Goal: Information Seeking & Learning: Learn about a topic

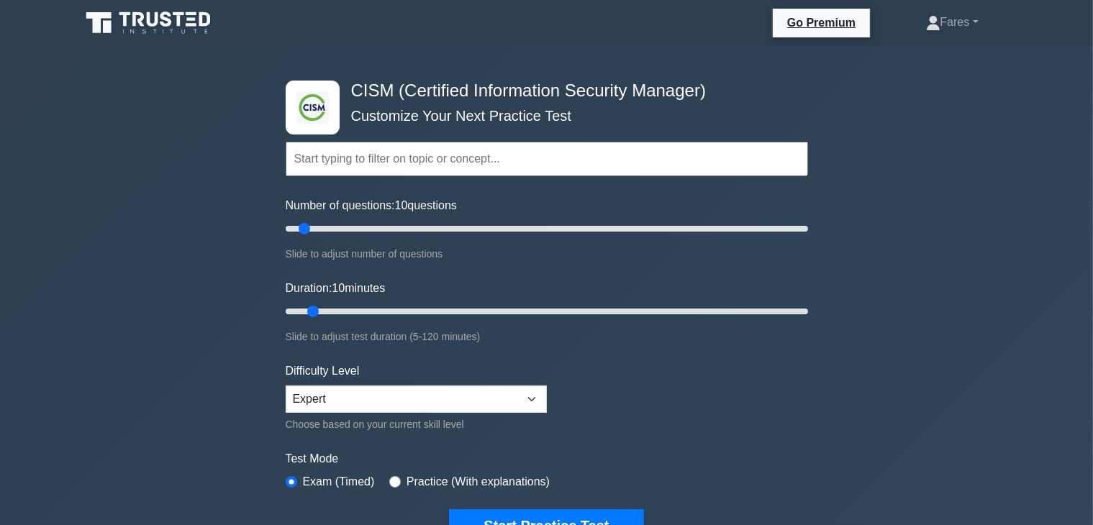
scroll to position [459, 0]
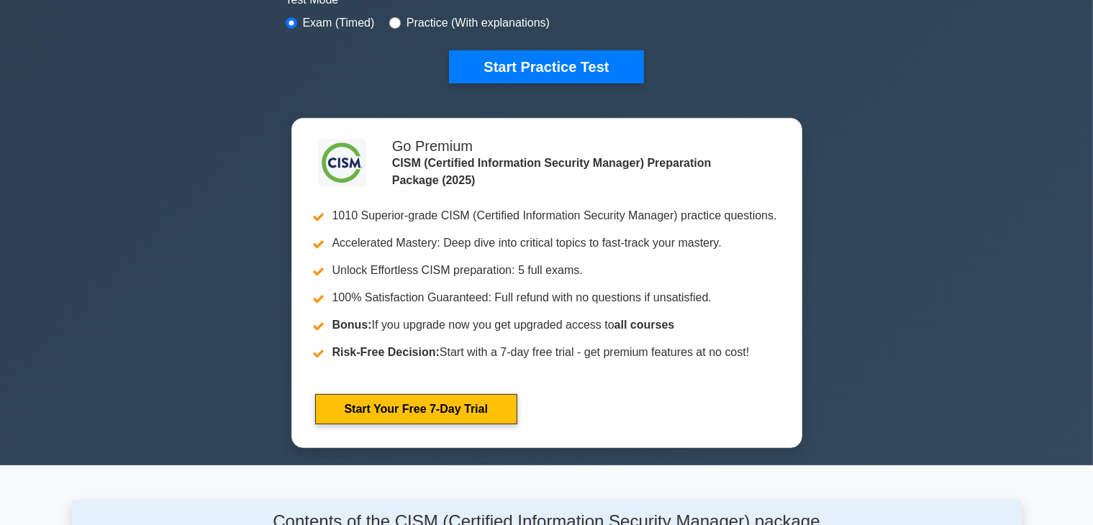
click at [1090, 293] on div ".clsa-1{fill:#f6f7f8;}.clsa-2{fill:#6bb345;}.clsa-3{fill:#1d2e5c;} CISM (Certif…" at bounding box center [546, 26] width 1093 height 879
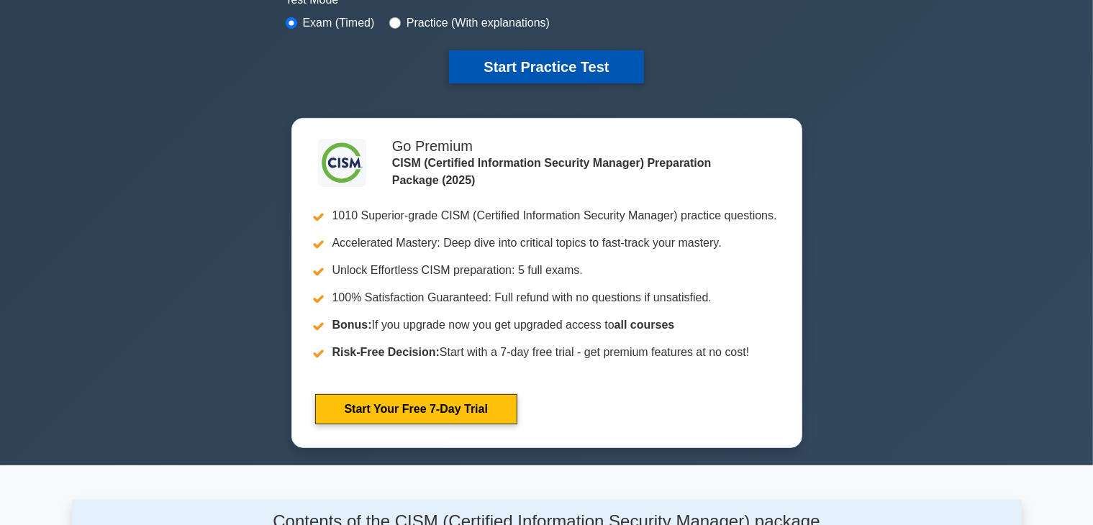
click at [561, 65] on button "Start Practice Test" at bounding box center [546, 66] width 194 height 33
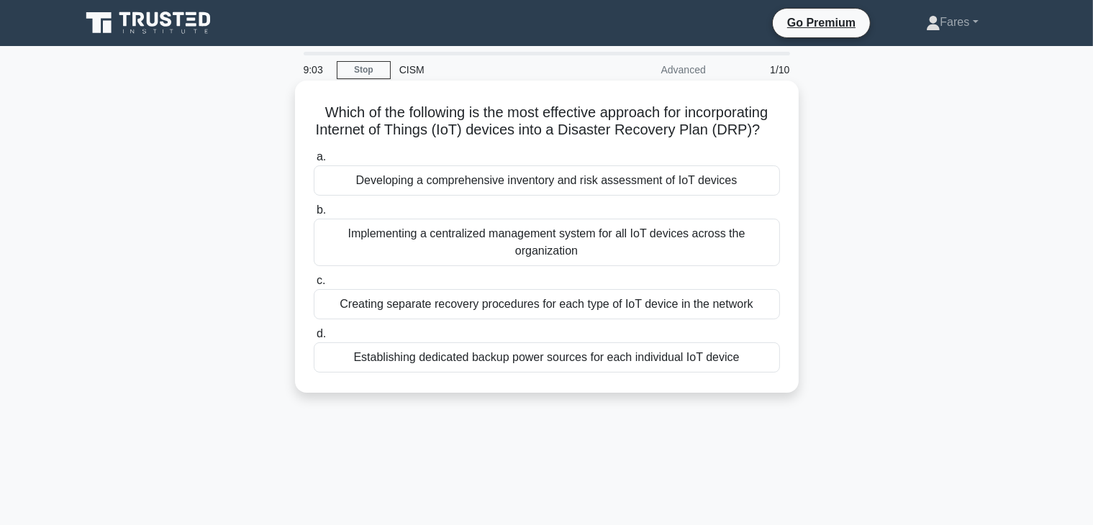
click at [567, 183] on div "Developing a comprehensive inventory and risk assessment of IoT devices" at bounding box center [547, 181] width 466 height 30
click at [314, 162] on input "a. Developing a comprehensive inventory and risk assessment of IoT devices" at bounding box center [314, 157] width 0 height 9
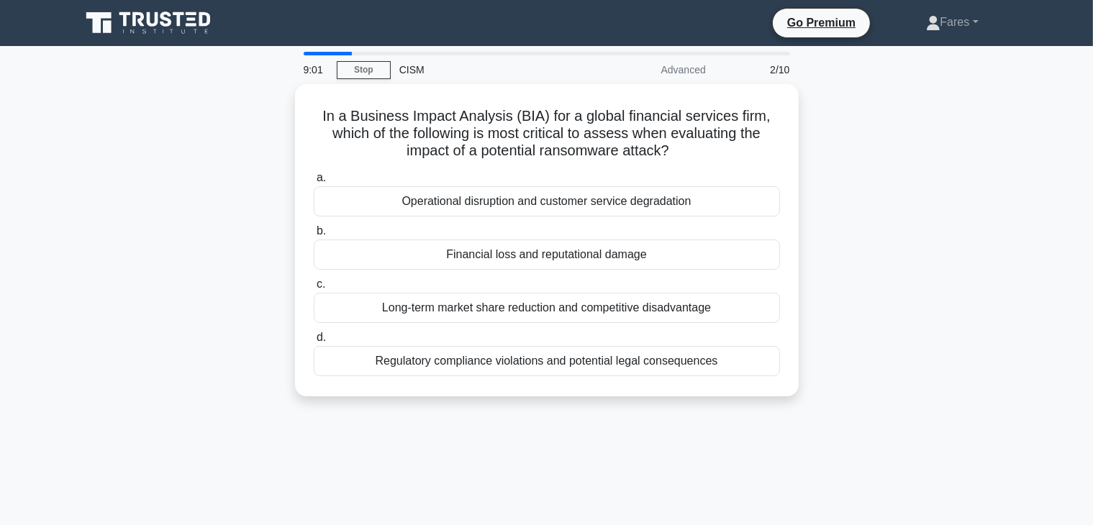
click at [907, 116] on div "In a Business Impact Analysis (BIA) for a global financial services firm, which…" at bounding box center [547, 249] width 950 height 330
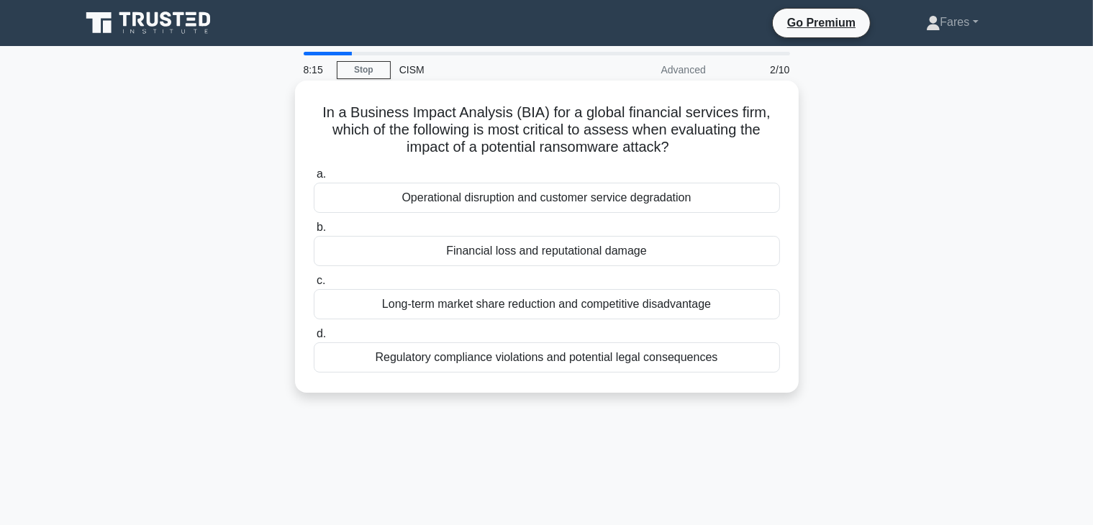
click at [669, 363] on div "Regulatory compliance violations and potential legal consequences" at bounding box center [547, 358] width 466 height 30
click at [314, 339] on input "d. Regulatory compliance violations and potential legal consequences" at bounding box center [314, 334] width 0 height 9
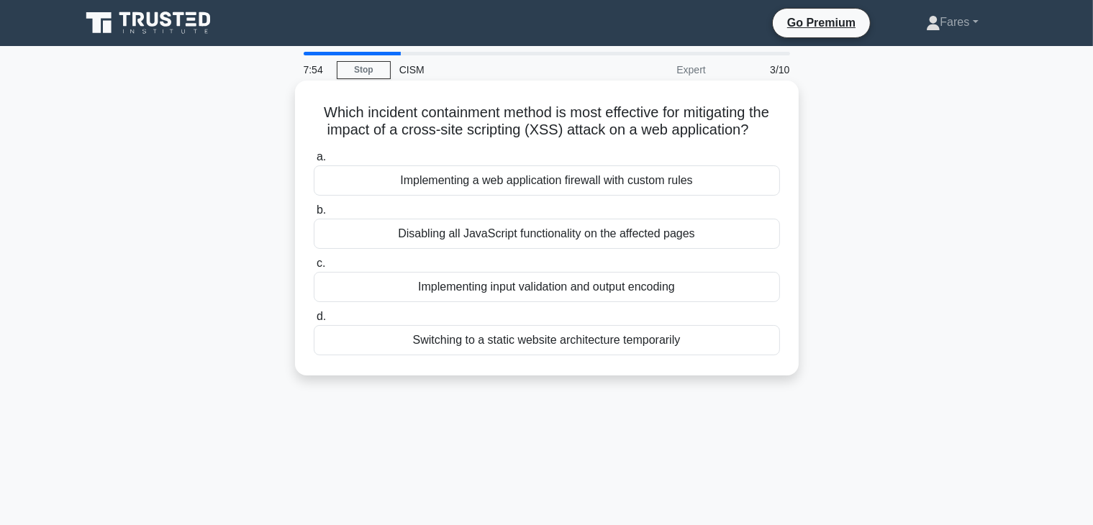
click at [655, 302] on div "Implementing input validation and output encoding" at bounding box center [547, 287] width 466 height 30
click at [314, 268] on input "c. Implementing input validation and output encoding" at bounding box center [314, 263] width 0 height 9
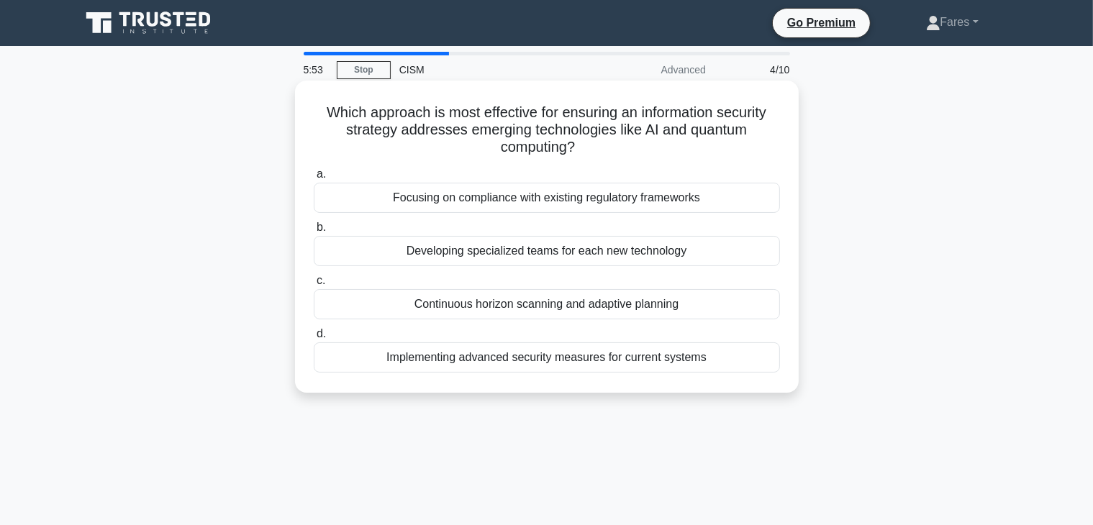
click at [592, 202] on div "Focusing on compliance with existing regulatory frameworks" at bounding box center [547, 198] width 466 height 30
click at [314, 179] on input "a. Focusing on compliance with existing regulatory frameworks" at bounding box center [314, 174] width 0 height 9
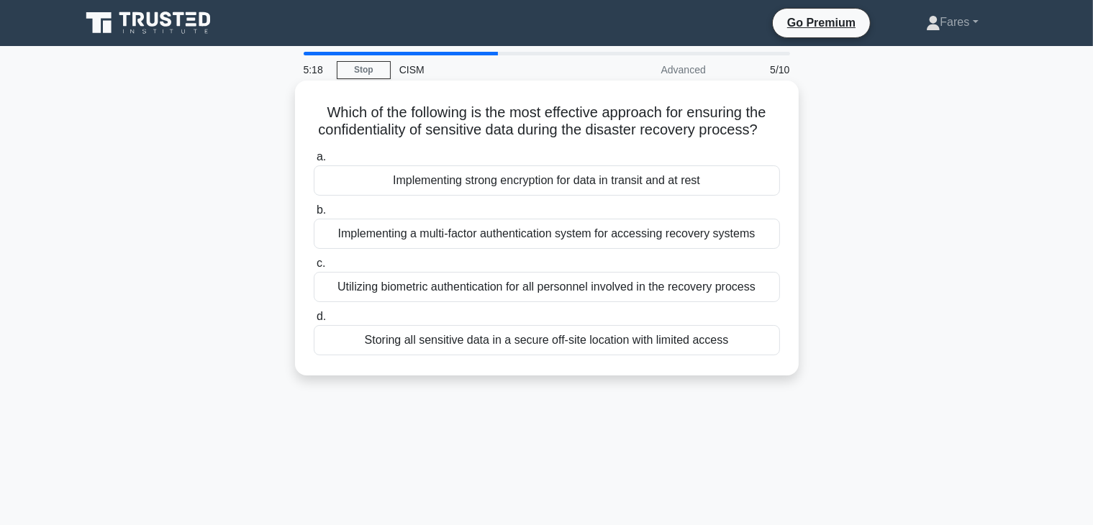
click at [666, 356] on div "Storing all sensitive data in a secure off-site location with limited access" at bounding box center [547, 340] width 466 height 30
click at [314, 322] on input "d. Storing all sensitive data in a secure off-site location with limited access" at bounding box center [314, 316] width 0 height 9
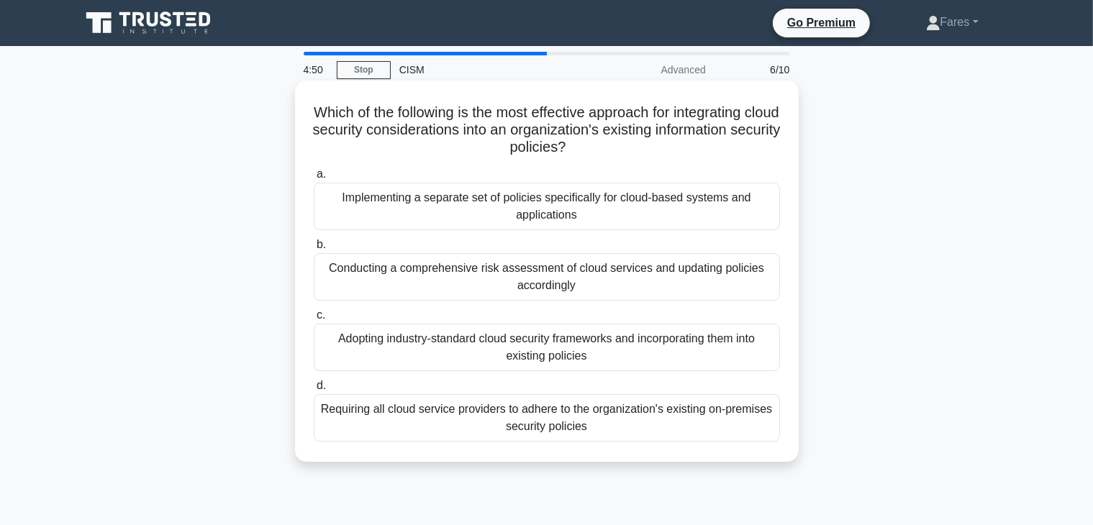
click at [659, 278] on div "Conducting a comprehensive risk assessment of cloud services and updating polic…" at bounding box center [547, 277] width 466 height 48
click at [314, 250] on input "b. Conducting a comprehensive risk assessment of cloud services and updating po…" at bounding box center [314, 244] width 0 height 9
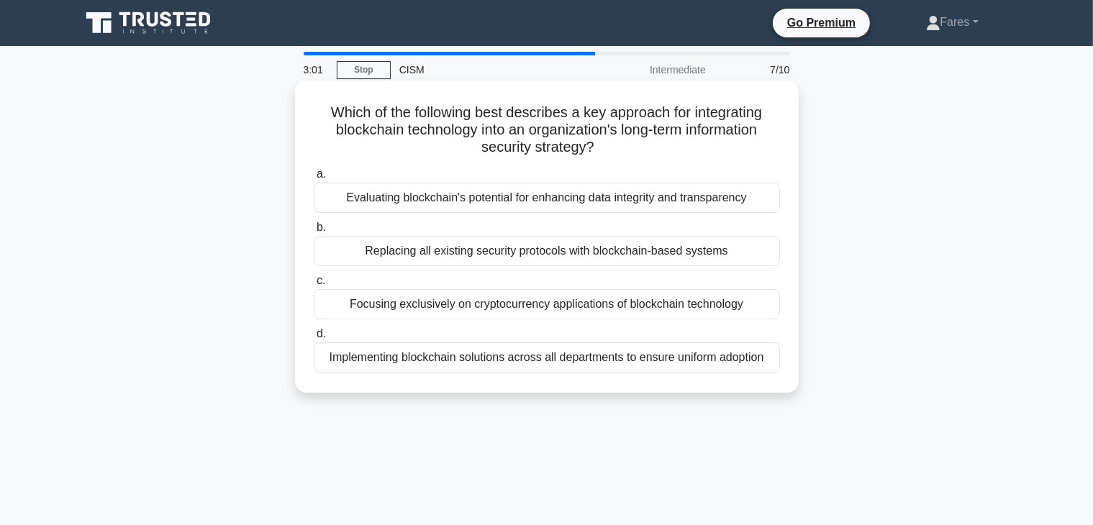
click at [643, 202] on div "Evaluating blockchain's potential for enhancing data integrity and transparency" at bounding box center [547, 198] width 466 height 30
click at [314, 179] on input "a. Evaluating blockchain's potential for enhancing data integrity and transpare…" at bounding box center [314, 174] width 0 height 9
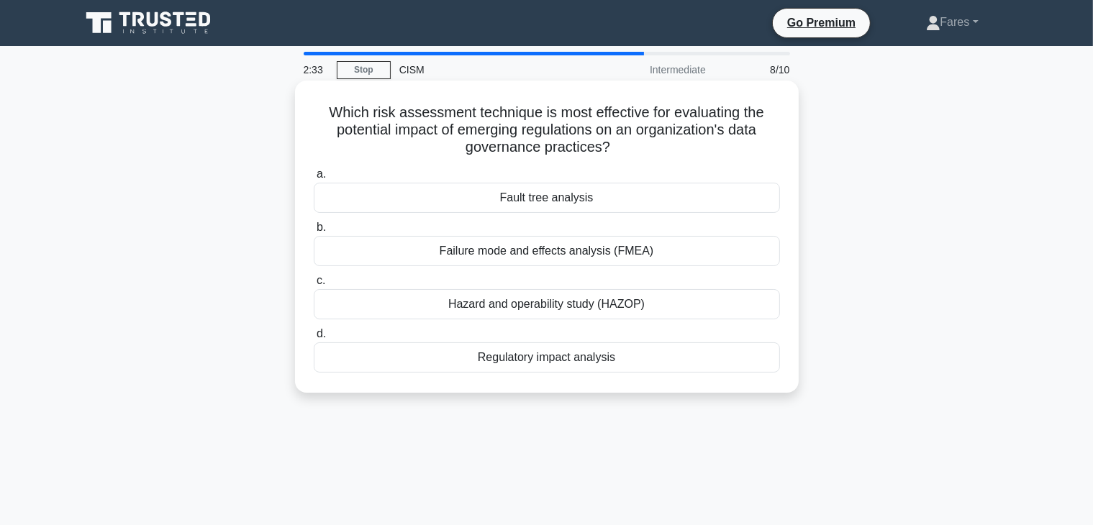
click at [583, 364] on div "Regulatory impact analysis" at bounding box center [547, 358] width 466 height 30
click at [314, 339] on input "d. Regulatory impact analysis" at bounding box center [314, 334] width 0 height 9
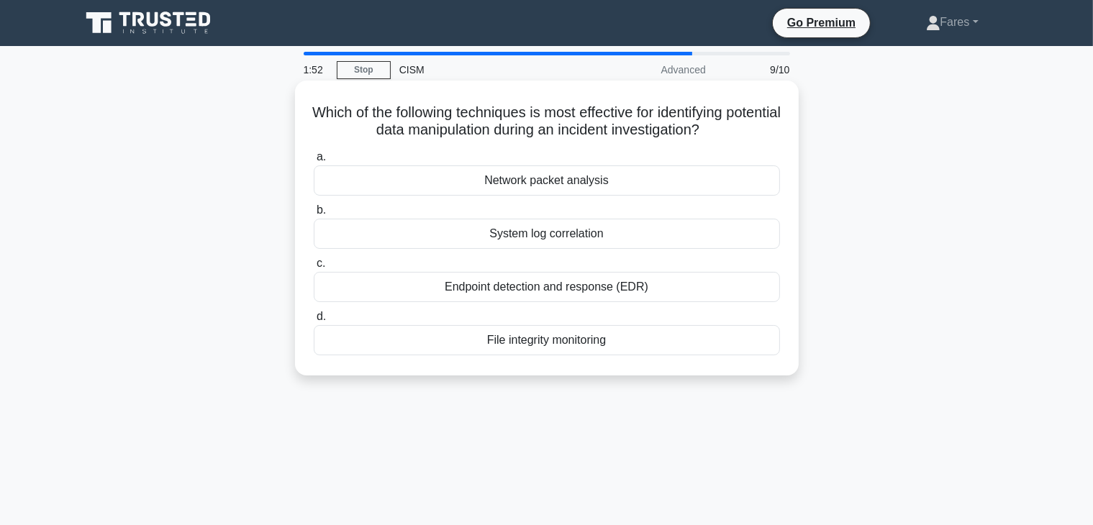
click at [589, 289] on div "Endpoint detection and response (EDR)" at bounding box center [547, 287] width 466 height 30
click at [314, 268] on input "c. Endpoint detection and response (EDR)" at bounding box center [314, 263] width 0 height 9
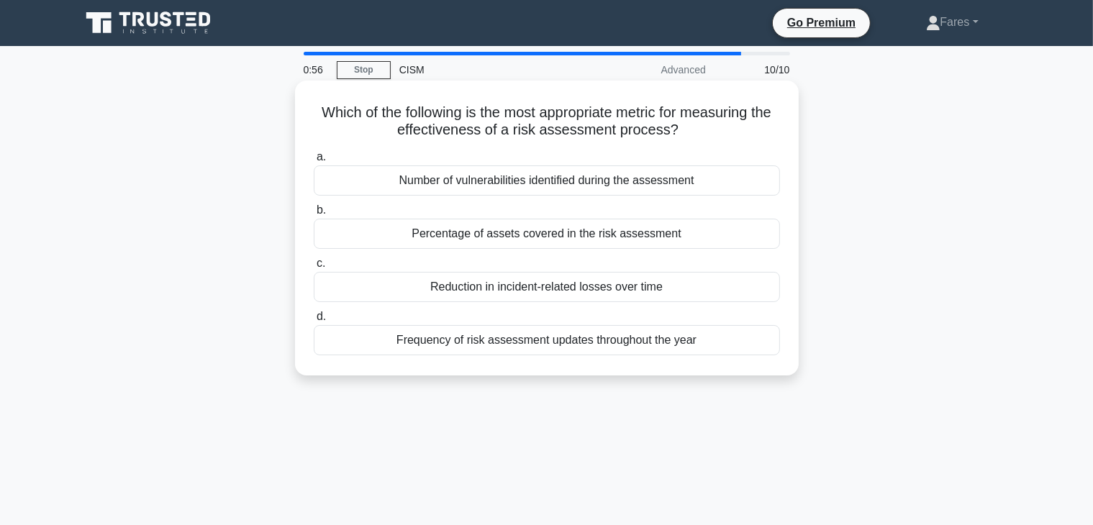
click at [602, 292] on div "Reduction in incident-related losses over time" at bounding box center [547, 287] width 466 height 30
click at [314, 268] on input "c. Reduction in incident-related losses over time" at bounding box center [314, 263] width 0 height 9
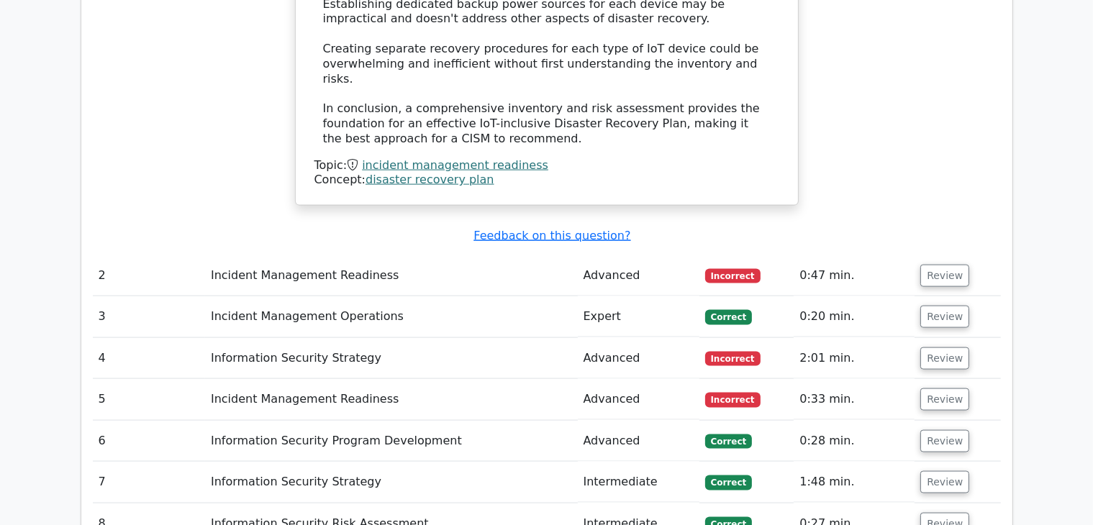
scroll to position [1941, 0]
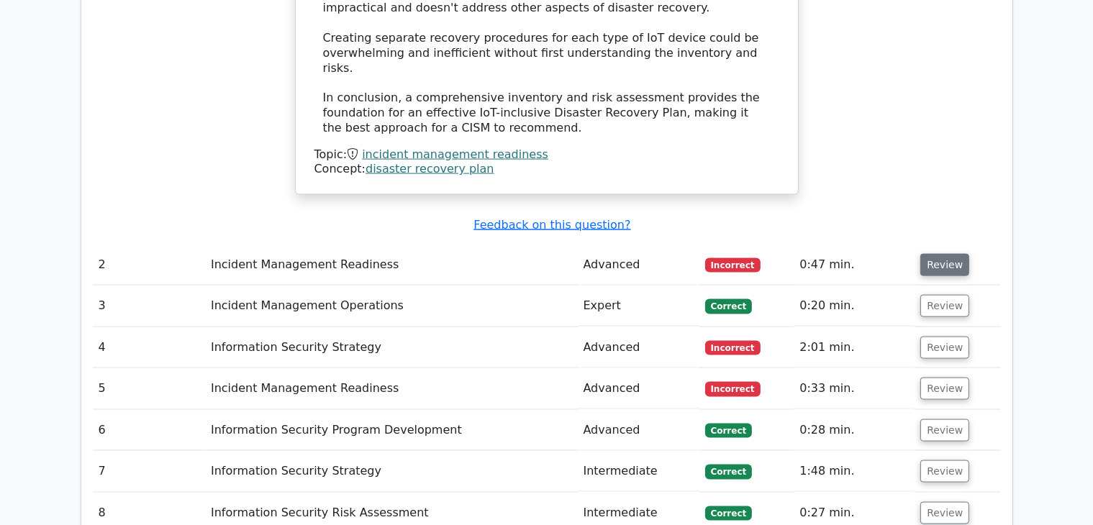
click at [939, 254] on button "Review" at bounding box center [945, 265] width 49 height 22
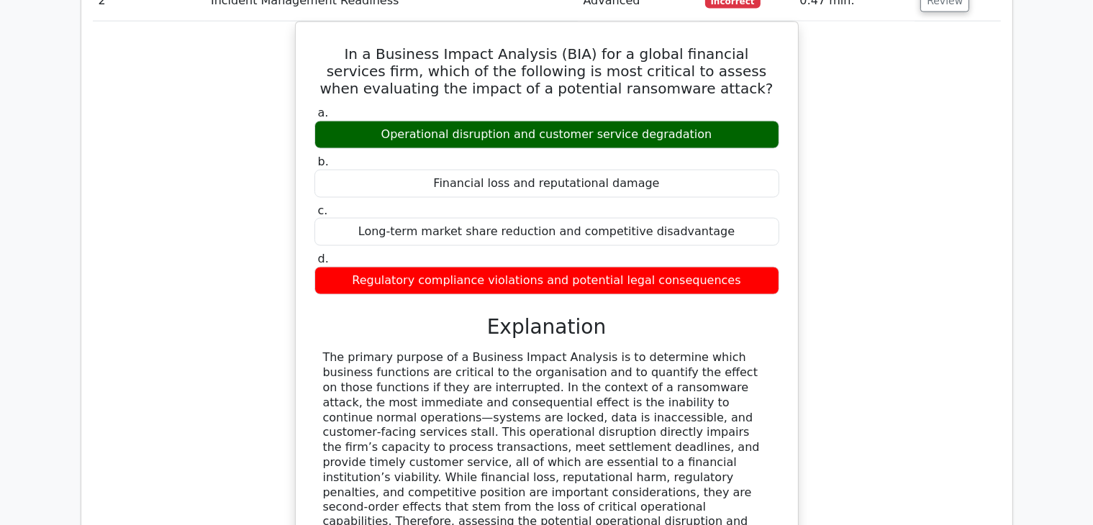
scroll to position [2222, 0]
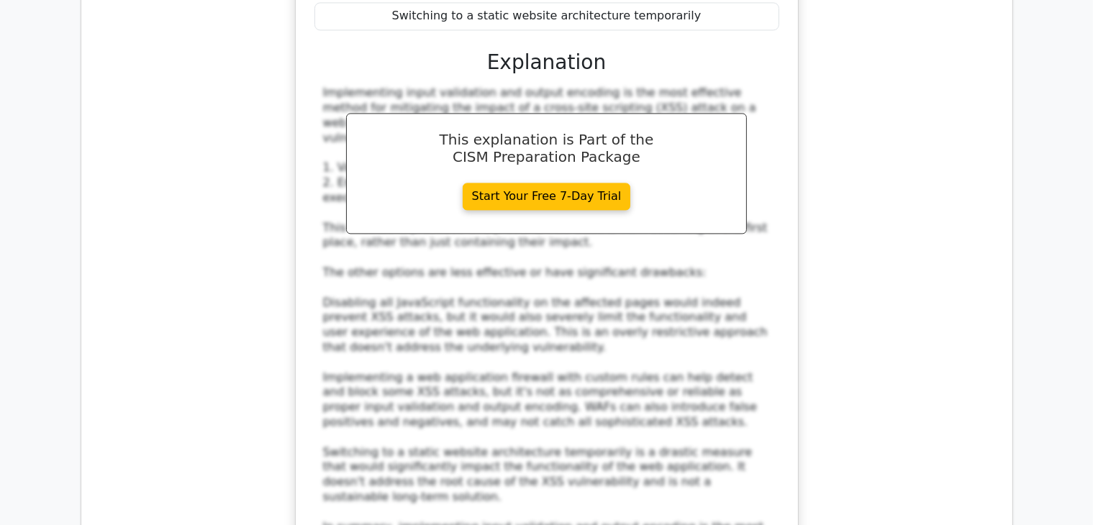
scroll to position [3410, 0]
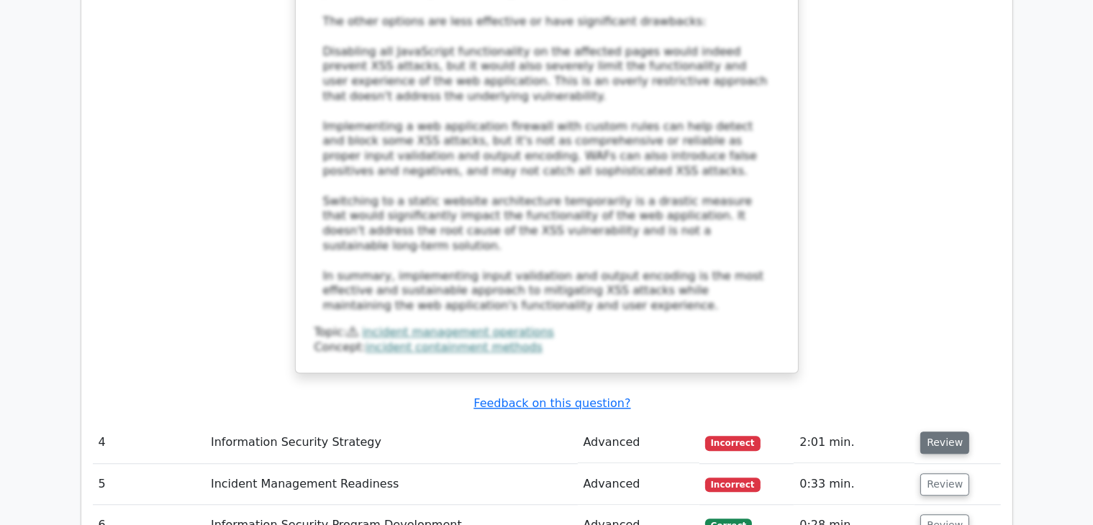
click at [949, 432] on button "Review" at bounding box center [945, 443] width 49 height 22
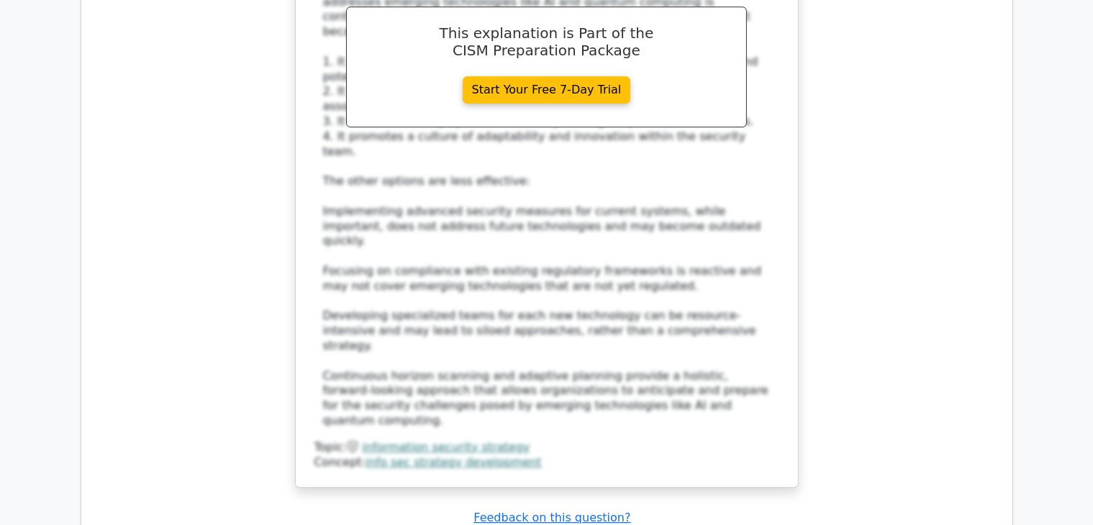
scroll to position [4240, 0]
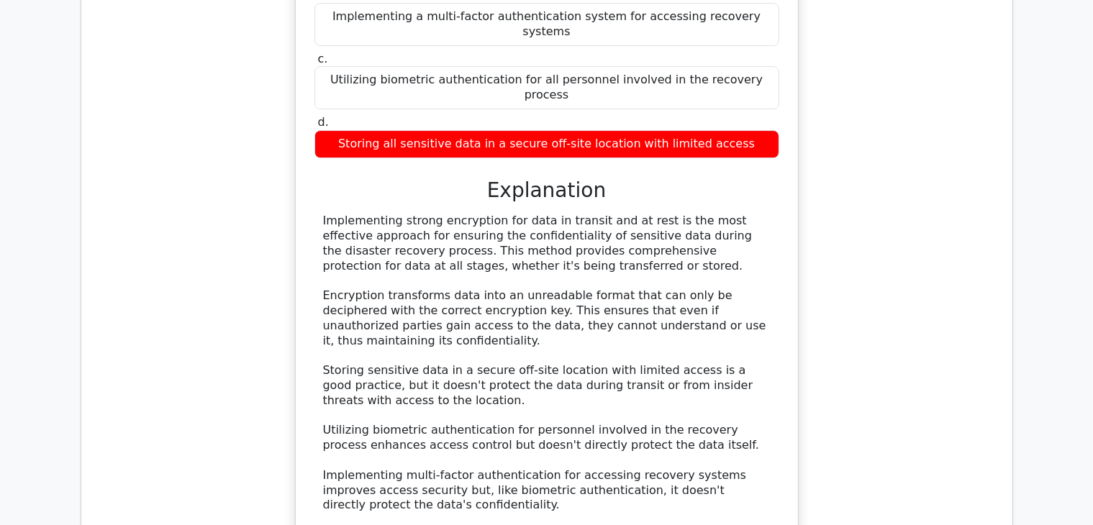
scroll to position [4943, 0]
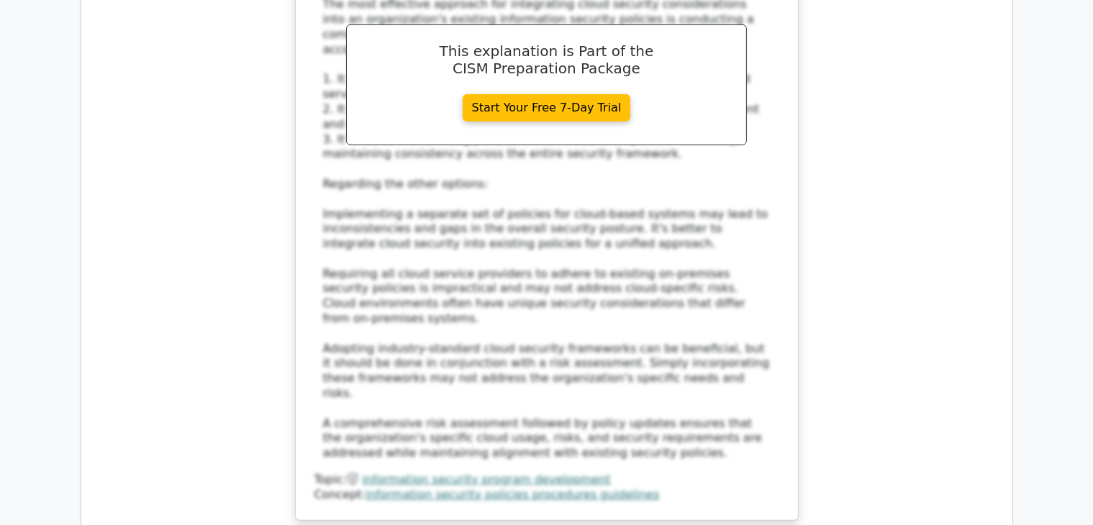
scroll to position [6139, 0]
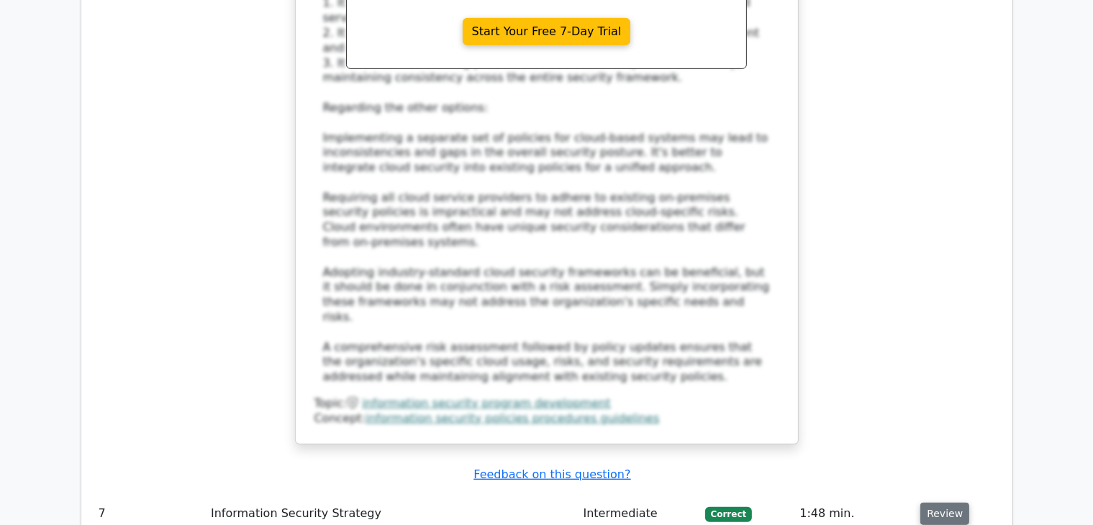
click at [949, 503] on button "Review" at bounding box center [945, 514] width 49 height 22
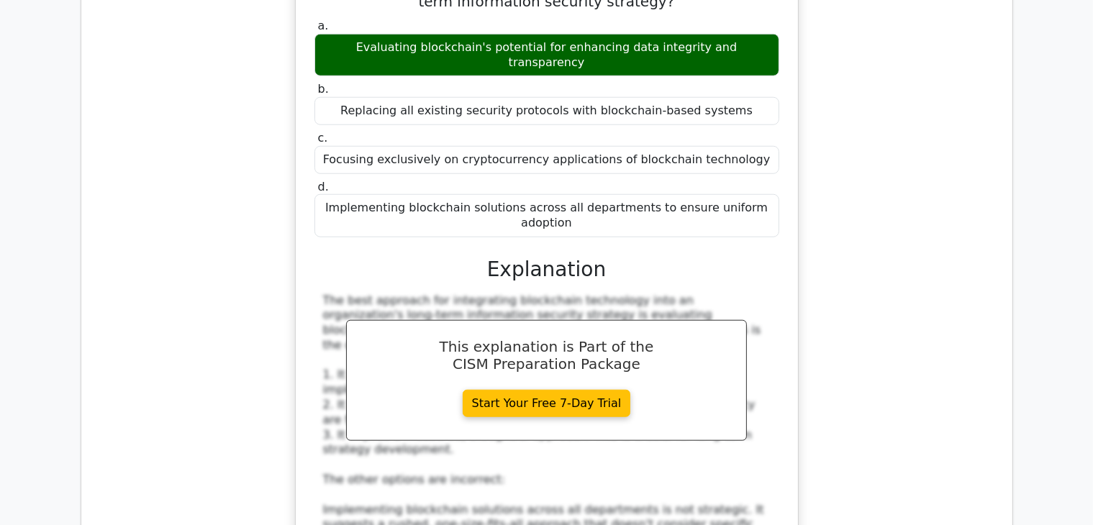
scroll to position [6753, 0]
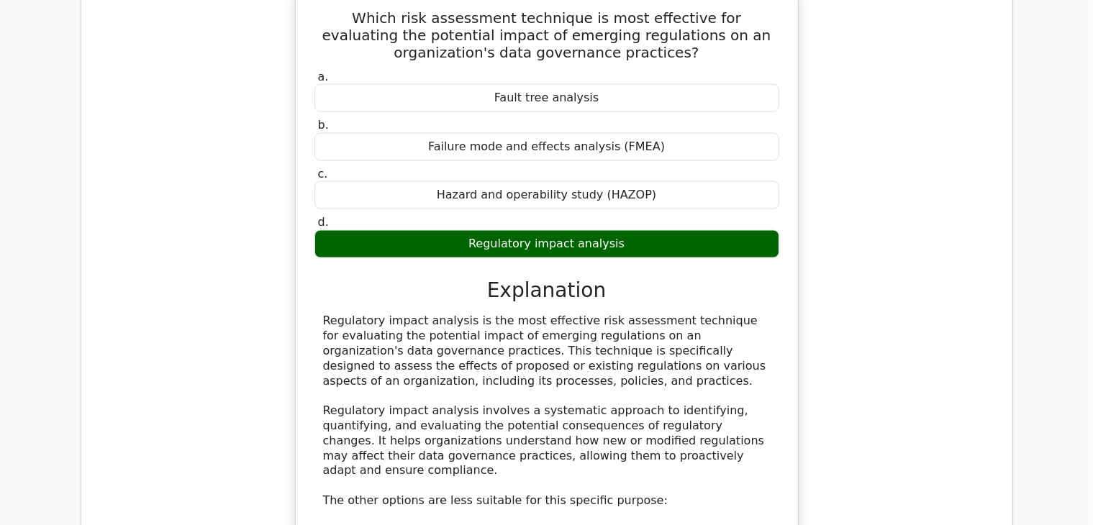
scroll to position [7816, 0]
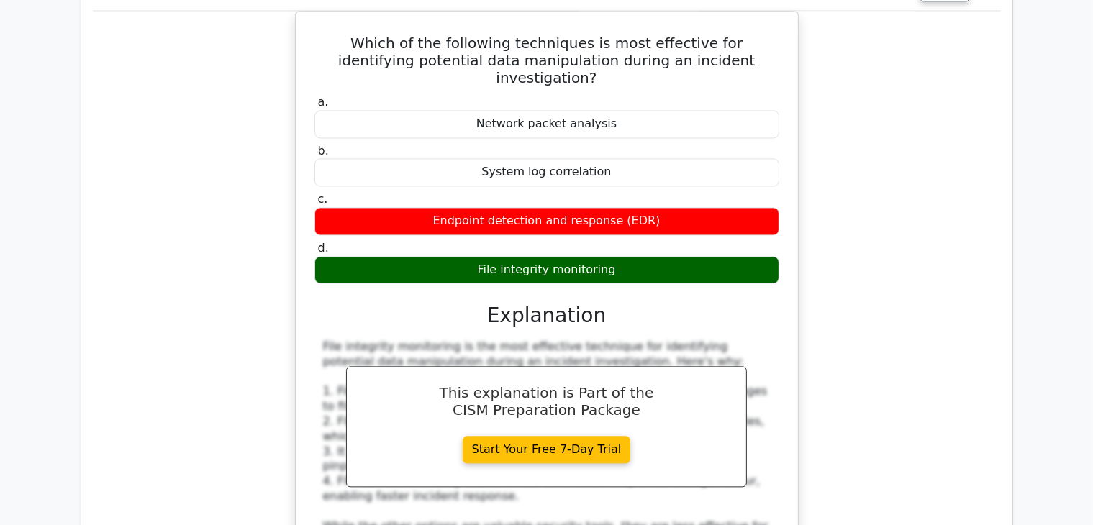
scroll to position [8523, 0]
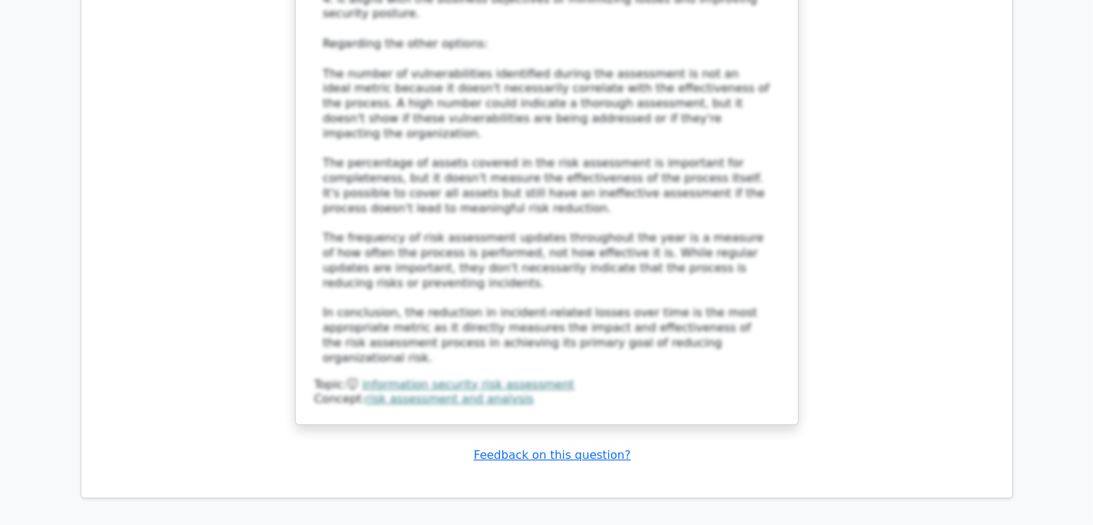
scroll to position [9905, 0]
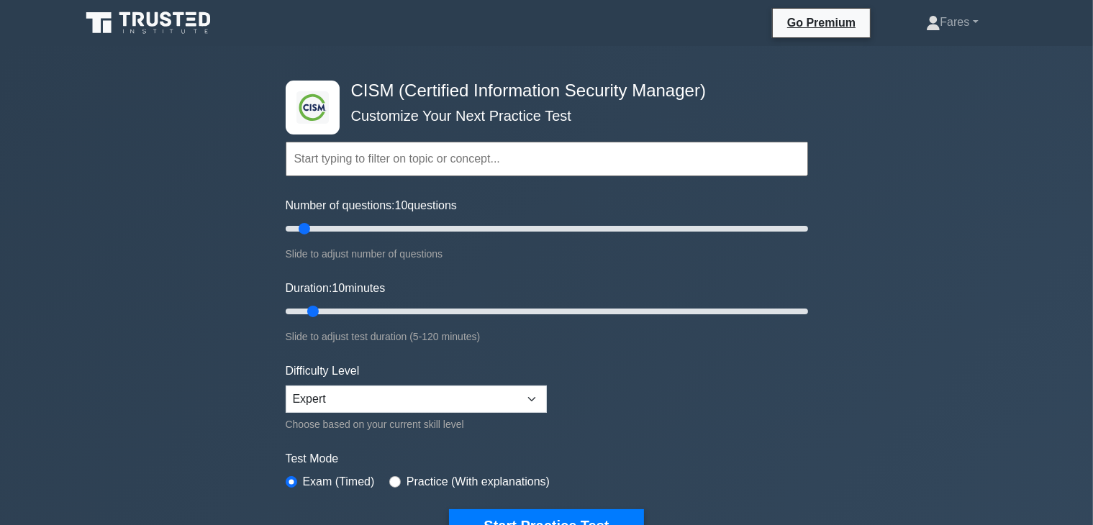
click at [606, 401] on form "Topics Enterprise Governance Information Security Strategy Information Security…" at bounding box center [547, 320] width 523 height 445
click at [560, 516] on button "Start Practice Test" at bounding box center [546, 526] width 194 height 33
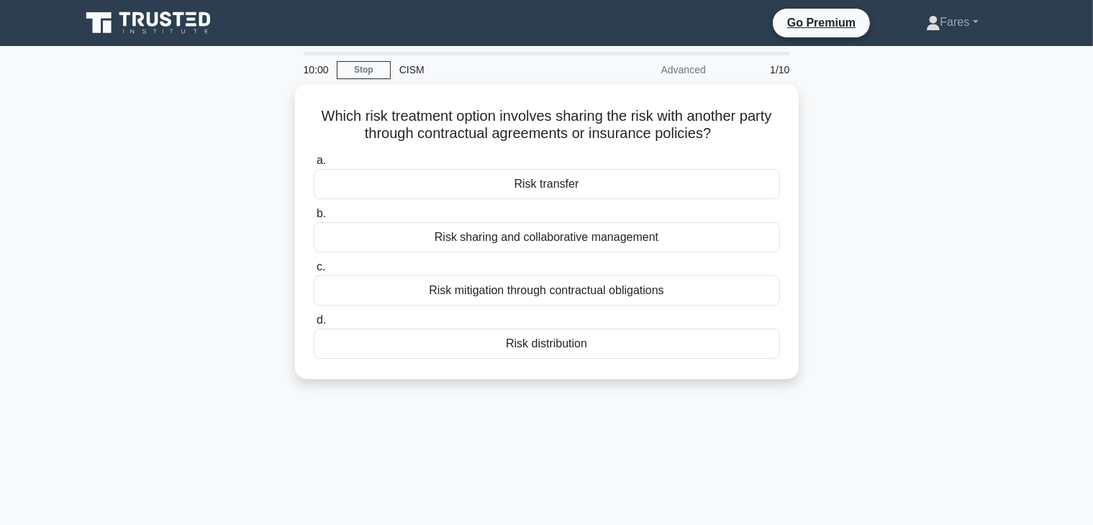
click at [728, 427] on div "10:00 Stop CISM Advanced 1/10 Which risk treatment option involves sharing the …" at bounding box center [547, 412] width 950 height 720
click at [772, 399] on div "9:58 Stop CISM Advanced 1/10 Which risk treatment option involves sharing the r…" at bounding box center [547, 412] width 950 height 720
click at [772, 399] on div "9:56 Stop CISM Advanced 1/10 Which risk treatment option involves sharing the r…" at bounding box center [547, 412] width 950 height 720
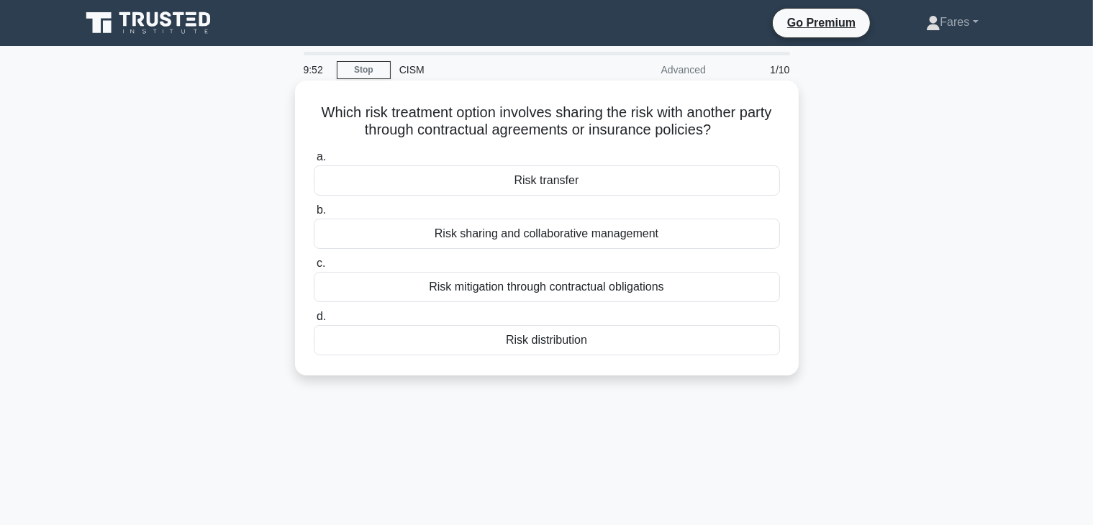
click at [530, 183] on div "Risk transfer" at bounding box center [547, 181] width 466 height 30
click at [314, 162] on input "a. Risk transfer" at bounding box center [314, 157] width 0 height 9
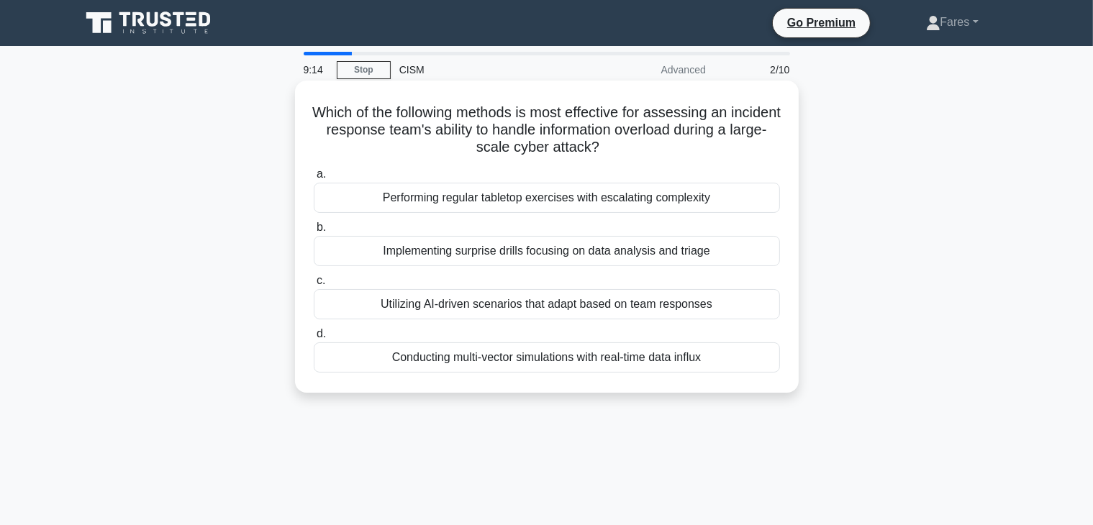
click at [645, 366] on div "Conducting multi-vector simulations with real-time data influx" at bounding box center [547, 358] width 466 height 30
click at [314, 339] on input "d. Conducting multi-vector simulations with real-time data influx" at bounding box center [314, 334] width 0 height 9
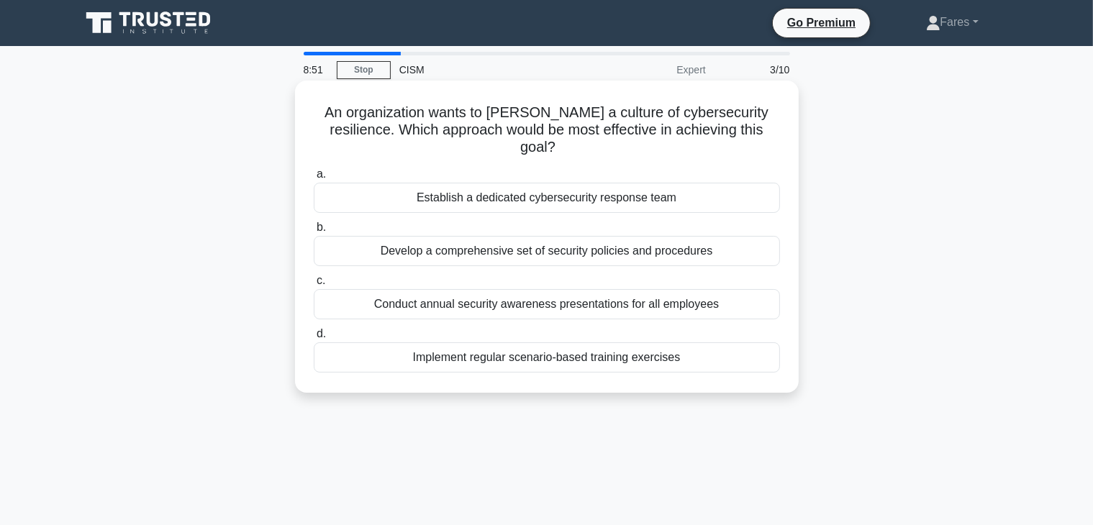
click at [682, 346] on div "Implement regular scenario-based training exercises" at bounding box center [547, 358] width 466 height 30
click at [314, 339] on input "d. Implement regular scenario-based training exercises" at bounding box center [314, 334] width 0 height 9
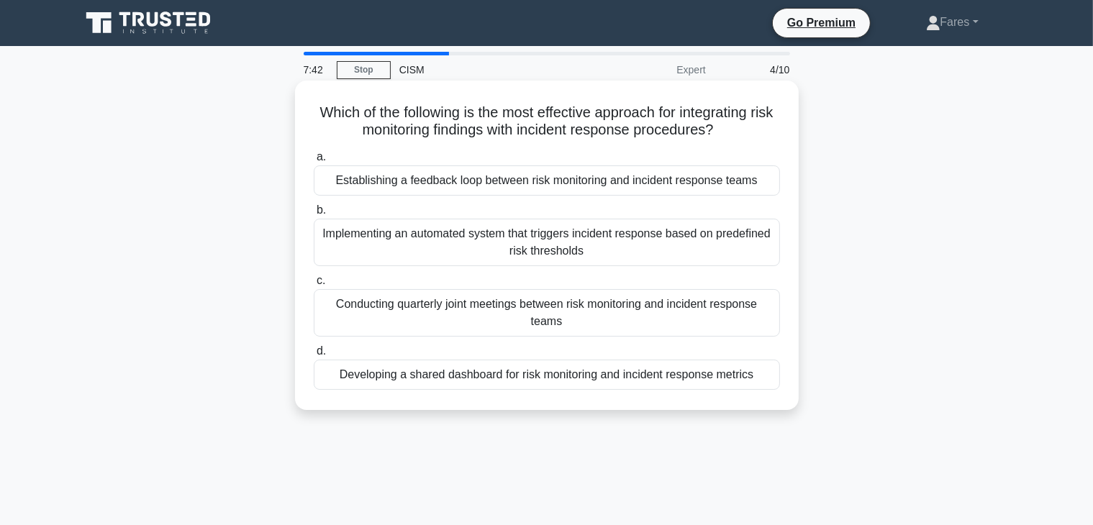
click at [648, 375] on div "Developing a shared dashboard for risk monitoring and incident response metrics" at bounding box center [547, 375] width 466 height 30
click at [314, 356] on input "d. Developing a shared dashboard for risk monitoring and incident response metr…" at bounding box center [314, 351] width 0 height 9
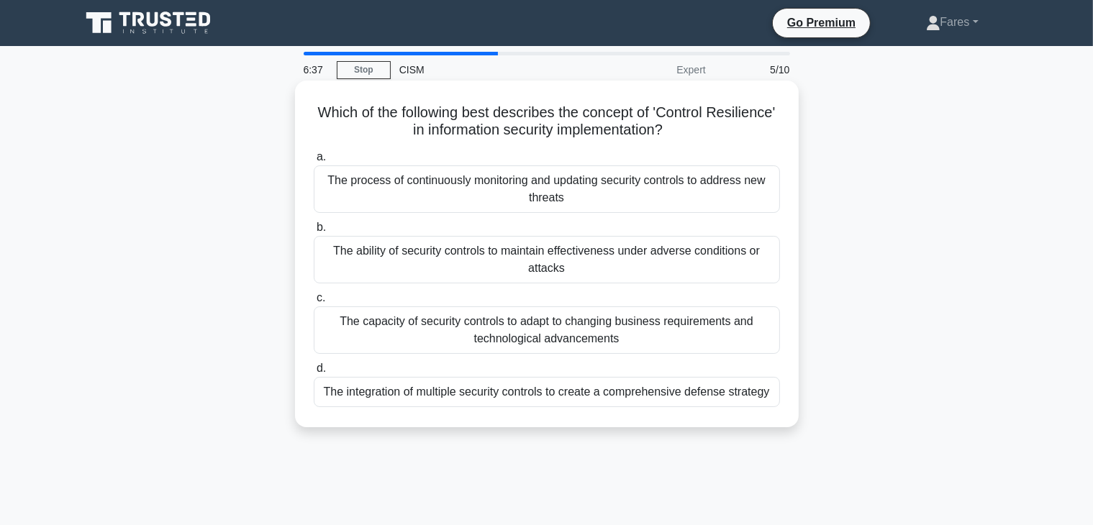
click at [613, 256] on div "The ability of security controls to maintain effectiveness under adverse condit…" at bounding box center [547, 260] width 466 height 48
click at [314, 232] on input "b. The ability of security controls to maintain effectiveness under adverse con…" at bounding box center [314, 227] width 0 height 9
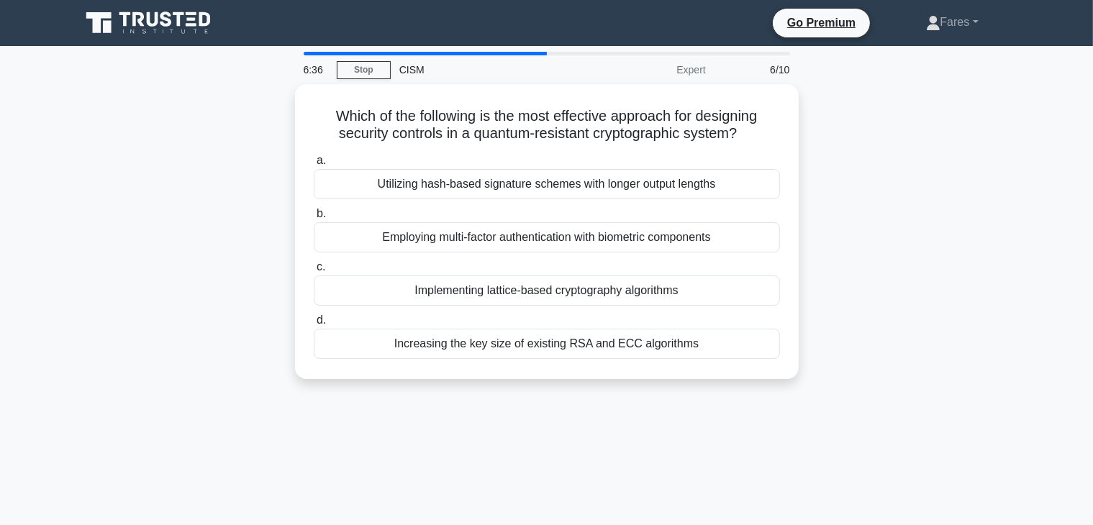
click at [1089, 203] on main "6:36 Stop CISM Expert 6/10 Which of the following is the most effective approac…" at bounding box center [546, 411] width 1093 height 731
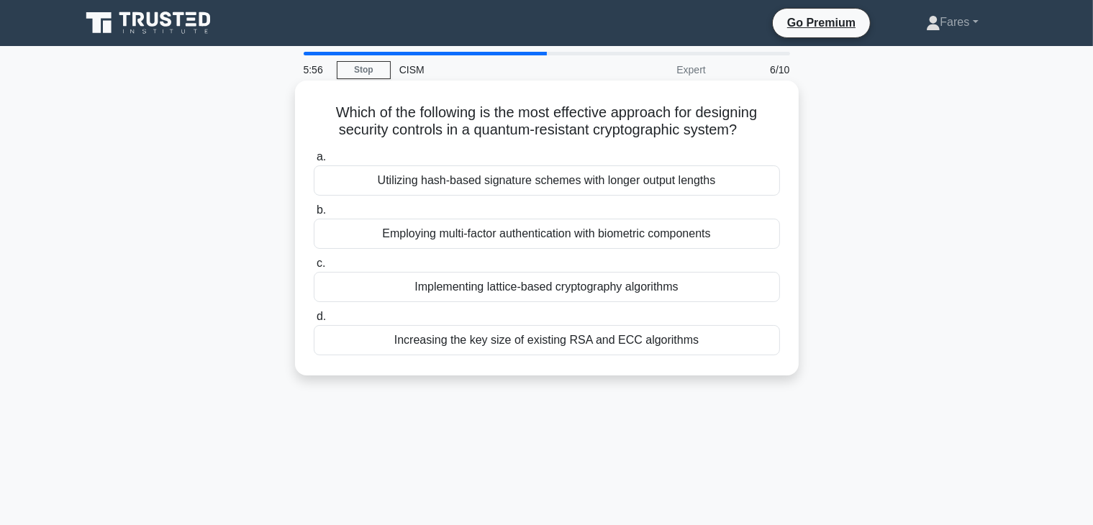
click at [643, 291] on div "Implementing lattice-based cryptography algorithms" at bounding box center [547, 287] width 466 height 30
click at [314, 268] on input "c. Implementing lattice-based cryptography algorithms" at bounding box center [314, 263] width 0 height 9
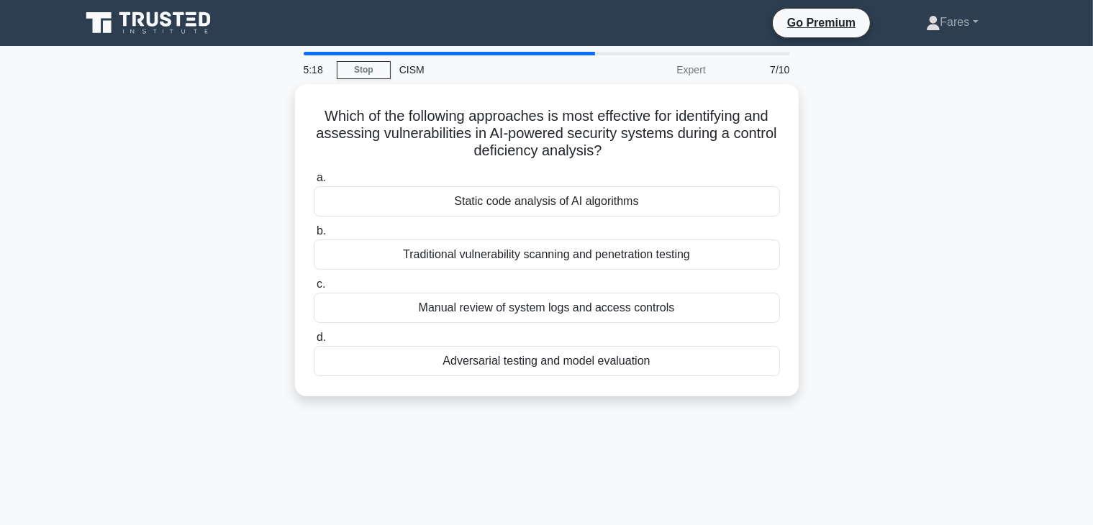
click at [921, 342] on div "Which of the following approaches is most effective for identifying and assessi…" at bounding box center [547, 249] width 950 height 330
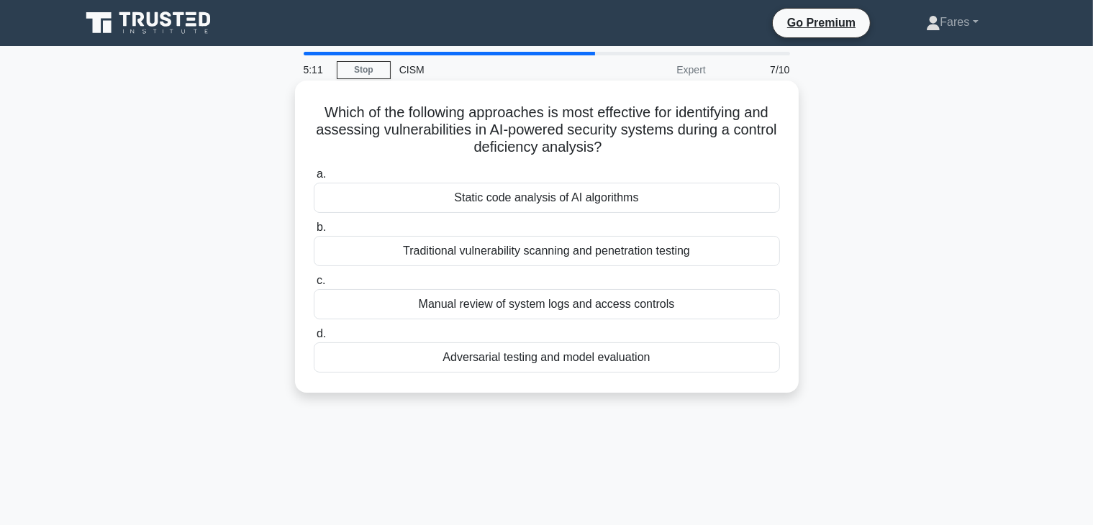
click at [642, 361] on div "Adversarial testing and model evaluation" at bounding box center [547, 358] width 466 height 30
click at [314, 339] on input "d. Adversarial testing and model evaluation" at bounding box center [314, 334] width 0 height 9
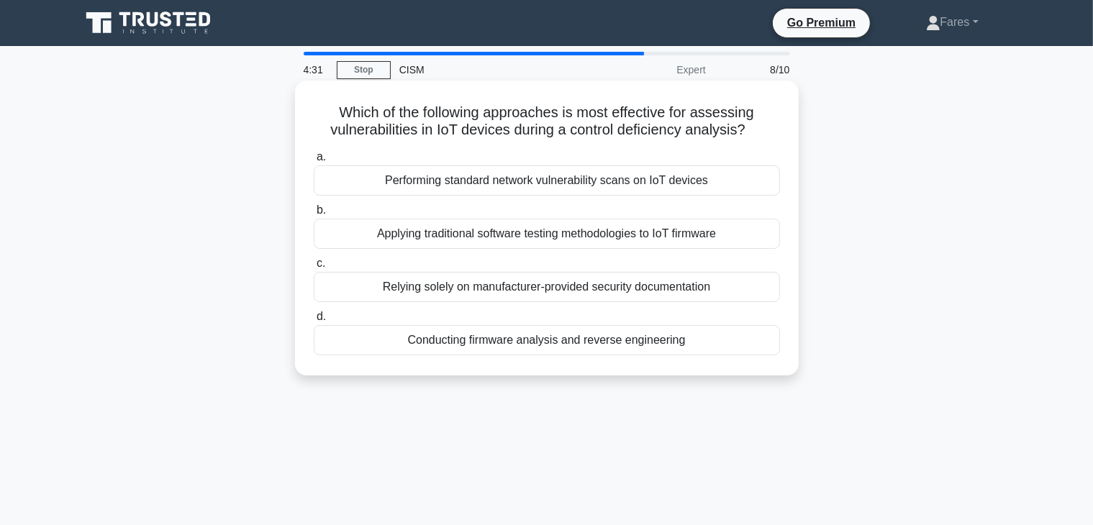
click at [539, 341] on div "Conducting firmware analysis and reverse engineering" at bounding box center [547, 340] width 466 height 30
click at [314, 322] on input "d. Conducting firmware analysis and reverse engineering" at bounding box center [314, 316] width 0 height 9
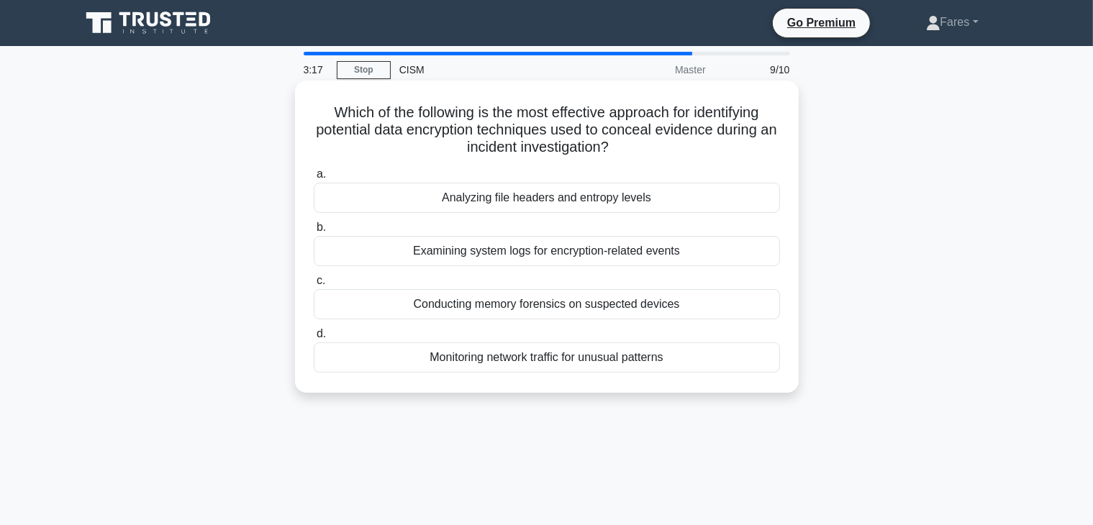
click at [626, 310] on div "Conducting memory forensics on suspected devices" at bounding box center [547, 304] width 466 height 30
click at [314, 286] on input "c. Conducting memory forensics on suspected devices" at bounding box center [314, 280] width 0 height 9
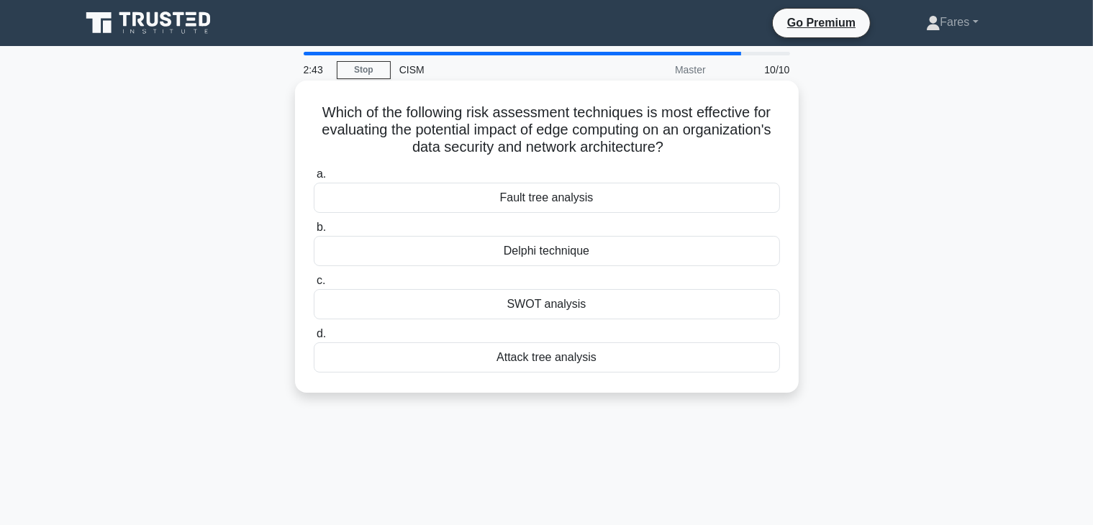
click at [555, 254] on div "Delphi technique" at bounding box center [547, 251] width 466 height 30
click at [314, 232] on input "b. Delphi technique" at bounding box center [314, 227] width 0 height 9
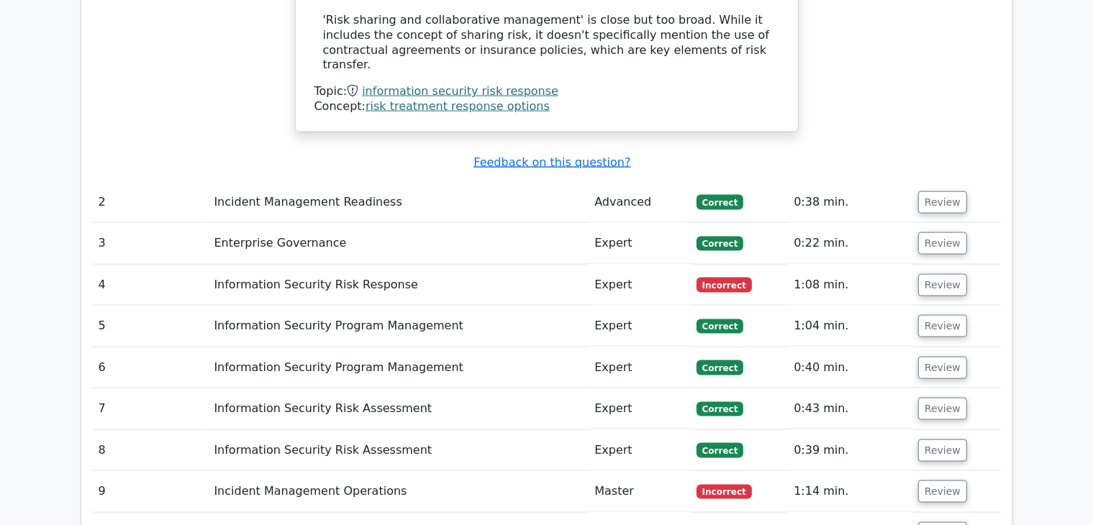
scroll to position [1941, 0]
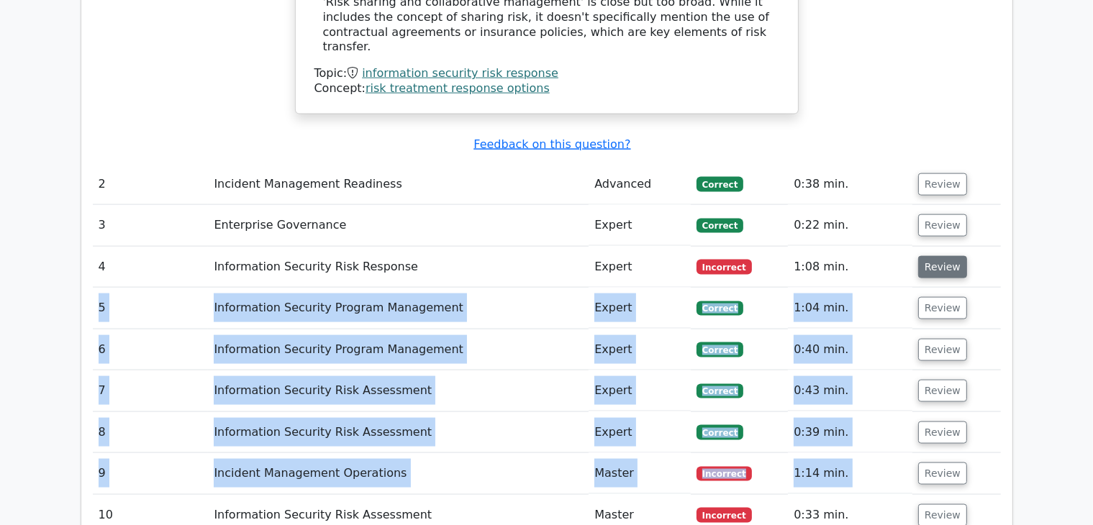
drag, startPoint x: 924, startPoint y: 355, endPoint x: 941, endPoint y: 170, distance: 185.7
click at [941, 256] on button "Review" at bounding box center [942, 267] width 49 height 22
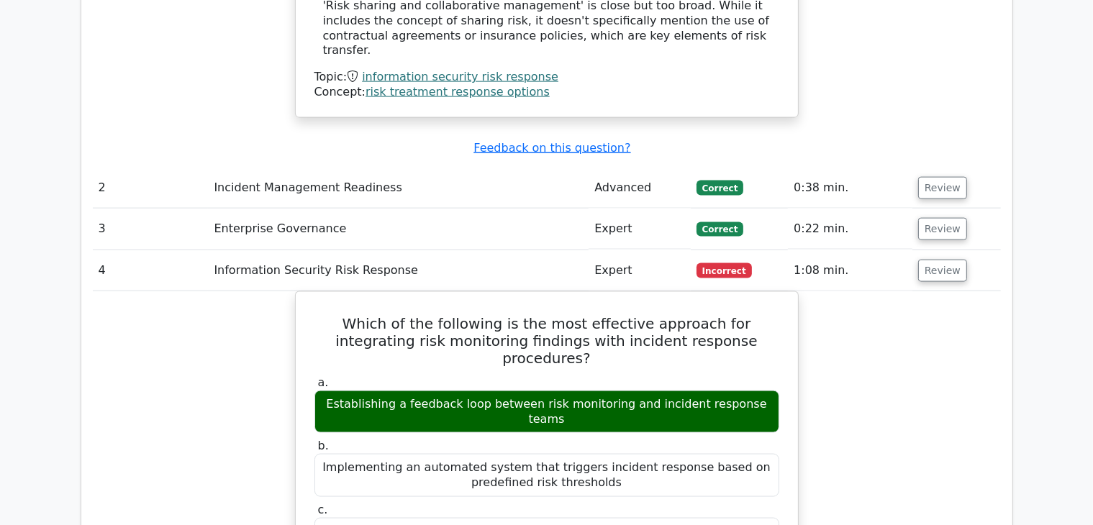
click at [1070, 241] on main ".clsa-1{fill:#f6f7f8;}.clsa-2{fill:#6bb345;}.clsa-3{fill:#1d2e5c;} Go Premium C…" at bounding box center [546, 51] width 1093 height 3892
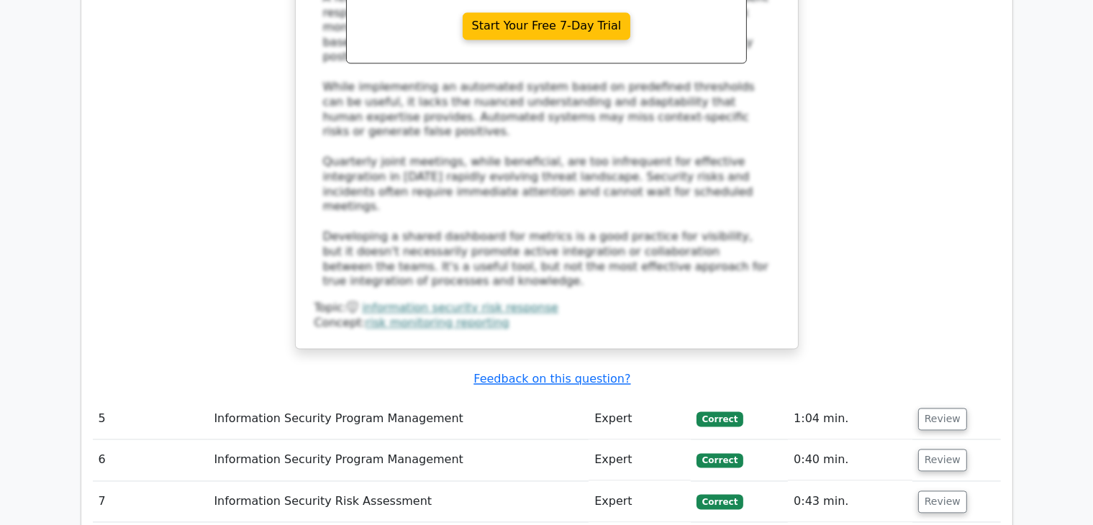
scroll to position [2714, 0]
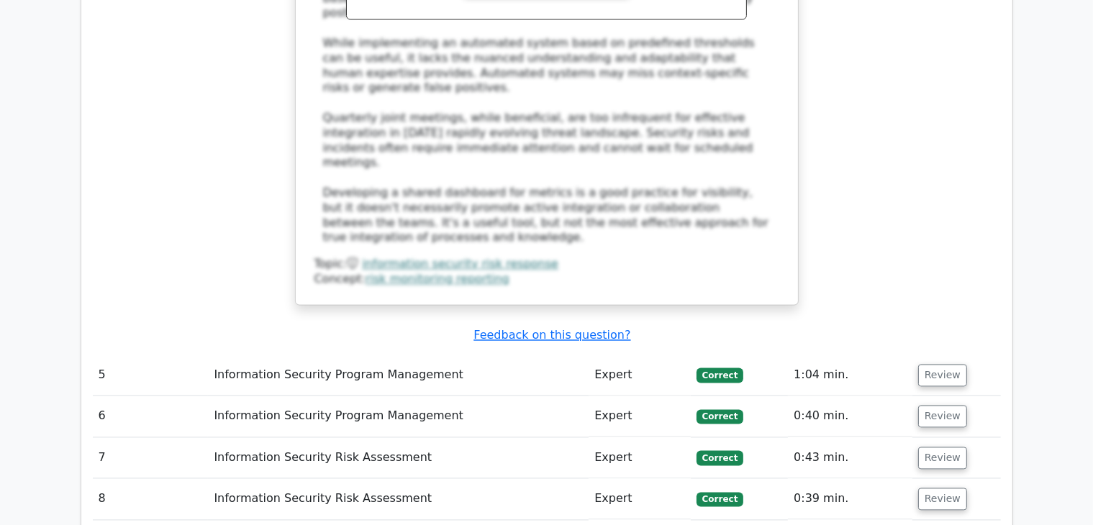
scroll to position [2842, 0]
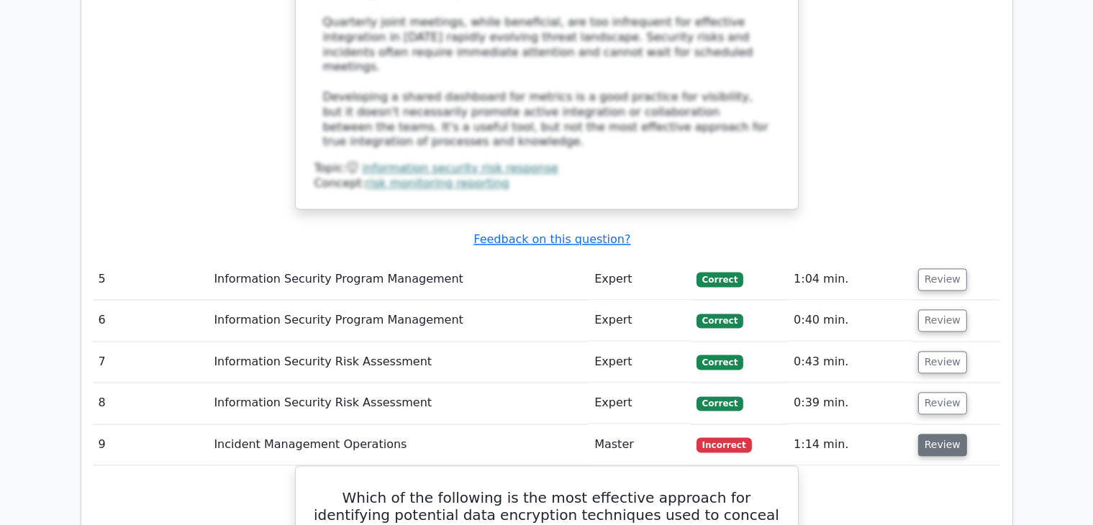
click at [941, 434] on button "Review" at bounding box center [942, 445] width 49 height 22
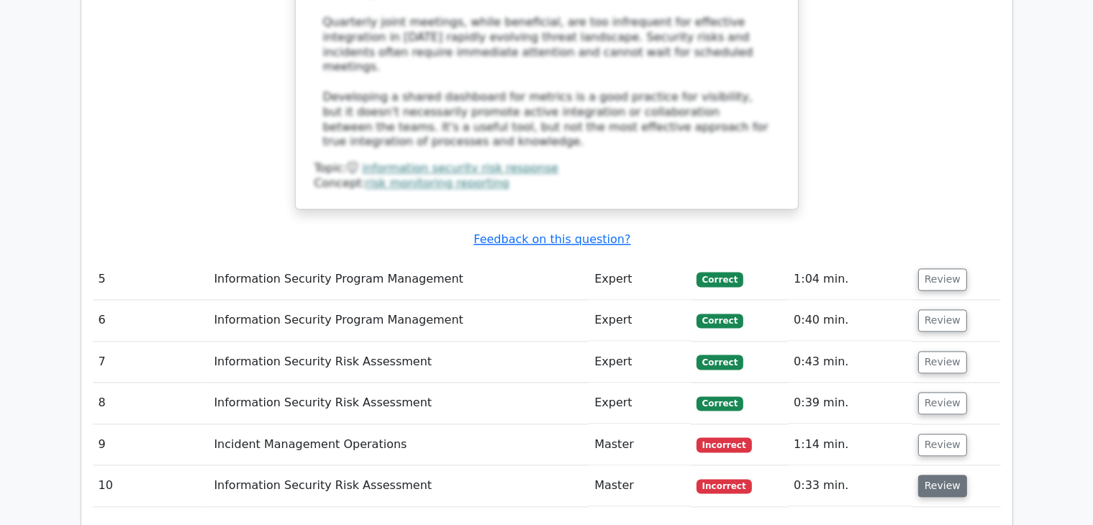
click at [934, 475] on button "Review" at bounding box center [942, 486] width 49 height 22
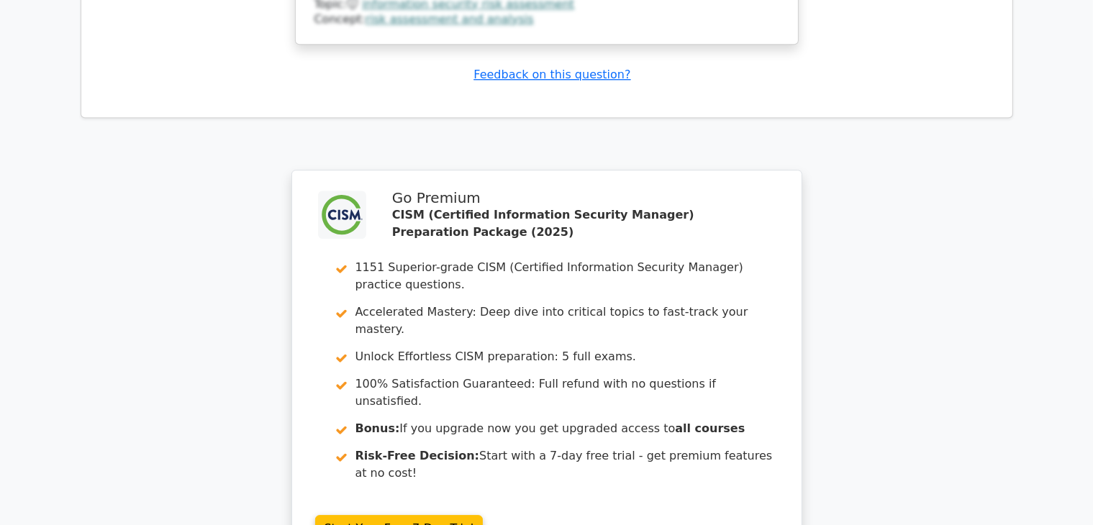
scroll to position [4231, 0]
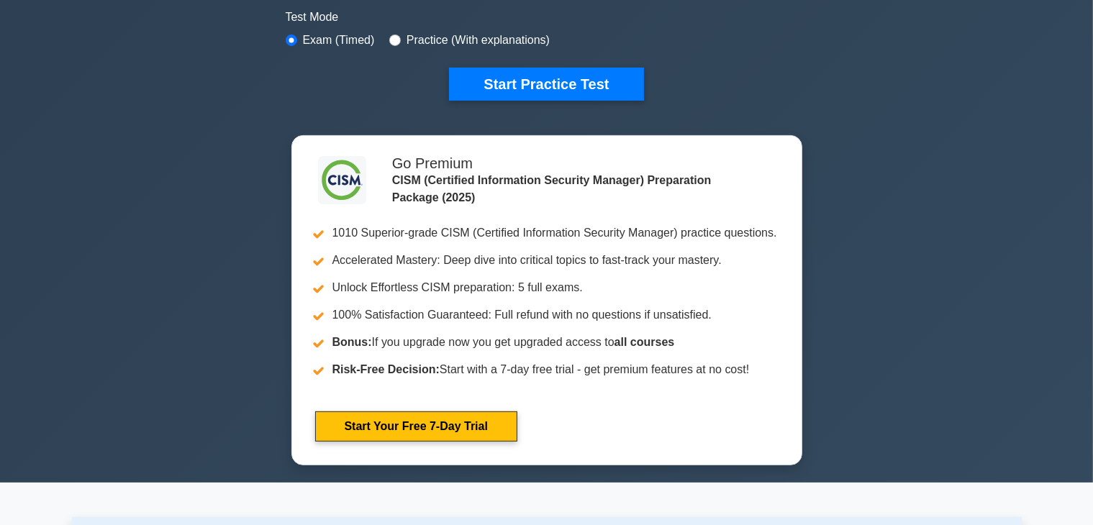
scroll to position [459, 0]
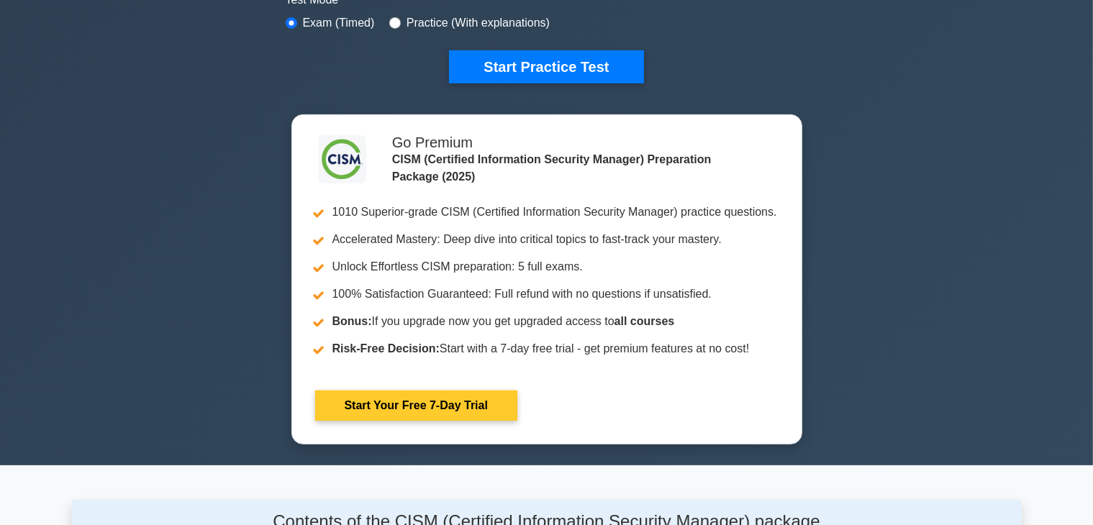
click at [518, 391] on link "Start Your Free 7-Day Trial" at bounding box center [416, 406] width 202 height 30
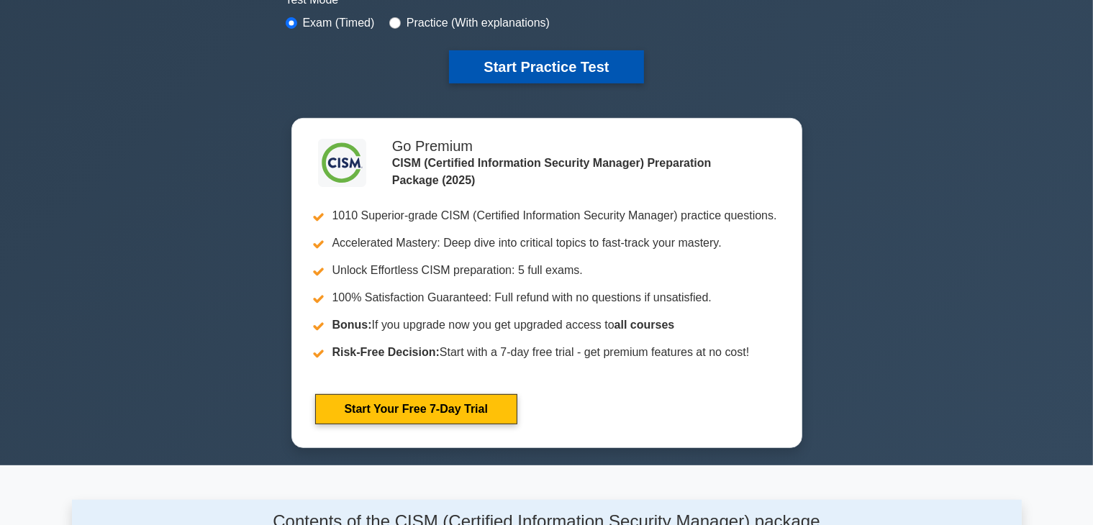
click at [541, 62] on button "Start Practice Test" at bounding box center [546, 66] width 194 height 33
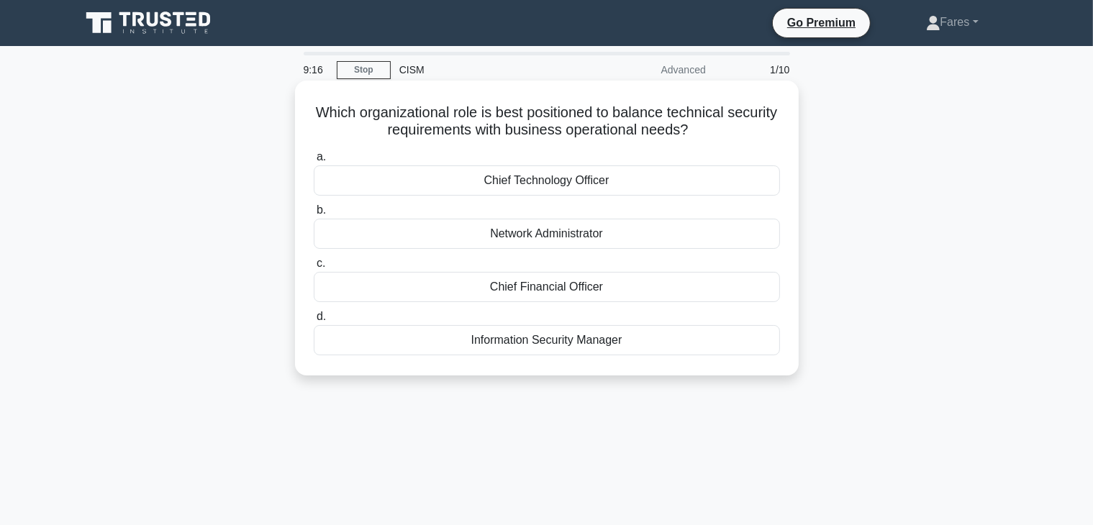
click at [568, 337] on div "Information Security Manager" at bounding box center [547, 340] width 466 height 30
click at [314, 322] on input "d. Information Security Manager" at bounding box center [314, 316] width 0 height 9
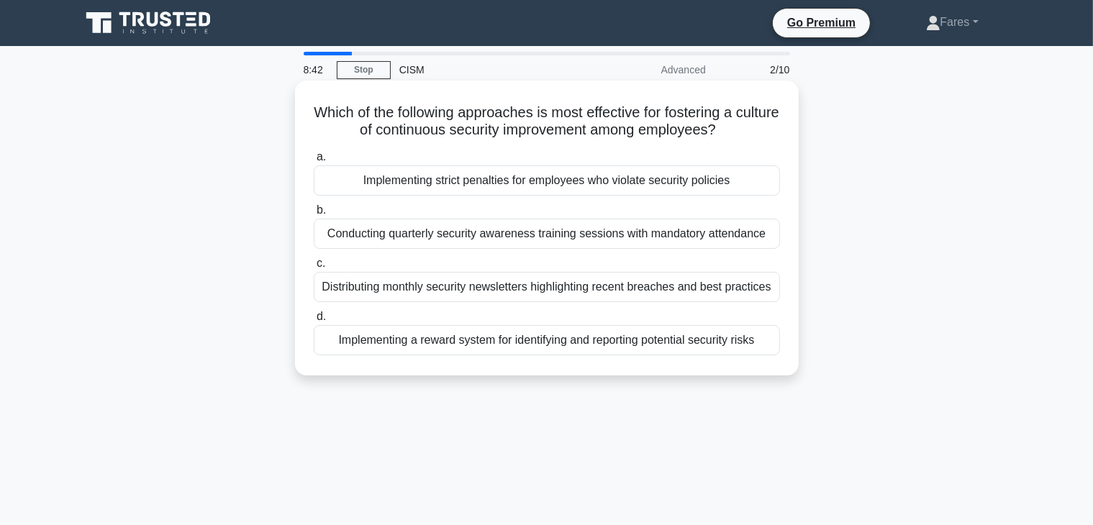
click at [791, 305] on div "Which of the following approaches is most effective for fostering a culture of …" at bounding box center [547, 228] width 492 height 284
drag, startPoint x: 670, startPoint y: 351, endPoint x: 607, endPoint y: 343, distance: 63.2
click at [607, 343] on div "Implementing a reward system for identifying and reporting potential security r…" at bounding box center [547, 340] width 466 height 30
click at [754, 343] on div "Implementing a reward system for identifying and reporting potential security r…" at bounding box center [547, 340] width 466 height 30
click at [314, 322] on input "d. Implementing a reward system for identifying and reporting potential securit…" at bounding box center [314, 316] width 0 height 9
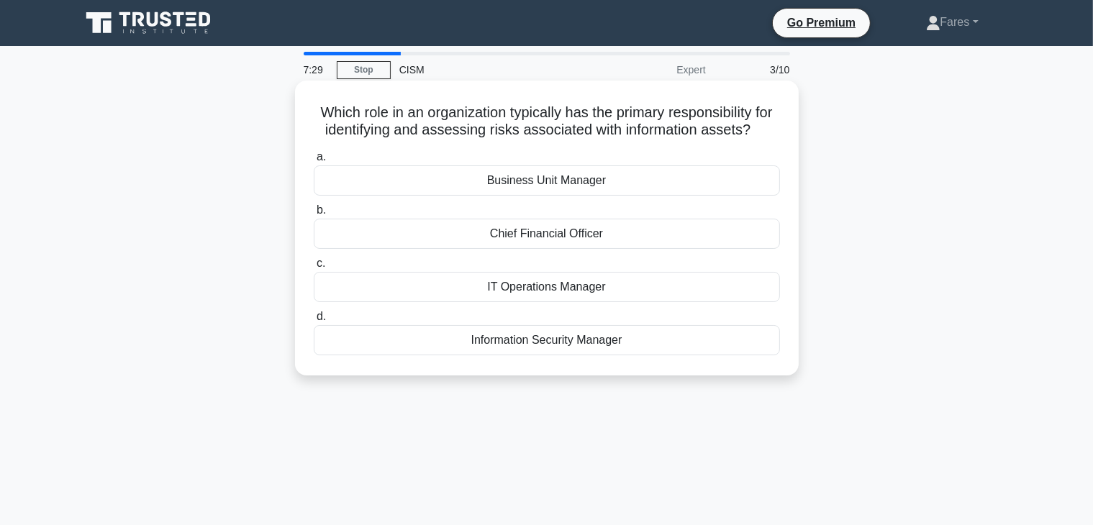
click at [700, 356] on div "Information Security Manager" at bounding box center [547, 340] width 466 height 30
click at [314, 322] on input "d. Information Security Manager" at bounding box center [314, 316] width 0 height 9
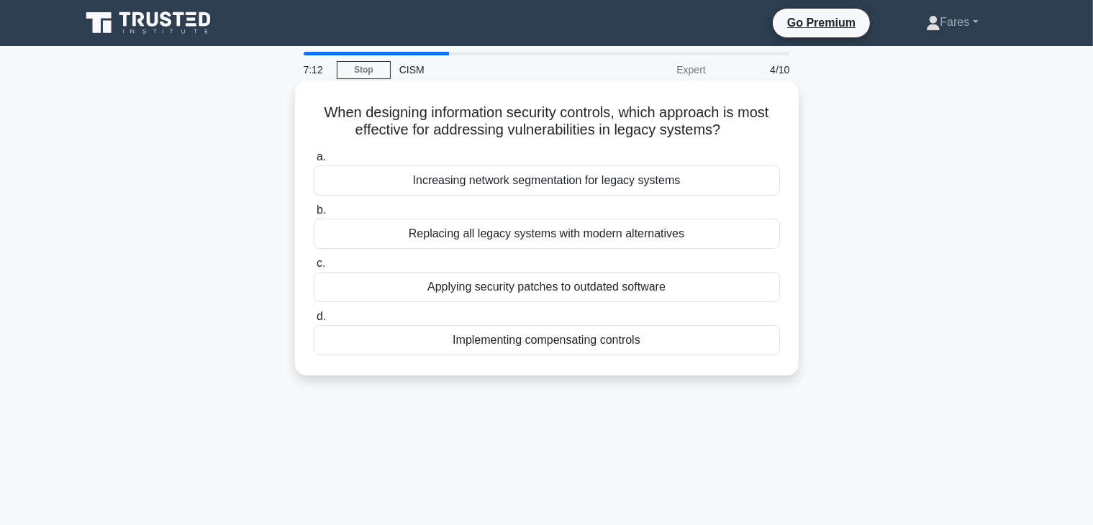
click at [675, 340] on div "Implementing compensating controls" at bounding box center [547, 340] width 466 height 30
click at [314, 322] on input "d. Implementing compensating controls" at bounding box center [314, 316] width 0 height 9
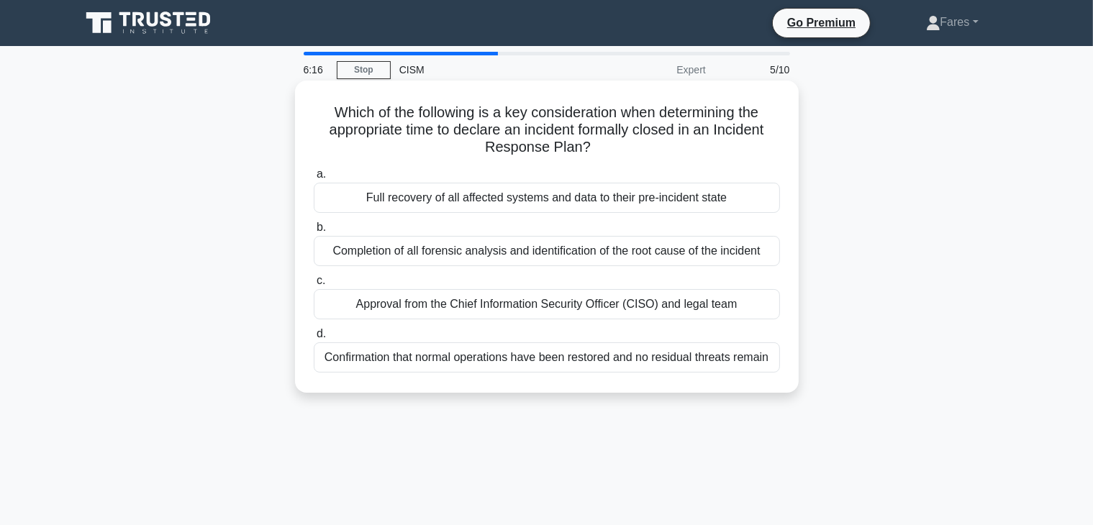
click at [651, 290] on div "Approval from the Chief Information Security Officer (CISO) and legal team" at bounding box center [547, 304] width 466 height 30
click at [314, 286] on input "c. Approval from the Chief Information Security Officer (CISO) and legal team" at bounding box center [314, 280] width 0 height 9
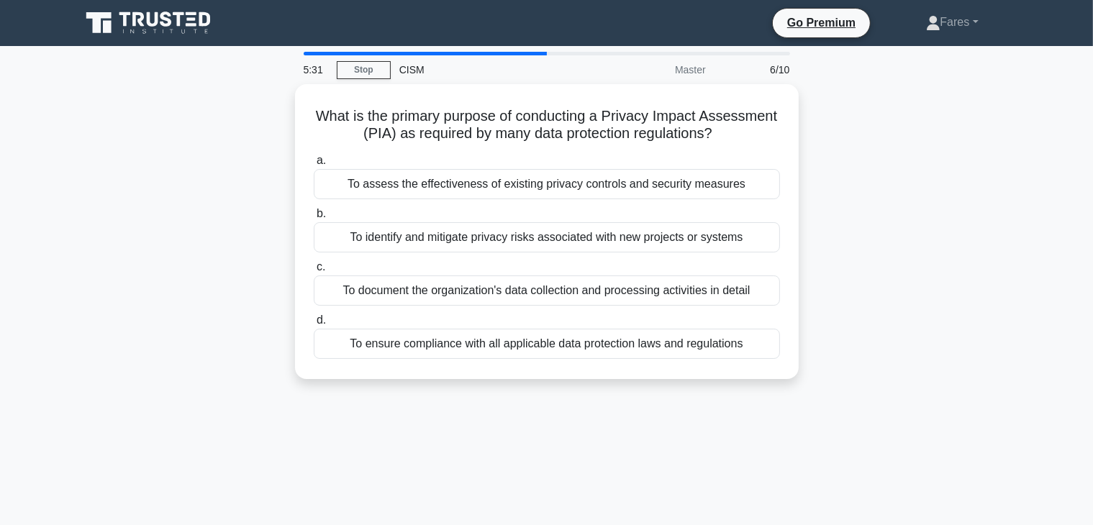
click at [1005, 271] on div "What is the primary purpose of conducting a Privacy Impact Assessment (PIA) as …" at bounding box center [547, 240] width 950 height 312
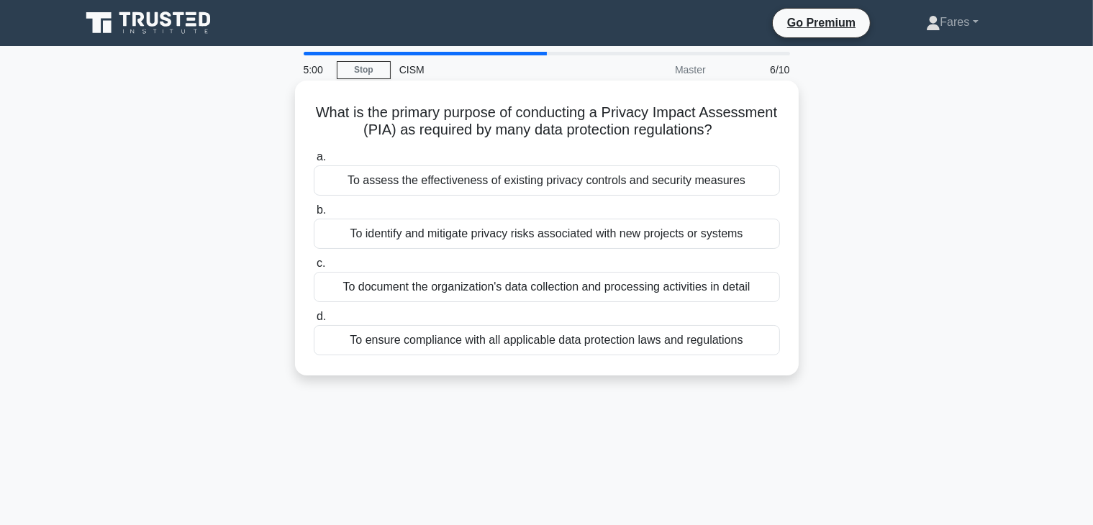
click at [650, 240] on div "To identify and mitigate privacy risks associated with new projects or systems" at bounding box center [547, 234] width 466 height 30
click at [314, 215] on input "b. To identify and mitigate privacy risks associated with new projects or syste…" at bounding box center [314, 210] width 0 height 9
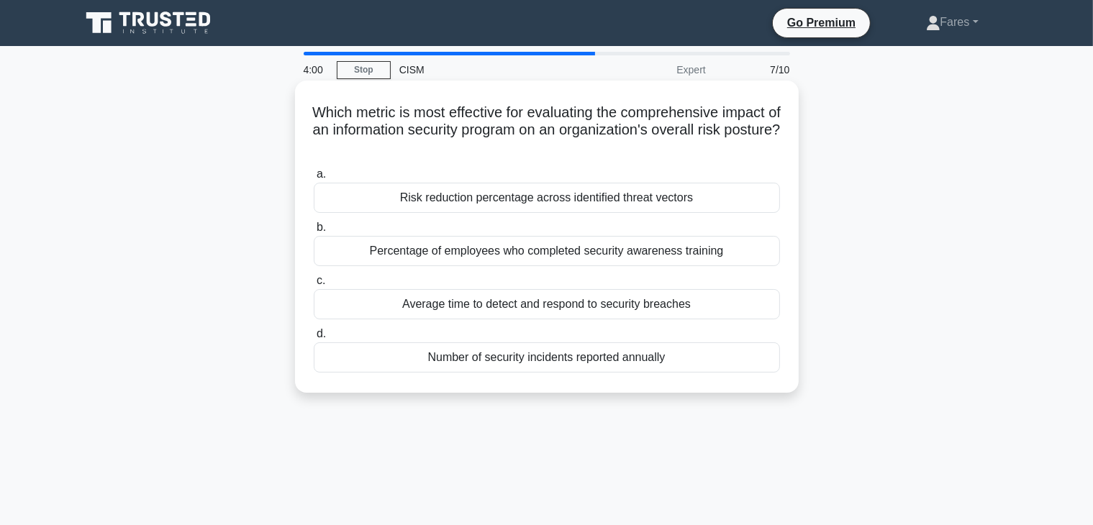
click at [785, 196] on div "a. Risk reduction percentage across identified threat vectors" at bounding box center [547, 190] width 484 height 48
drag, startPoint x: 757, startPoint y: 212, endPoint x: 633, endPoint y: 201, distance: 124.3
click at [633, 201] on div "Risk reduction percentage across identified threat vectors" at bounding box center [547, 198] width 466 height 30
click at [732, 198] on div "Risk reduction percentage across identified threat vectors" at bounding box center [547, 198] width 466 height 30
click at [314, 179] on input "a. Risk reduction percentage across identified threat vectors" at bounding box center [314, 174] width 0 height 9
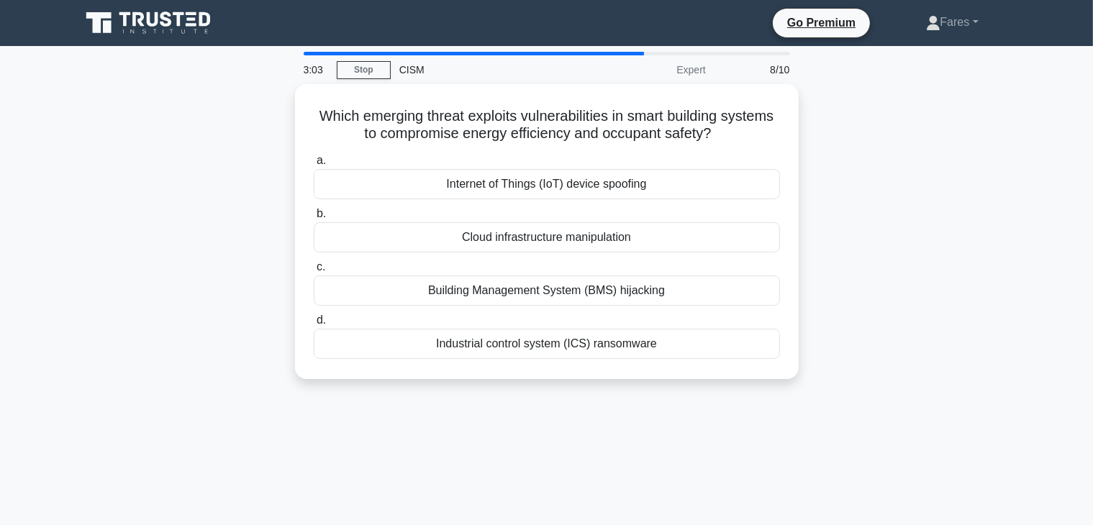
click at [1005, 242] on div "Which emerging threat exploits vulnerabilities in smart building systems to com…" at bounding box center [547, 240] width 950 height 312
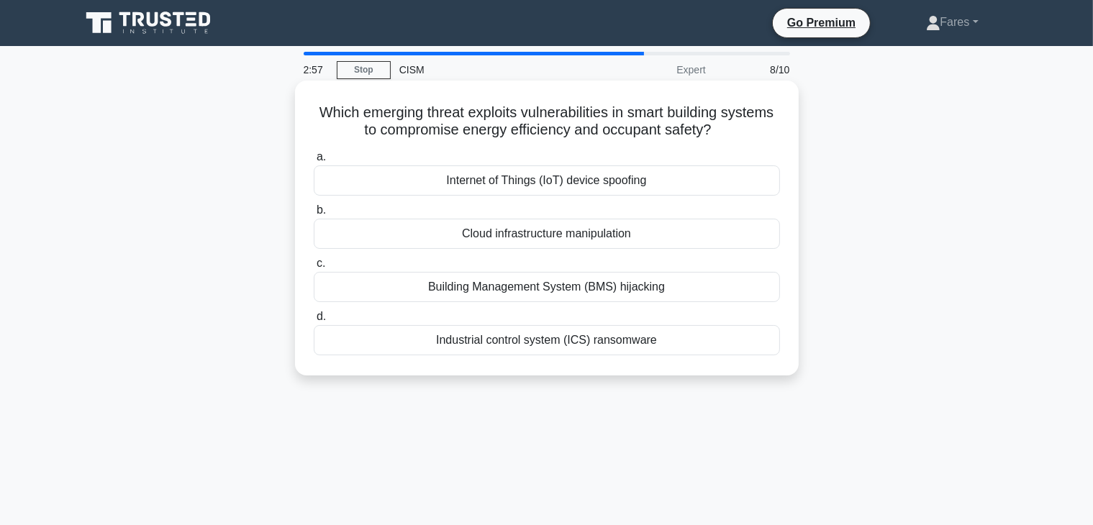
click at [559, 291] on div "Building Management System (BMS) hijacking" at bounding box center [547, 287] width 466 height 30
click at [314, 268] on input "c. Building Management System (BMS) hijacking" at bounding box center [314, 263] width 0 height 9
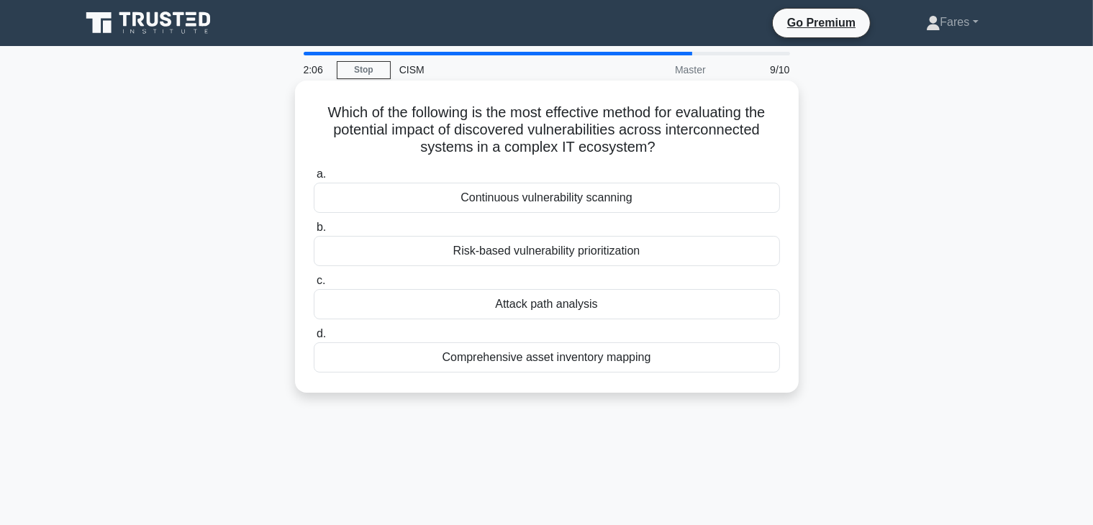
click at [584, 254] on div "Risk-based vulnerability prioritization" at bounding box center [547, 251] width 466 height 30
click at [314, 232] on input "b. Risk-based vulnerability prioritization" at bounding box center [314, 227] width 0 height 9
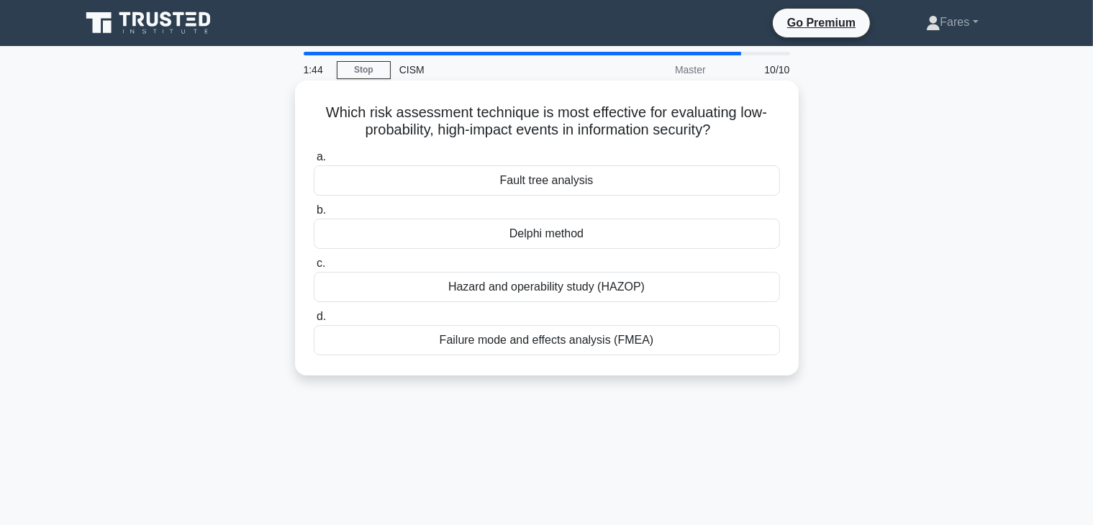
click at [569, 238] on div "Delphi method" at bounding box center [547, 234] width 466 height 30
click at [314, 215] on input "b. Delphi method" at bounding box center [314, 210] width 0 height 9
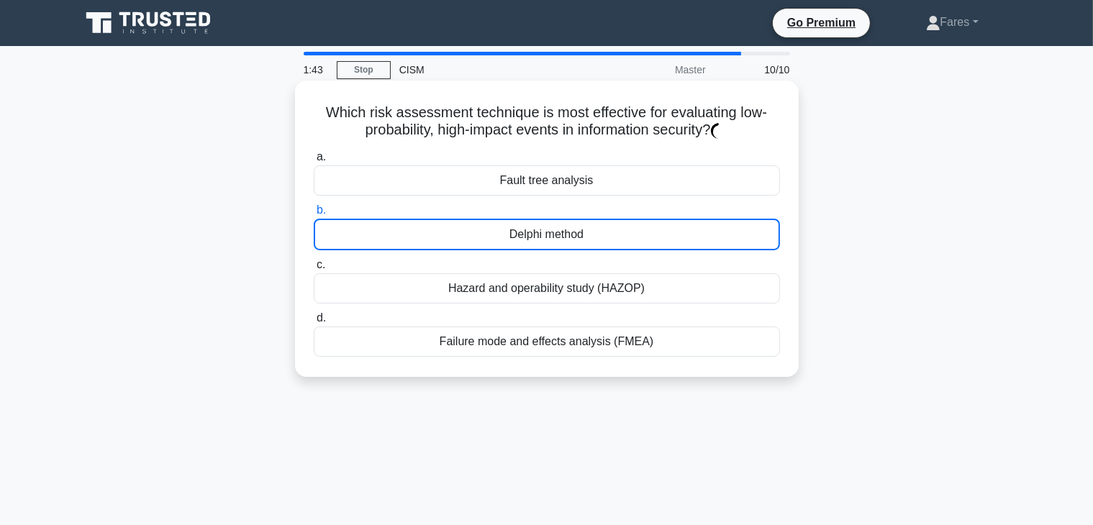
click at [569, 238] on div "Delphi method" at bounding box center [547, 235] width 466 height 32
click at [314, 215] on input "b. Delphi method" at bounding box center [314, 210] width 0 height 9
click at [569, 238] on div "Delphi method" at bounding box center [547, 235] width 466 height 32
click at [314, 215] on input "b. Delphi method" at bounding box center [314, 210] width 0 height 9
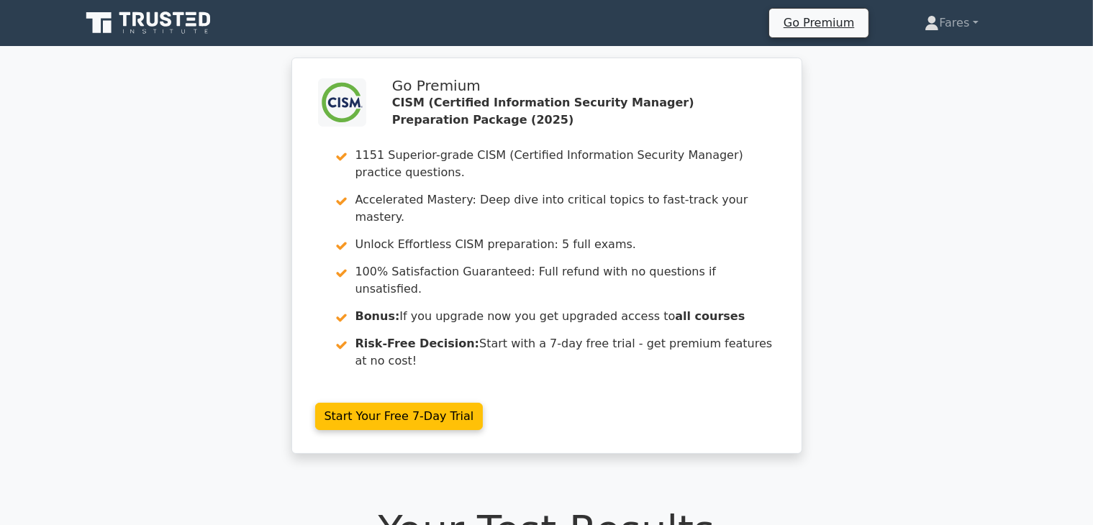
click at [484, 403] on link "Start Your Free 7-Day Trial" at bounding box center [399, 416] width 168 height 27
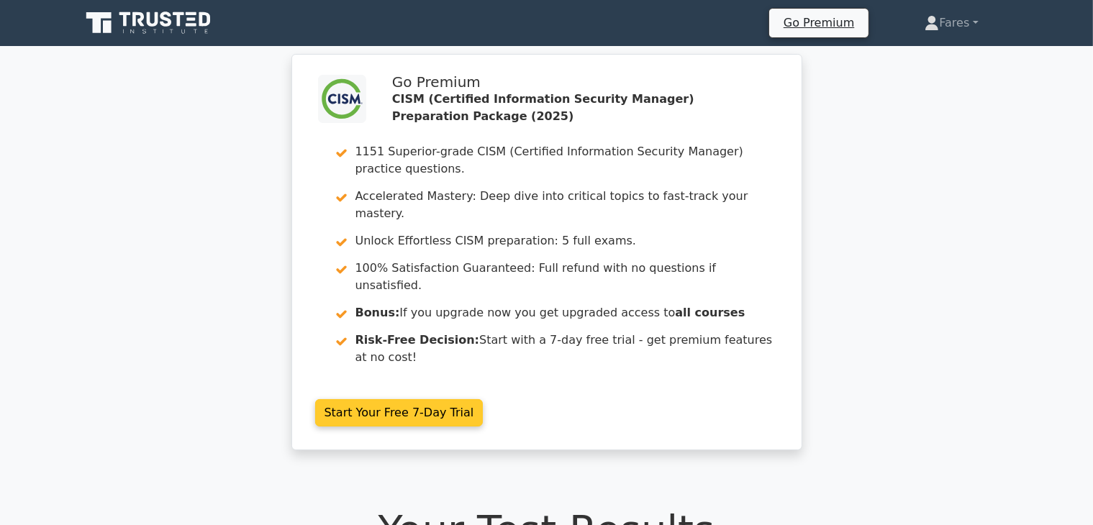
drag, startPoint x: 0, startPoint y: 0, endPoint x: 719, endPoint y: 252, distance: 761.9
click at [484, 399] on link "Start Your Free 7-Day Trial" at bounding box center [399, 412] width 168 height 27
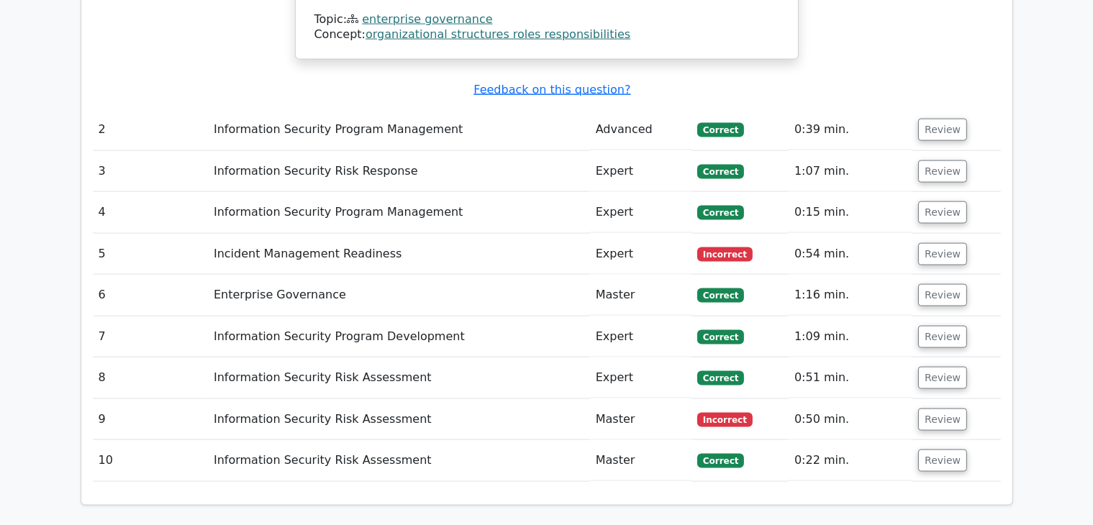
scroll to position [2015, 0]
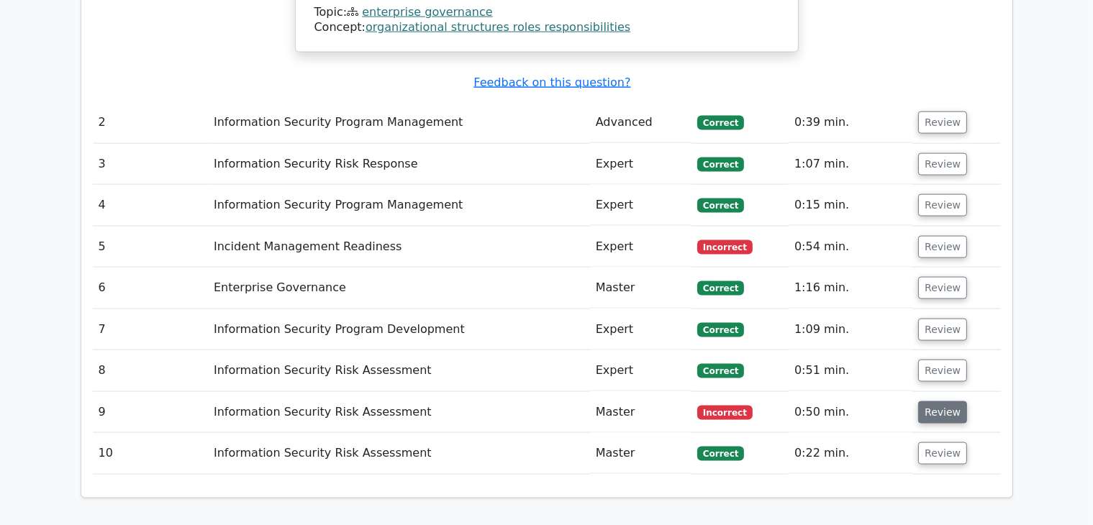
click at [942, 402] on button "Review" at bounding box center [942, 413] width 49 height 22
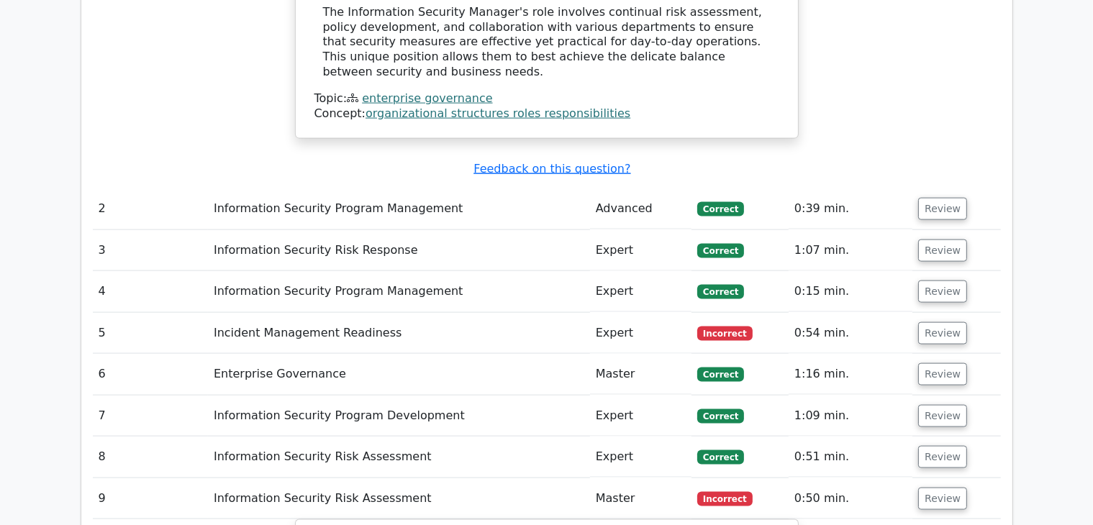
scroll to position [1920, 0]
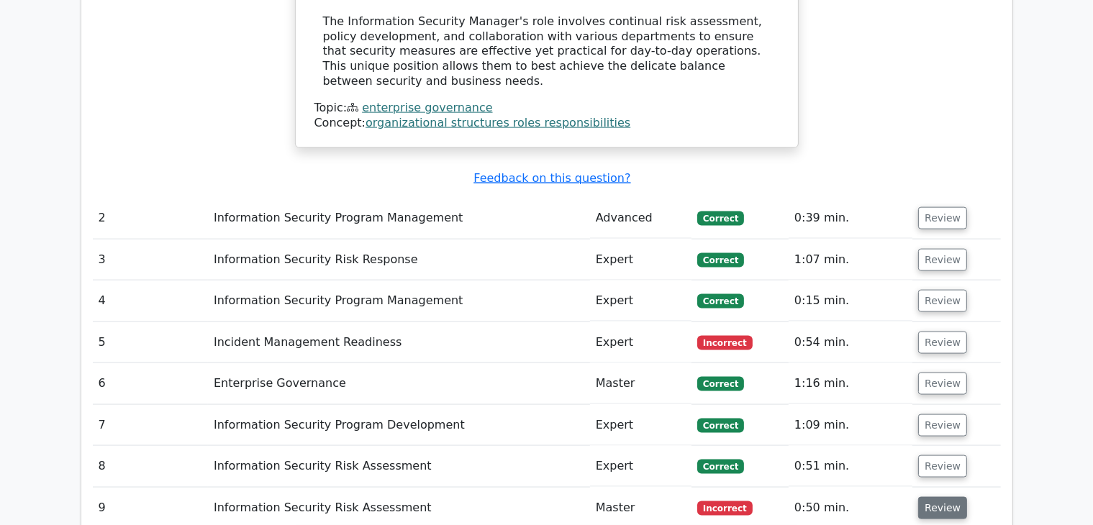
click at [936, 497] on button "Review" at bounding box center [942, 508] width 49 height 22
click at [934, 332] on button "Review" at bounding box center [942, 343] width 49 height 22
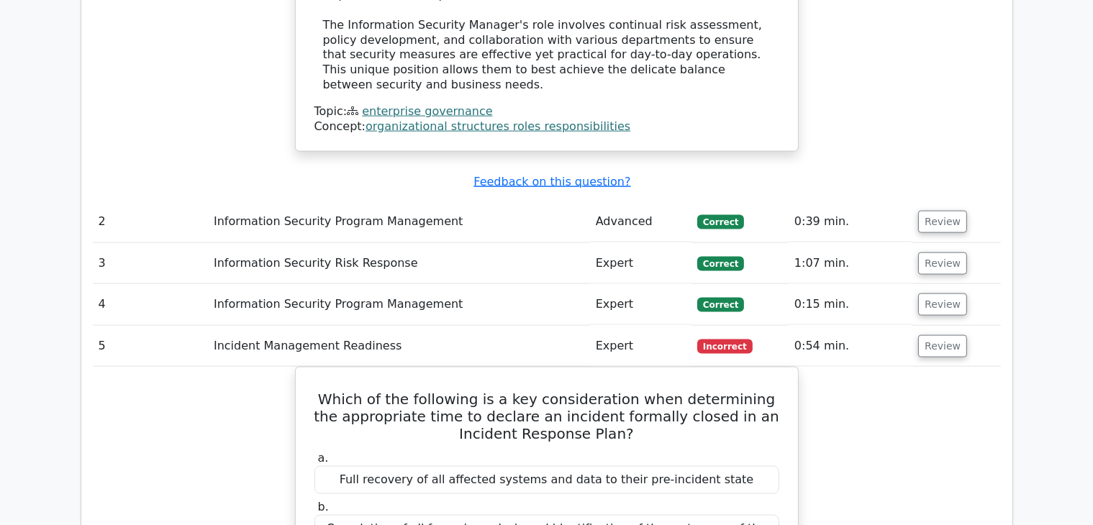
click at [1074, 318] on main ".clsa-1{fill:#f6f7f8;}.clsa-2{fill:#6bb345;}.clsa-3{fill:#1d2e5c;} Go Premium C…" at bounding box center [546, 138] width 1093 height 4025
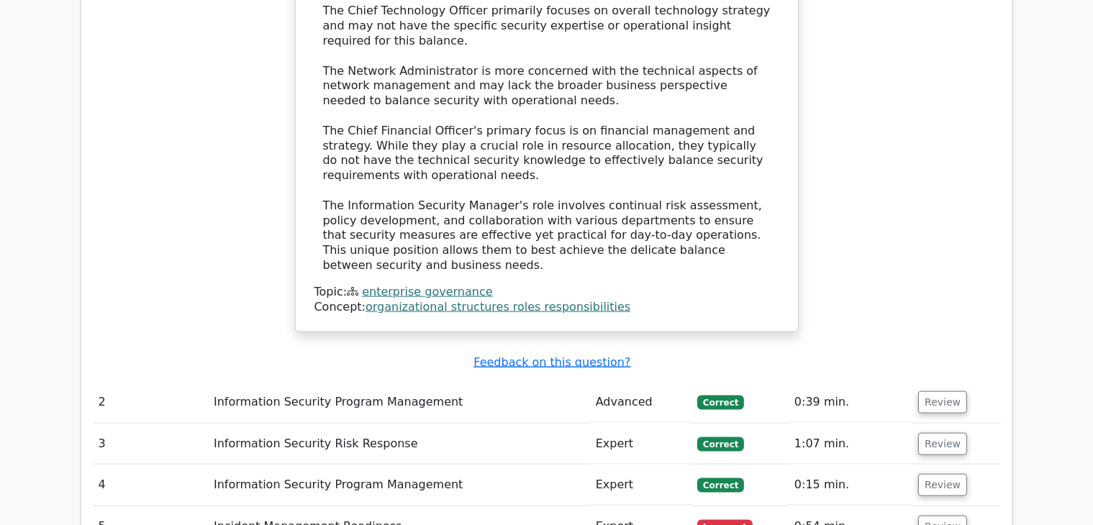
scroll to position [1799, 0]
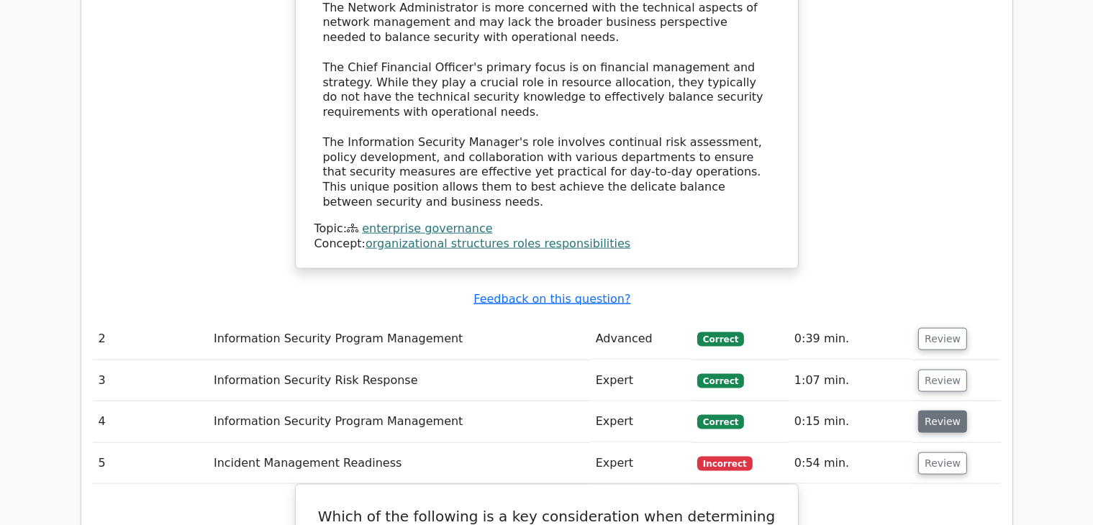
click at [945, 411] on button "Review" at bounding box center [942, 422] width 49 height 22
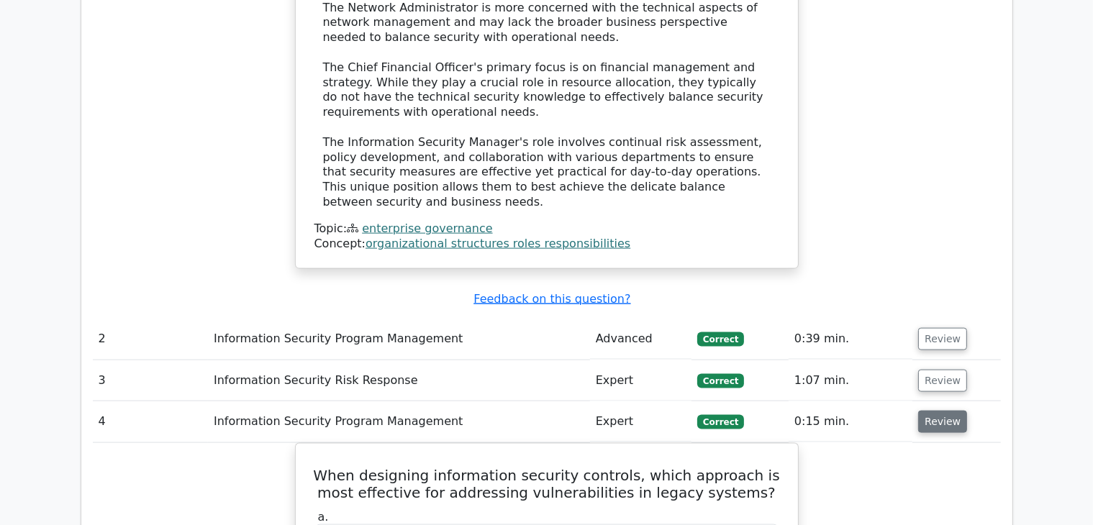
click at [945, 411] on button "Review" at bounding box center [942, 422] width 49 height 22
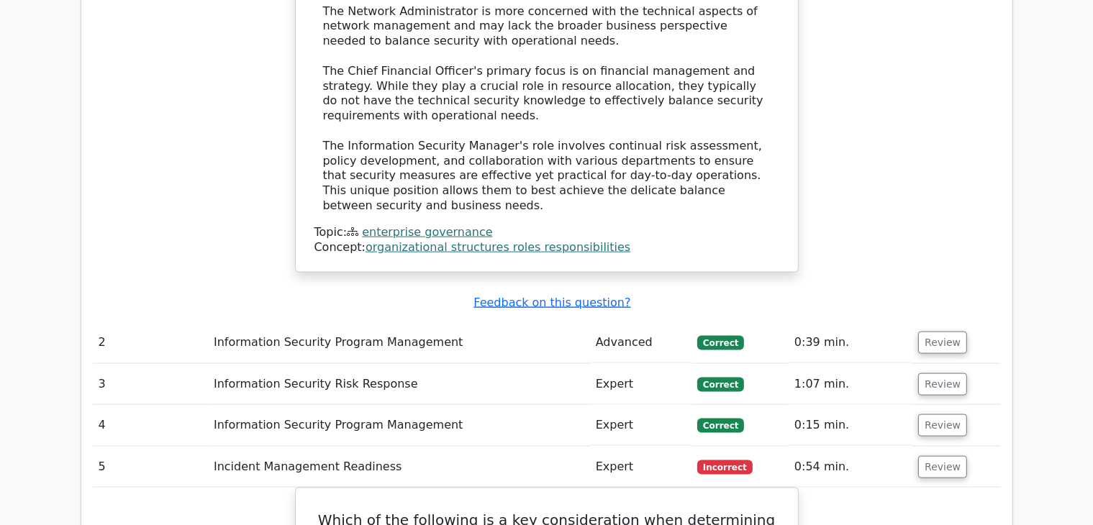
click at [1080, 320] on main ".clsa-1{fill:#f6f7f8;}.clsa-2{fill:#6bb345;}.clsa-3{fill:#1d2e5c;} Go Premium C…" at bounding box center [546, 259] width 1093 height 4025
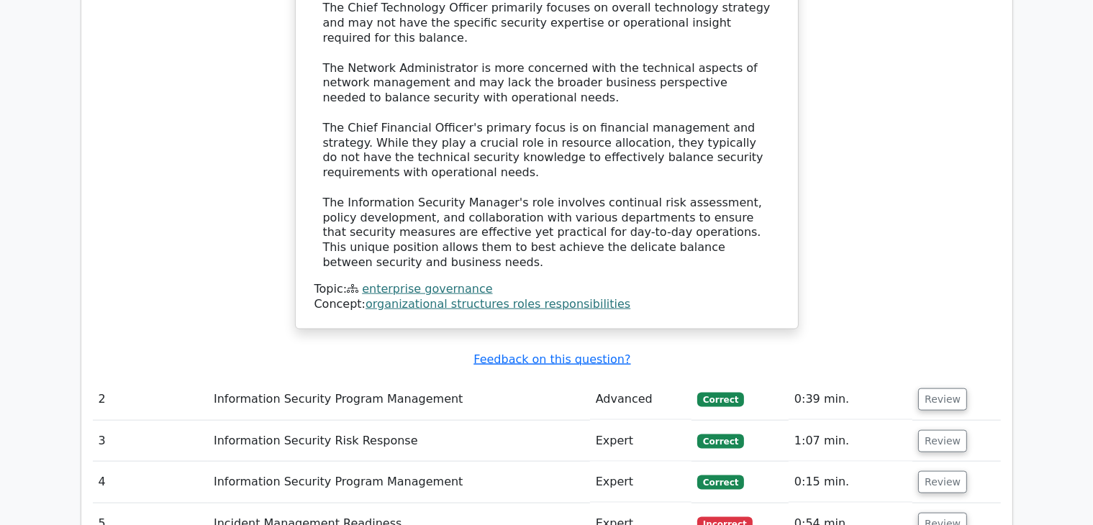
scroll to position [1747, 0]
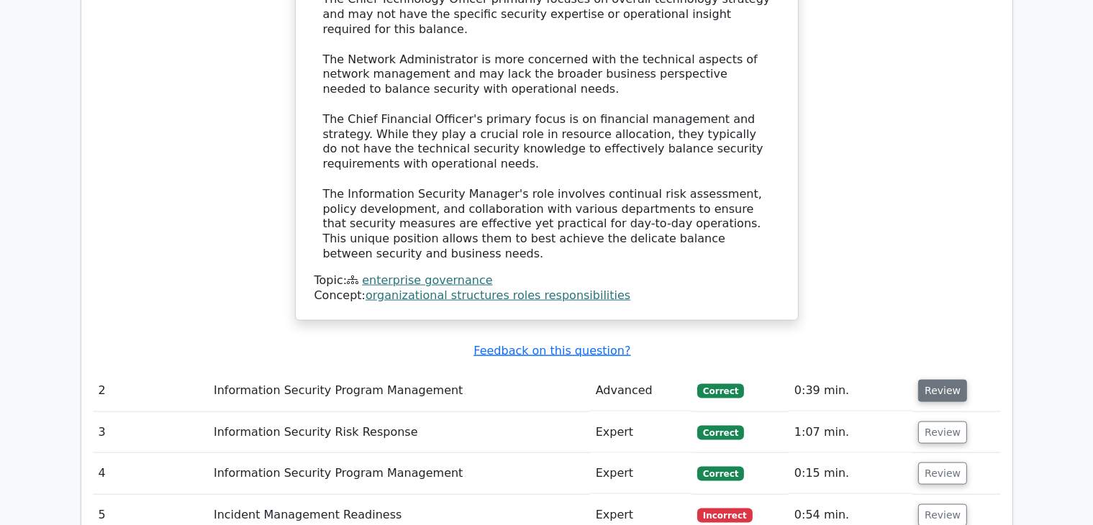
click at [940, 380] on button "Review" at bounding box center [942, 391] width 49 height 22
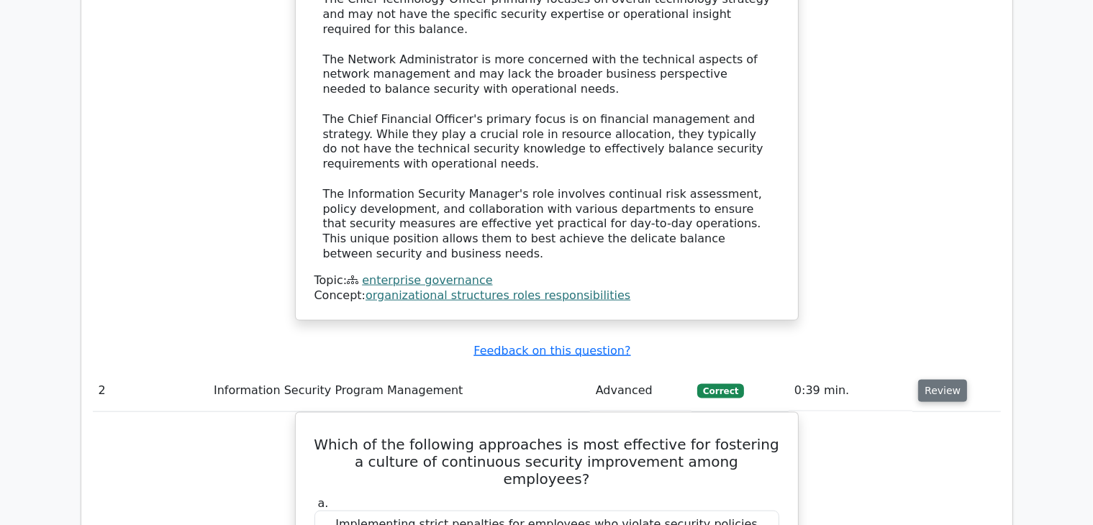
click at [940, 380] on button "Review" at bounding box center [942, 391] width 49 height 22
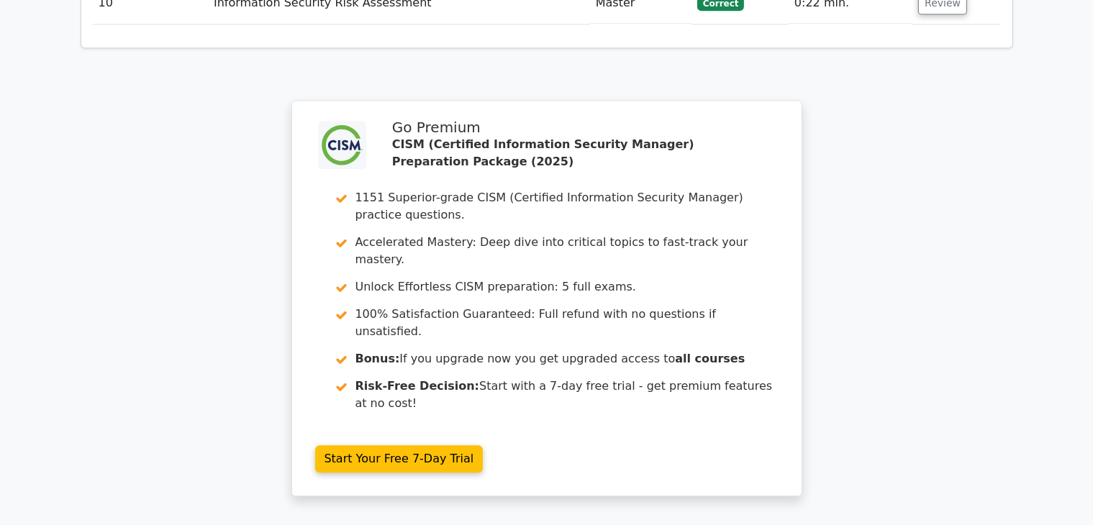
scroll to position [3471, 0]
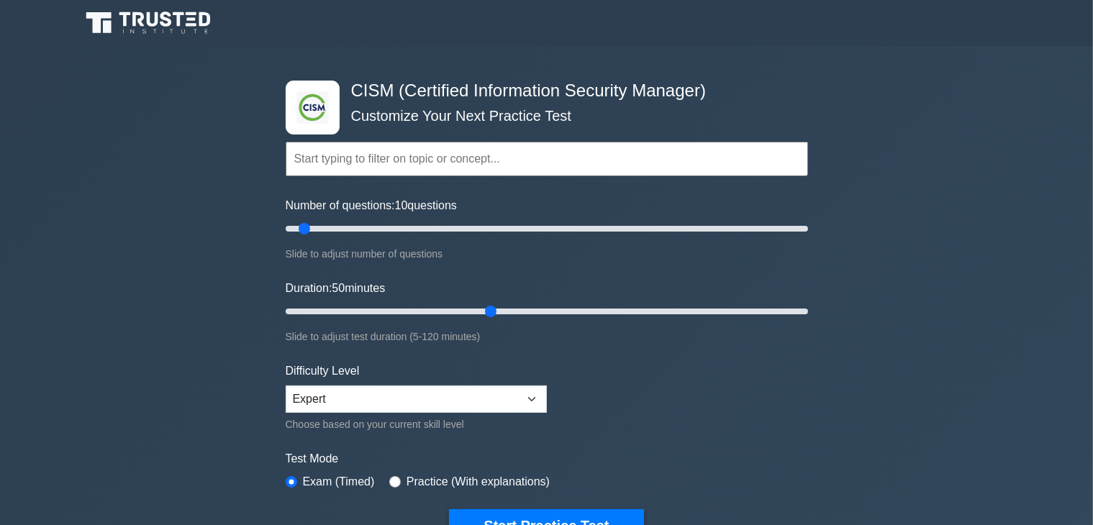
click at [480, 316] on input "Duration: 50 minutes" at bounding box center [547, 311] width 523 height 17
click at [697, 381] on form "Topics Enterprise Governance Information Security Strategy Information Security…" at bounding box center [547, 320] width 523 height 445
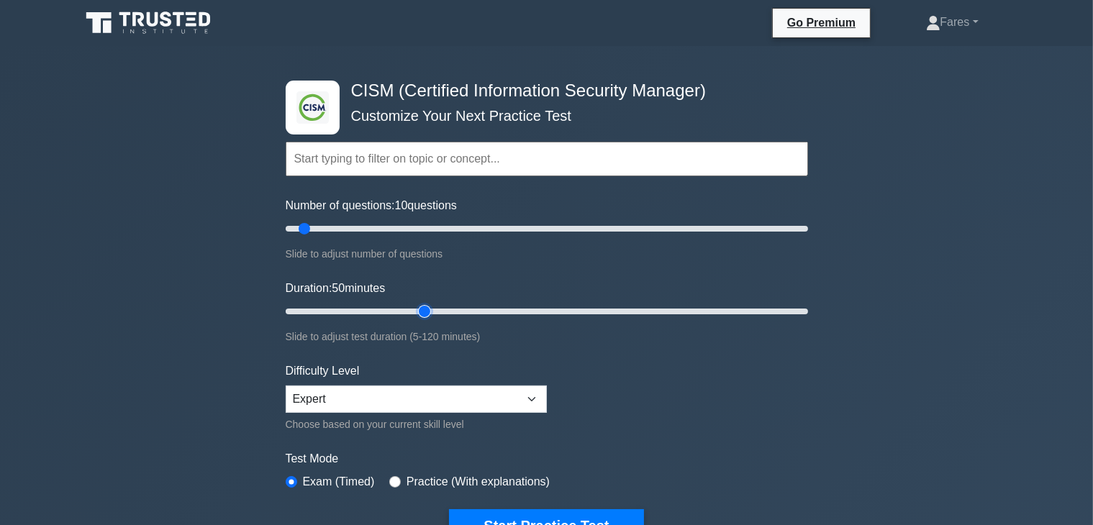
click at [429, 314] on input "Duration: 50 minutes" at bounding box center [547, 311] width 523 height 17
click at [379, 315] on input "Duration: 35 minutes" at bounding box center [547, 311] width 523 height 17
click at [340, 315] on input "Duration: 15 minutes" at bounding box center [547, 311] width 523 height 17
click at [326, 312] on input "Duration: 15 minutes" at bounding box center [547, 311] width 523 height 17
drag, startPoint x: 333, startPoint y: 309, endPoint x: 320, endPoint y: 312, distance: 14.0
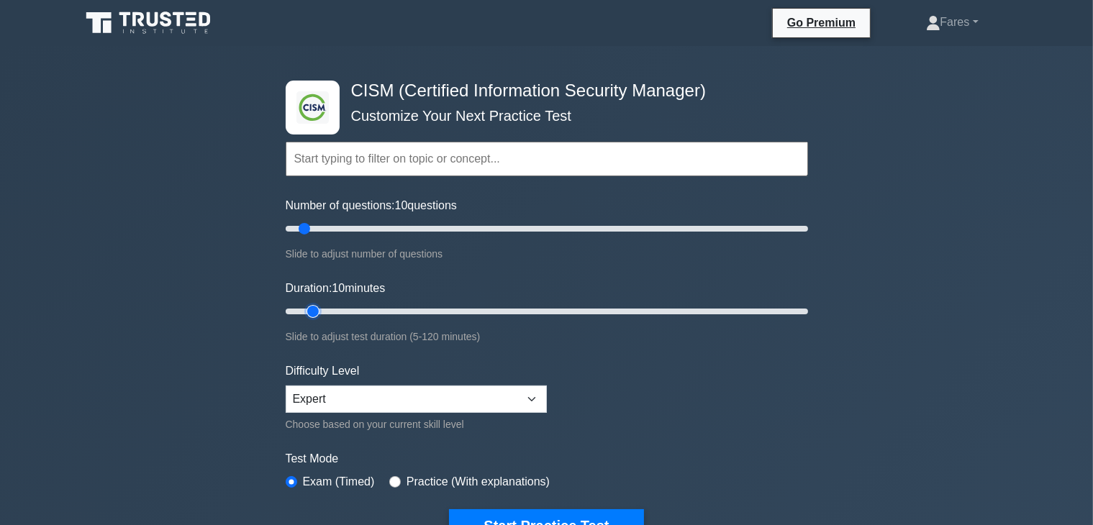
type input "10"
click at [320, 312] on input "Duration: 10 minutes" at bounding box center [547, 311] width 523 height 17
click at [530, 518] on button "Start Practice Test" at bounding box center [546, 526] width 194 height 33
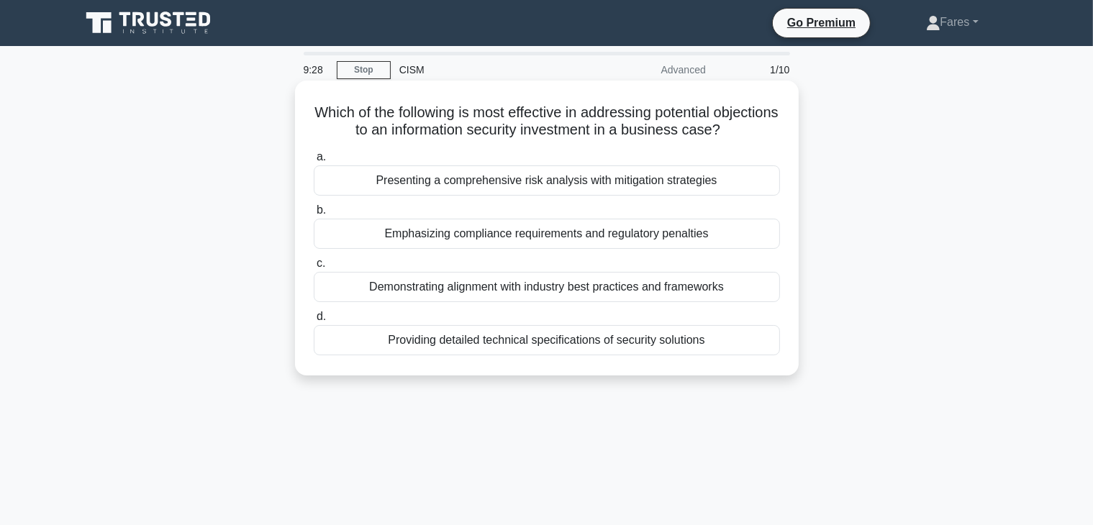
click at [538, 188] on div "Presenting a comprehensive risk analysis with mitigation strategies" at bounding box center [547, 181] width 466 height 30
click at [314, 162] on input "a. Presenting a comprehensive risk analysis with mitigation strategies" at bounding box center [314, 157] width 0 height 9
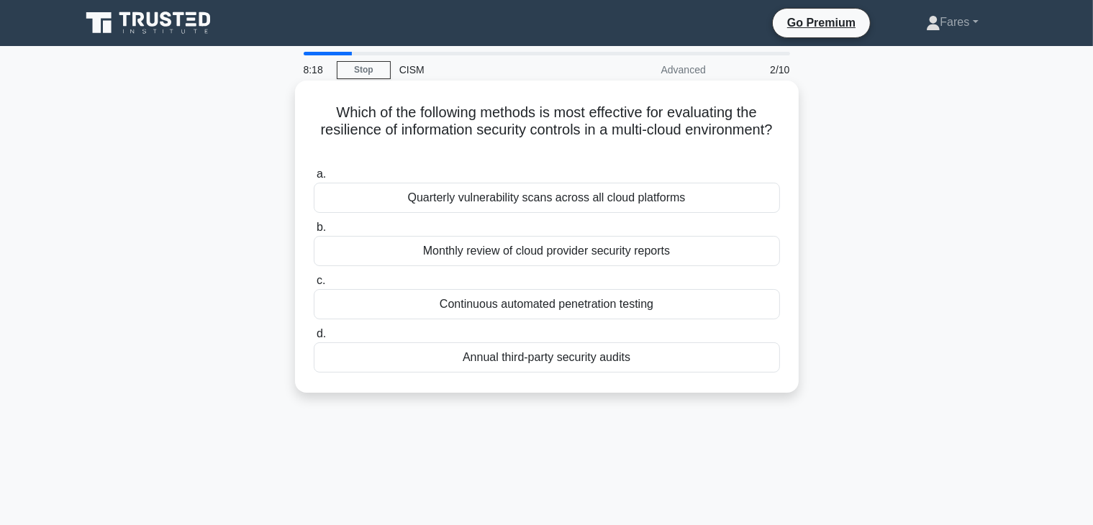
click at [626, 307] on div "Continuous automated penetration testing" at bounding box center [547, 304] width 466 height 30
click at [314, 286] on input "c. Continuous automated penetration testing" at bounding box center [314, 280] width 0 height 9
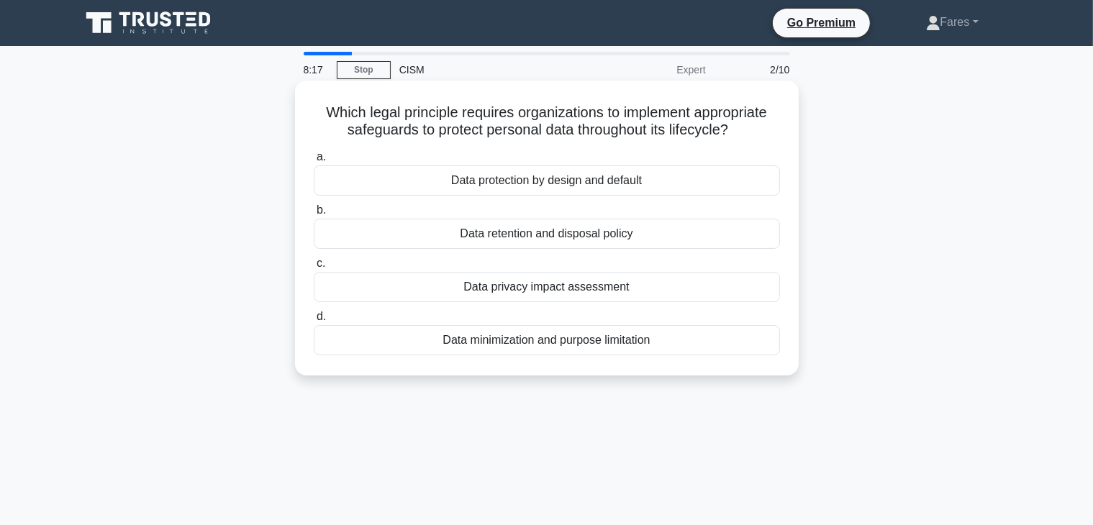
click at [684, 317] on label "d. Data minimization and purpose limitation" at bounding box center [547, 332] width 466 height 48
click at [314, 317] on input "d. Data minimization and purpose limitation" at bounding box center [314, 316] width 0 height 9
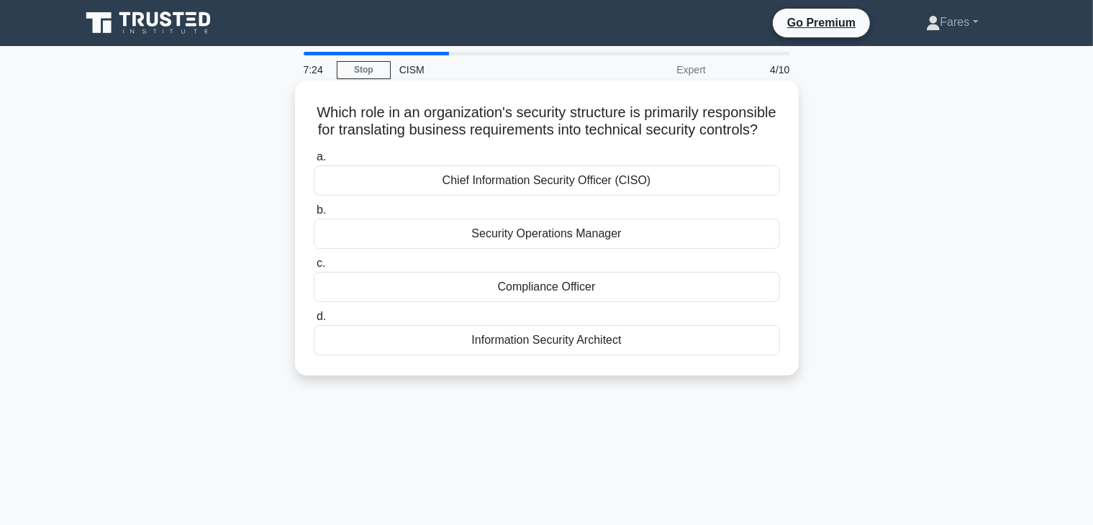
click at [574, 196] on div "Chief Information Security Officer (CISO)" at bounding box center [547, 181] width 466 height 30
click at [314, 162] on input "a. Chief Information Security Officer (CISO)" at bounding box center [314, 157] width 0 height 9
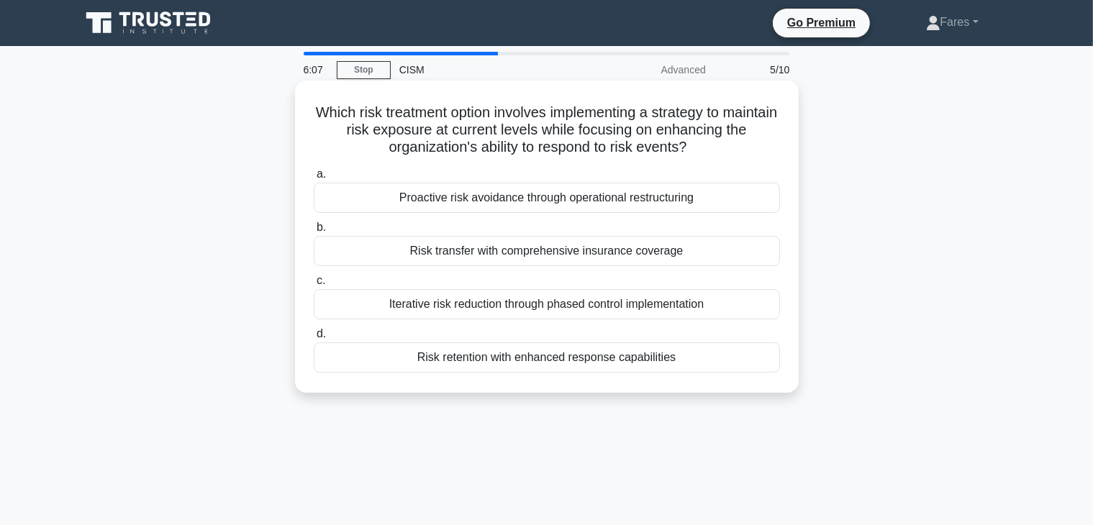
click at [661, 204] on div "Proactive risk avoidance through operational restructuring" at bounding box center [547, 198] width 466 height 30
click at [314, 179] on input "a. Proactive risk avoidance through operational restructuring" at bounding box center [314, 174] width 0 height 9
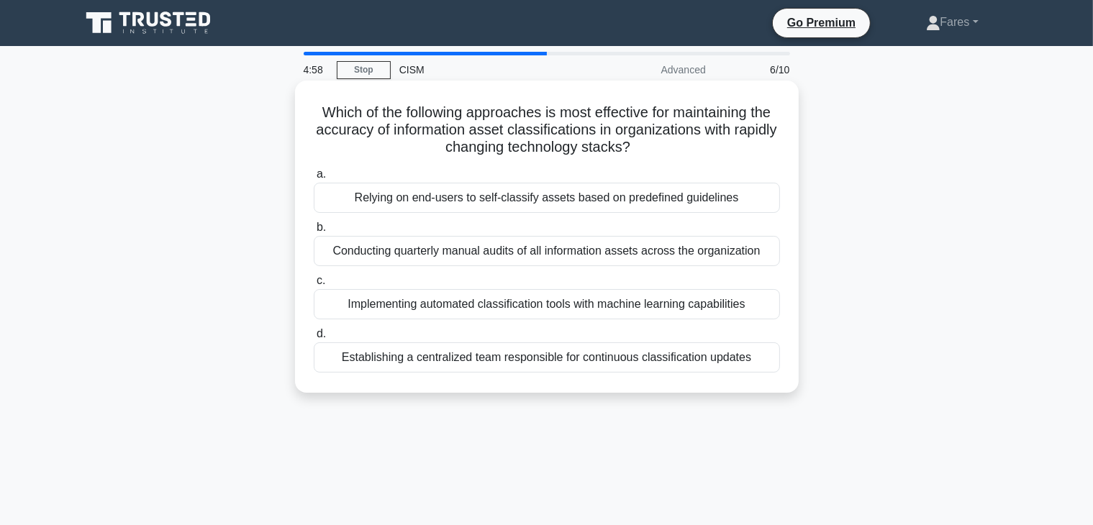
scroll to position [2, 0]
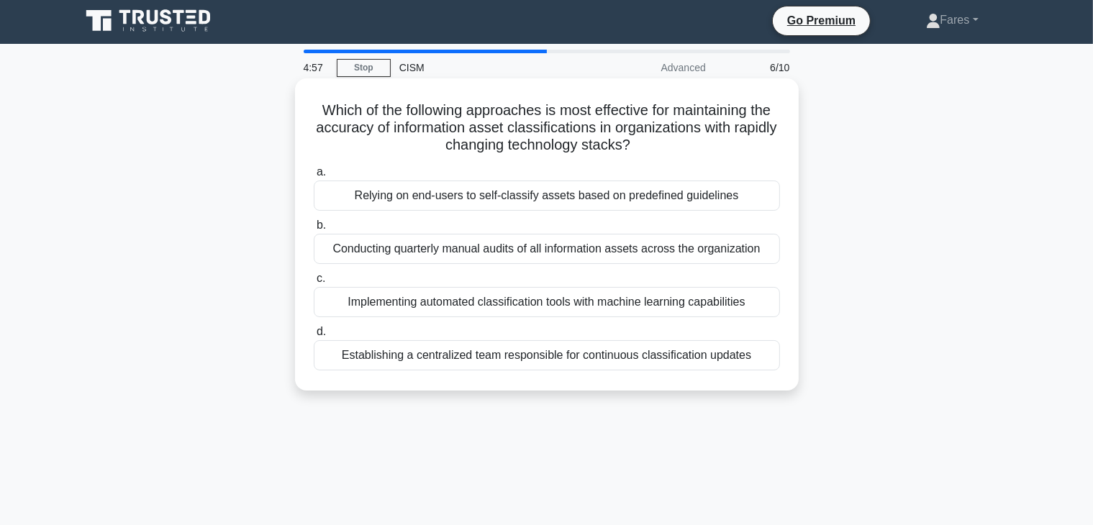
click at [671, 358] on div "Establishing a centralized team responsible for continuous classification updat…" at bounding box center [547, 355] width 466 height 30
click at [314, 337] on input "d. Establishing a centralized team responsible for continuous classification up…" at bounding box center [314, 331] width 0 height 9
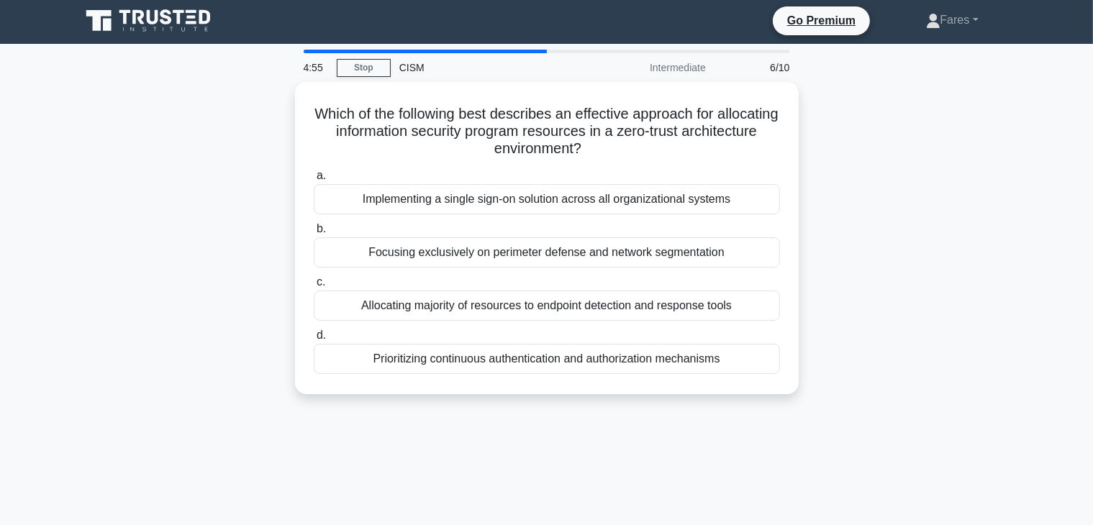
scroll to position [0, 0]
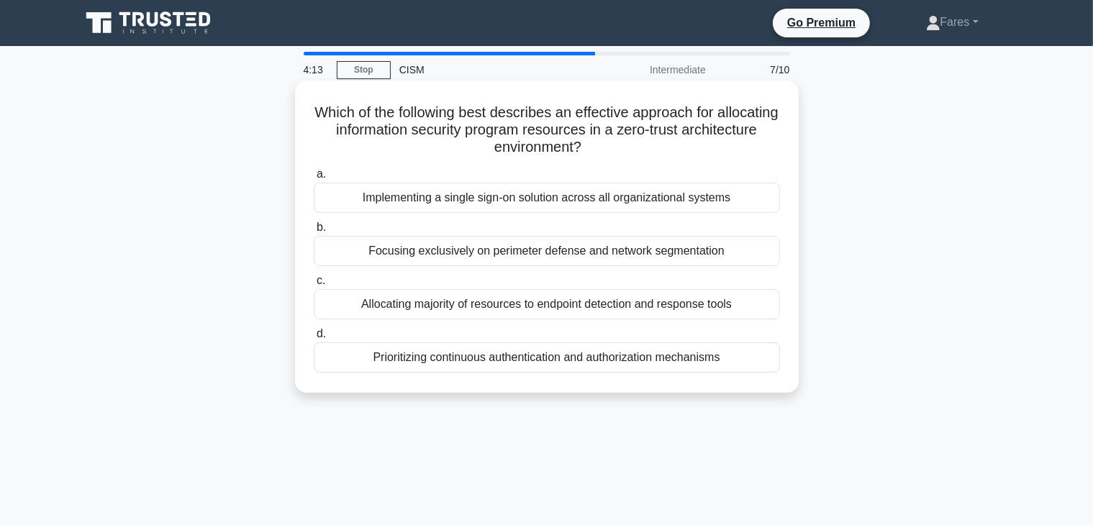
click at [678, 254] on div "Focusing exclusively on perimeter defense and network segmentation" at bounding box center [547, 251] width 466 height 30
click at [314, 232] on input "b. Focusing exclusively on perimeter defense and network segmentation" at bounding box center [314, 227] width 0 height 9
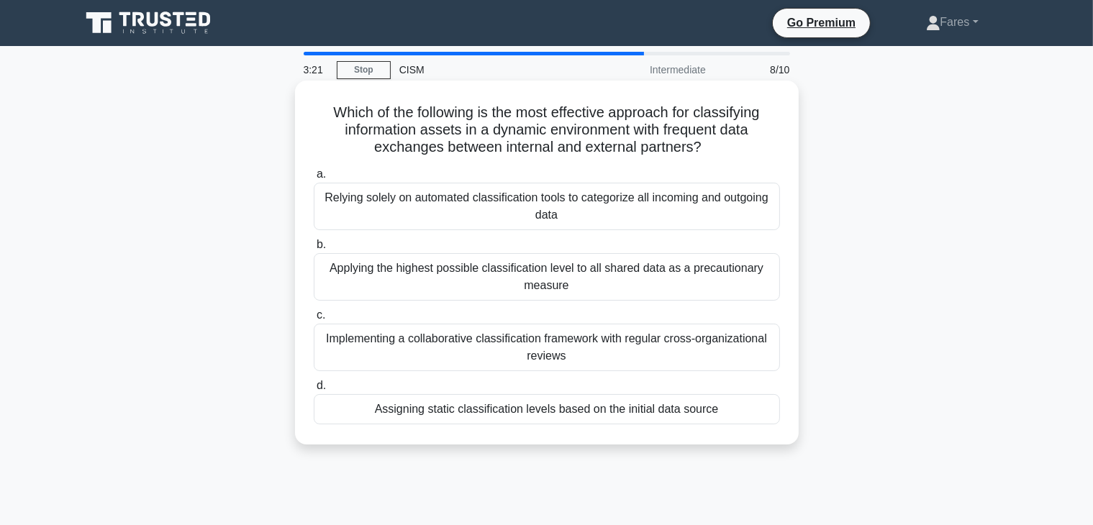
click at [719, 343] on div "Implementing a collaborative classification framework with regular cross-organi…" at bounding box center [547, 348] width 466 height 48
click at [314, 320] on input "c. Implementing a collaborative classification framework with regular cross-org…" at bounding box center [314, 315] width 0 height 9
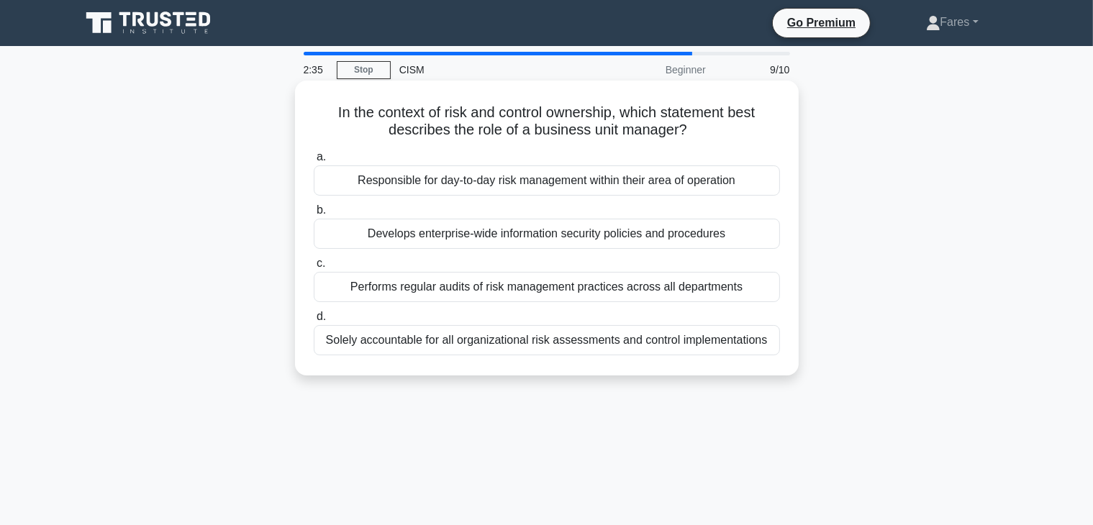
click at [770, 199] on div "a. Responsible for day-to-day risk management within their area of operation b.…" at bounding box center [547, 251] width 484 height 213
click at [611, 186] on div "Responsible for day-to-day risk management within their area of operation" at bounding box center [547, 181] width 466 height 30
click at [314, 162] on input "a. Responsible for day-to-day risk management within their area of operation" at bounding box center [314, 157] width 0 height 9
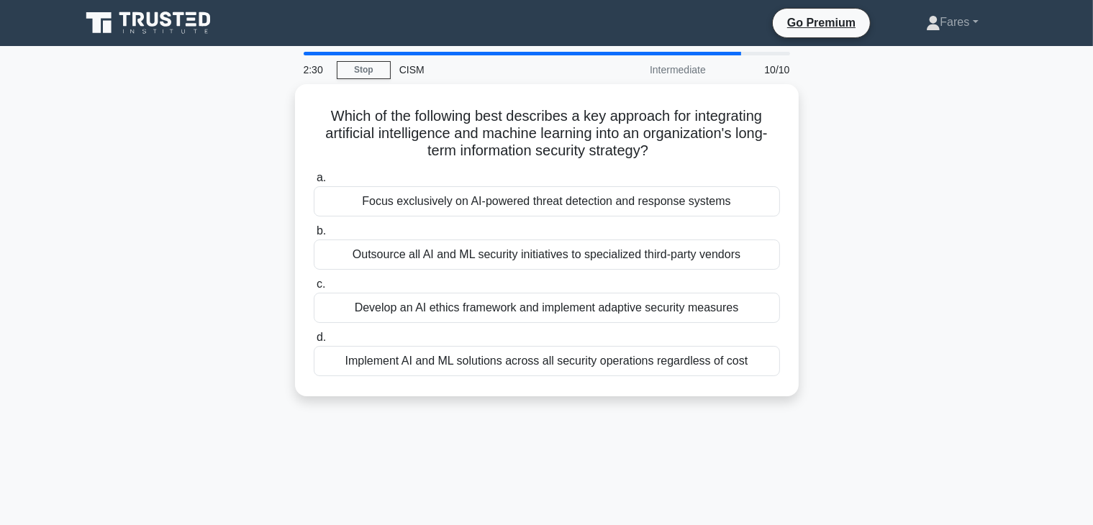
click at [992, 125] on div "Which of the following best describes a key approach for integrating artificial…" at bounding box center [547, 249] width 950 height 330
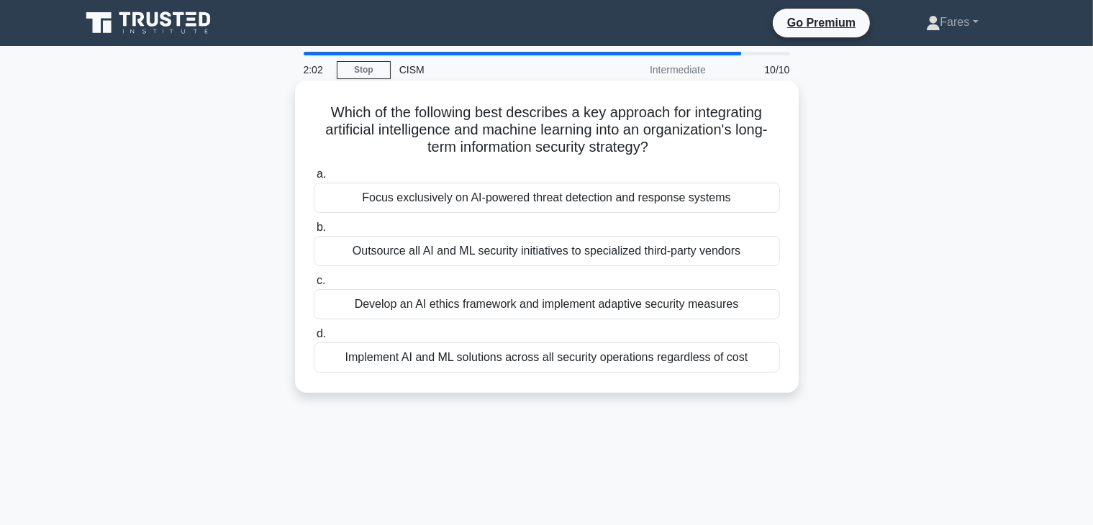
click at [678, 202] on div "Focus exclusively on AI-powered threat detection and response systems" at bounding box center [547, 198] width 466 height 30
click at [314, 179] on input "a. Focus exclusively on AI-powered threat detection and response systems" at bounding box center [314, 174] width 0 height 9
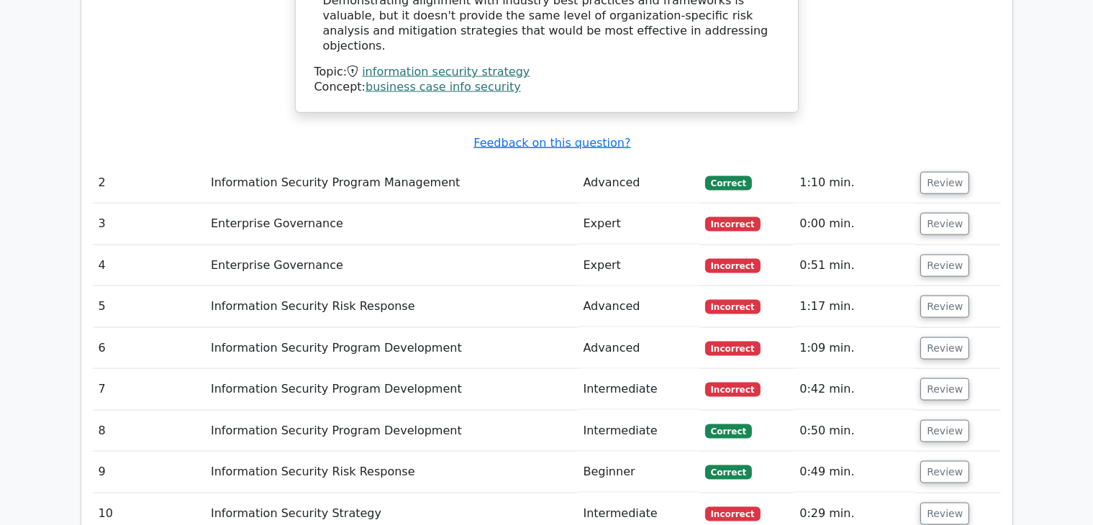
scroll to position [1896, 0]
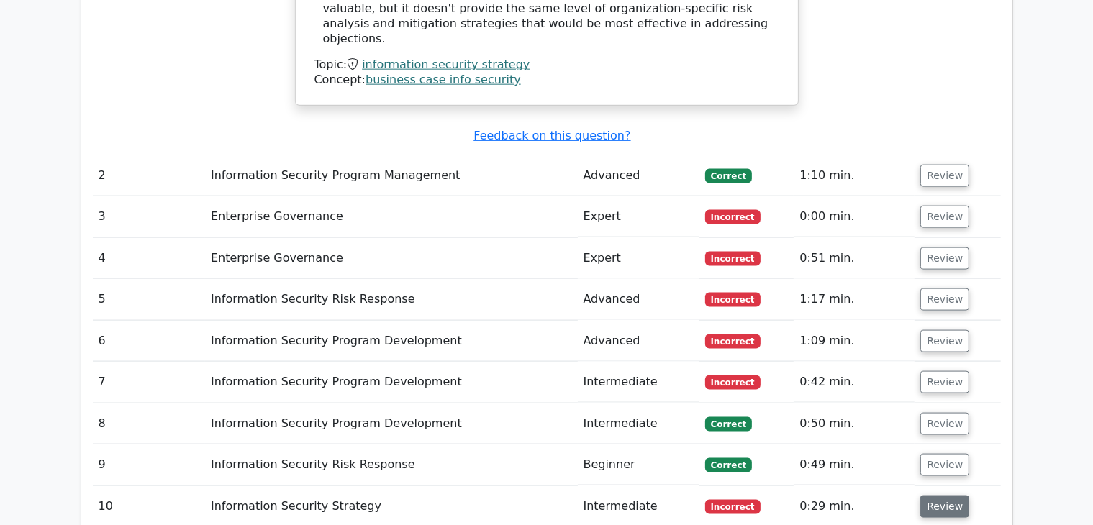
click at [944, 496] on button "Review" at bounding box center [945, 507] width 49 height 22
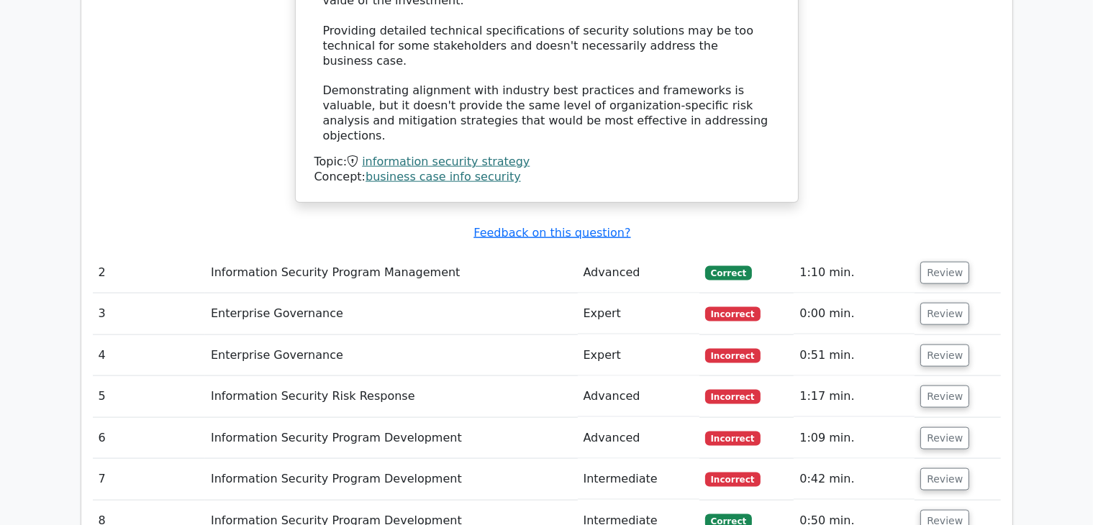
scroll to position [1902, 0]
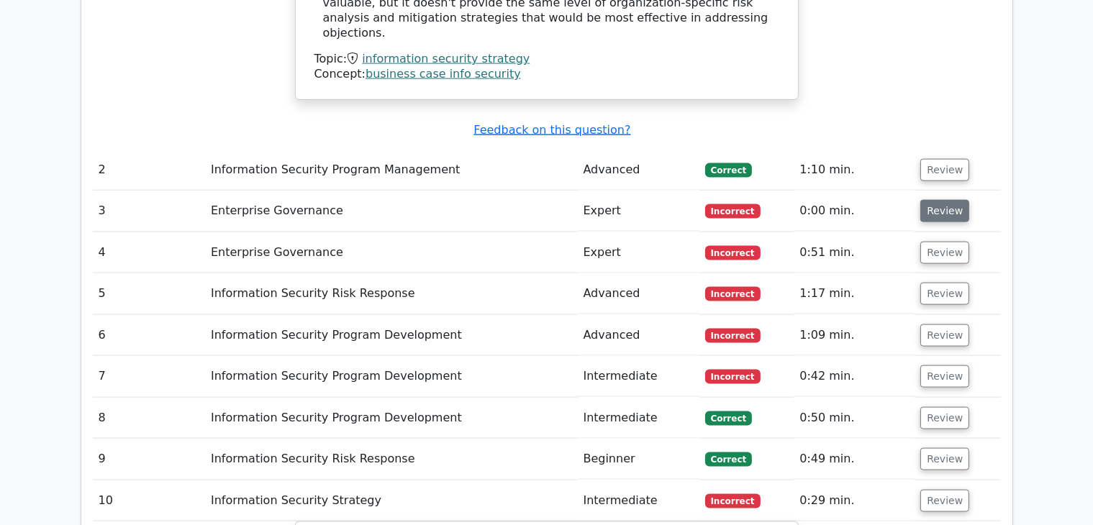
click at [942, 200] on button "Review" at bounding box center [945, 211] width 49 height 22
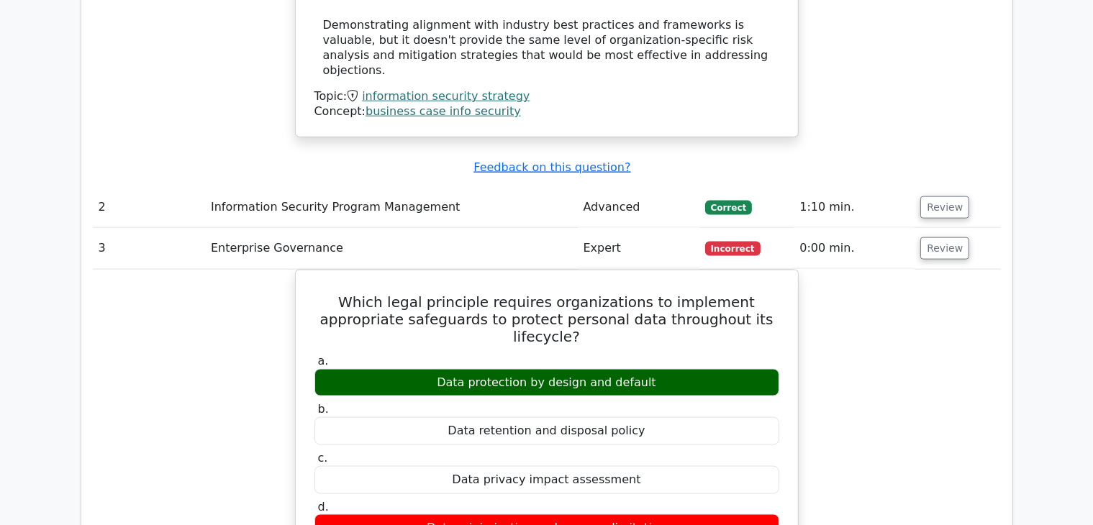
scroll to position [1884, 0]
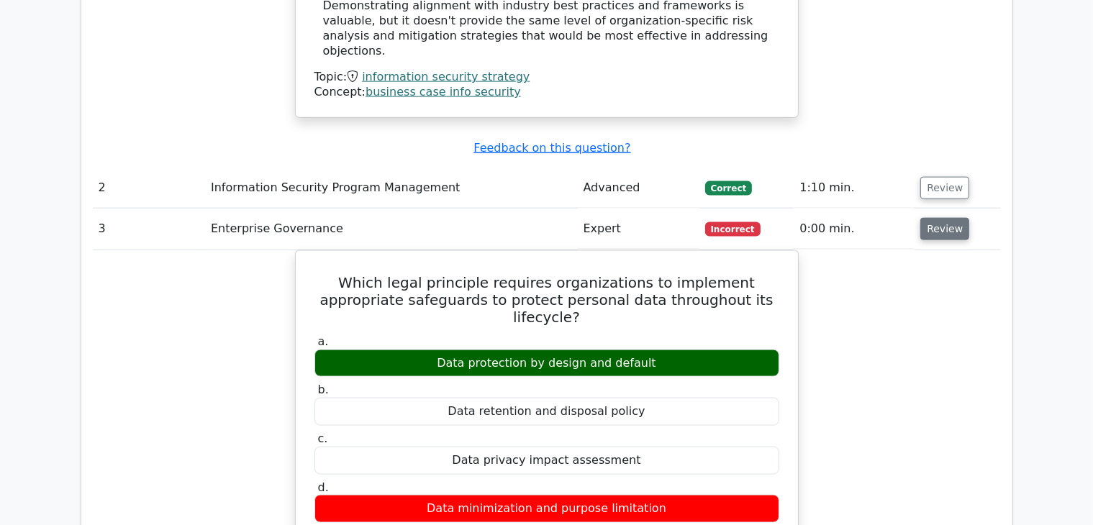
click at [934, 218] on button "Review" at bounding box center [945, 229] width 49 height 22
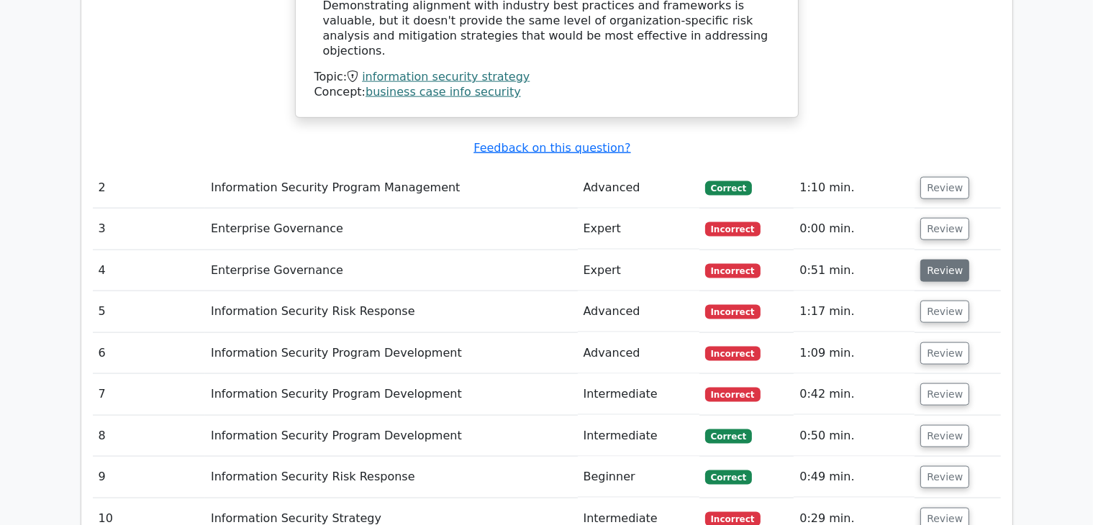
click at [941, 260] on button "Review" at bounding box center [945, 271] width 49 height 22
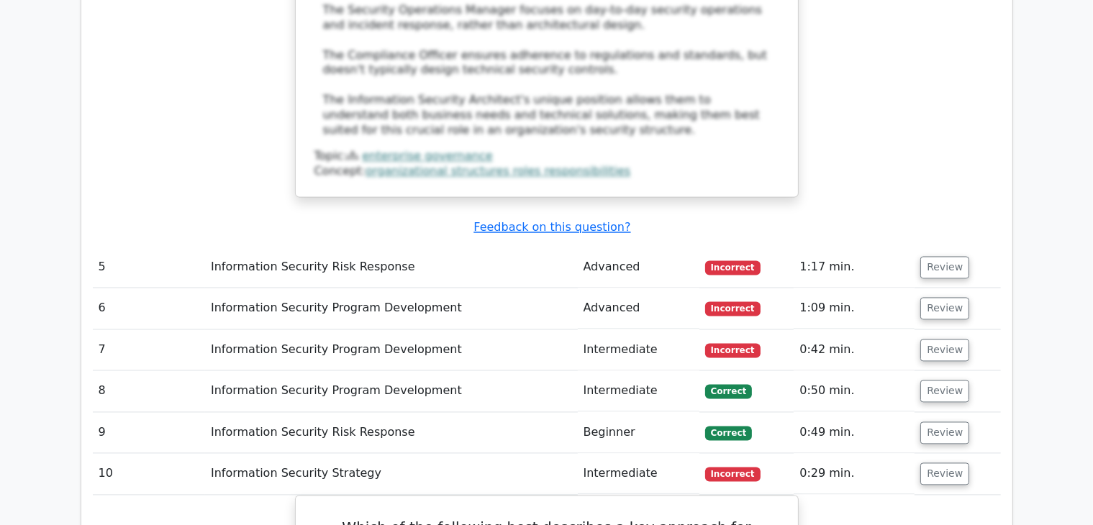
scroll to position [2750, 0]
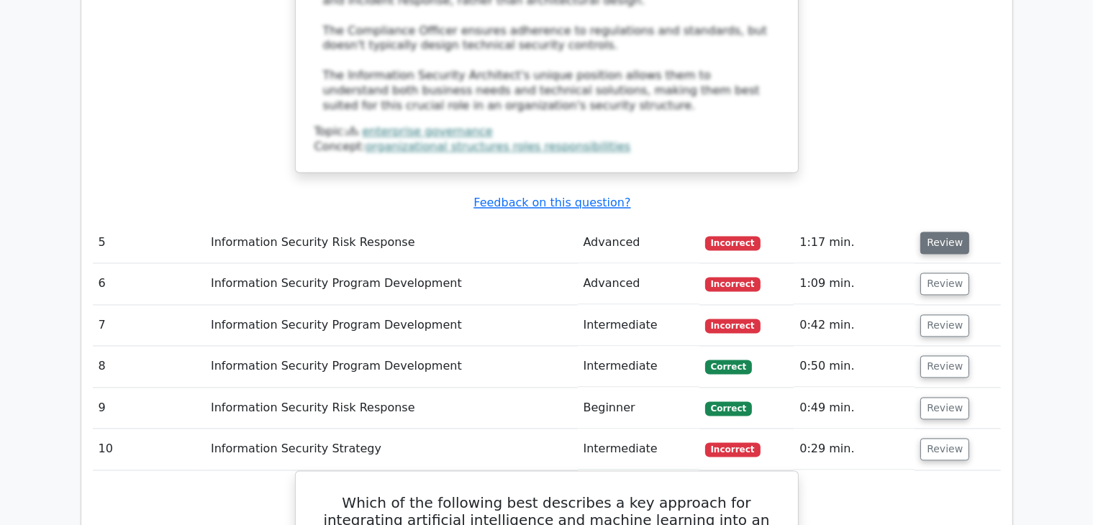
click at [936, 232] on button "Review" at bounding box center [945, 243] width 49 height 22
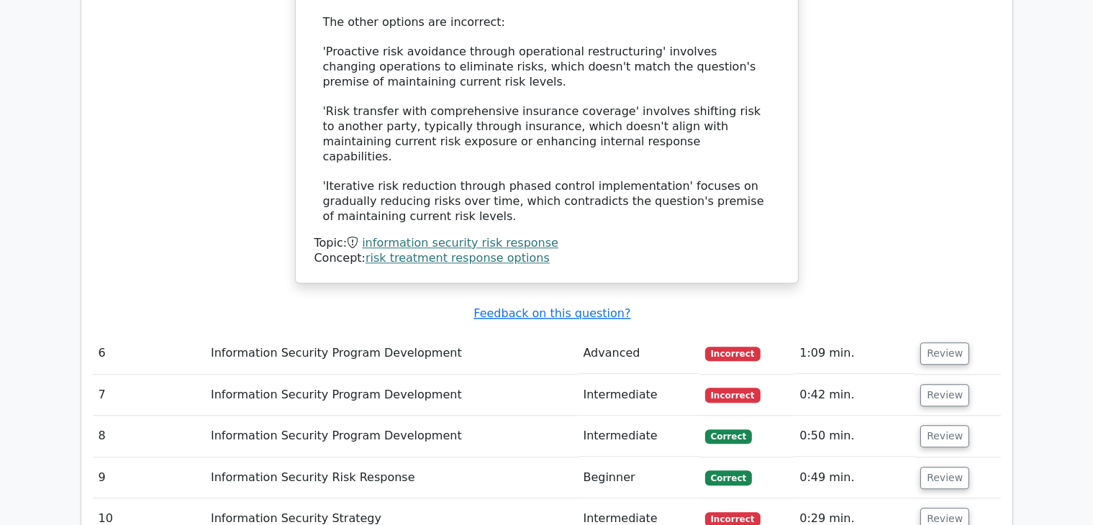
scroll to position [3545, 0]
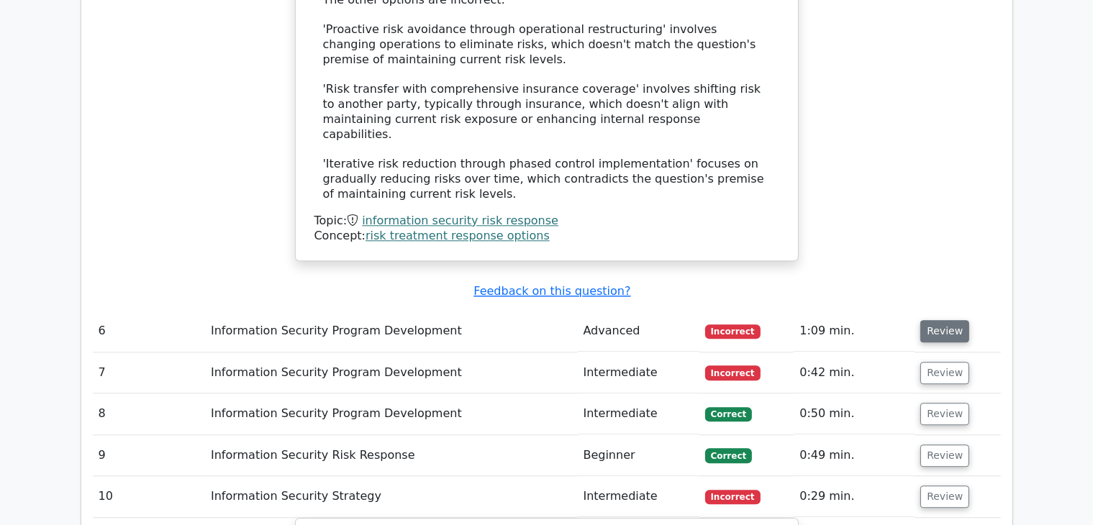
click at [941, 320] on button "Review" at bounding box center [945, 331] width 49 height 22
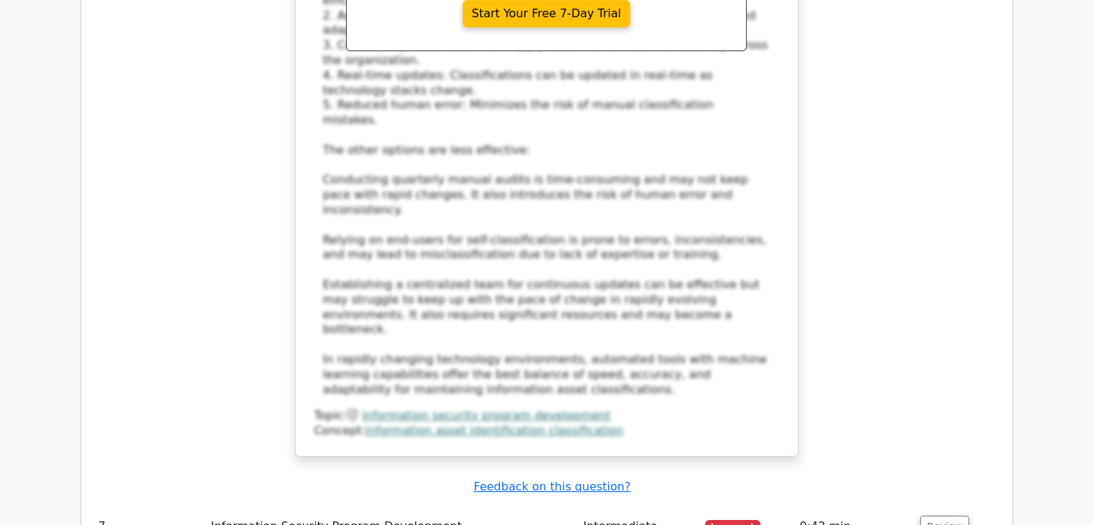
scroll to position [4422, 0]
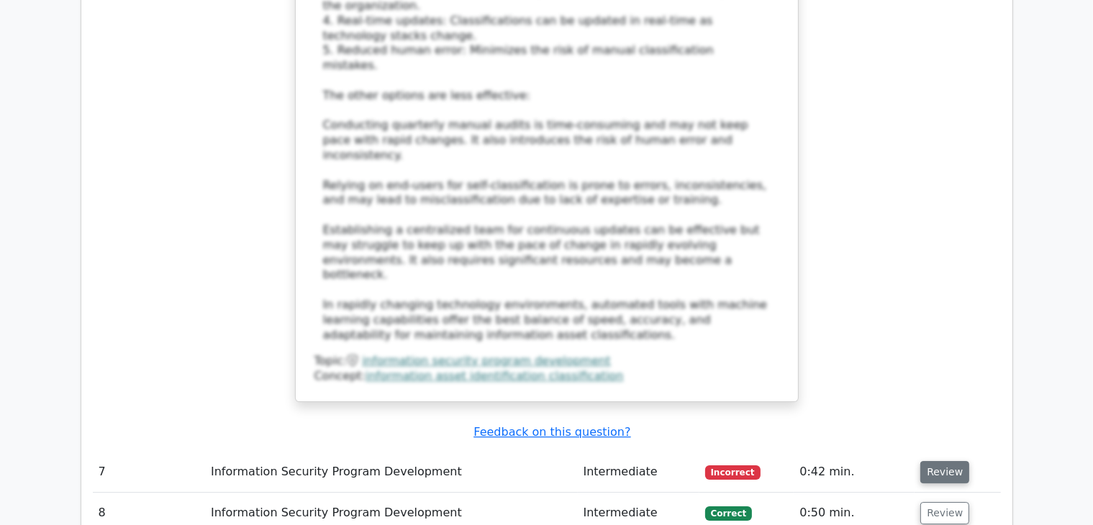
click at [944, 461] on button "Review" at bounding box center [945, 472] width 49 height 22
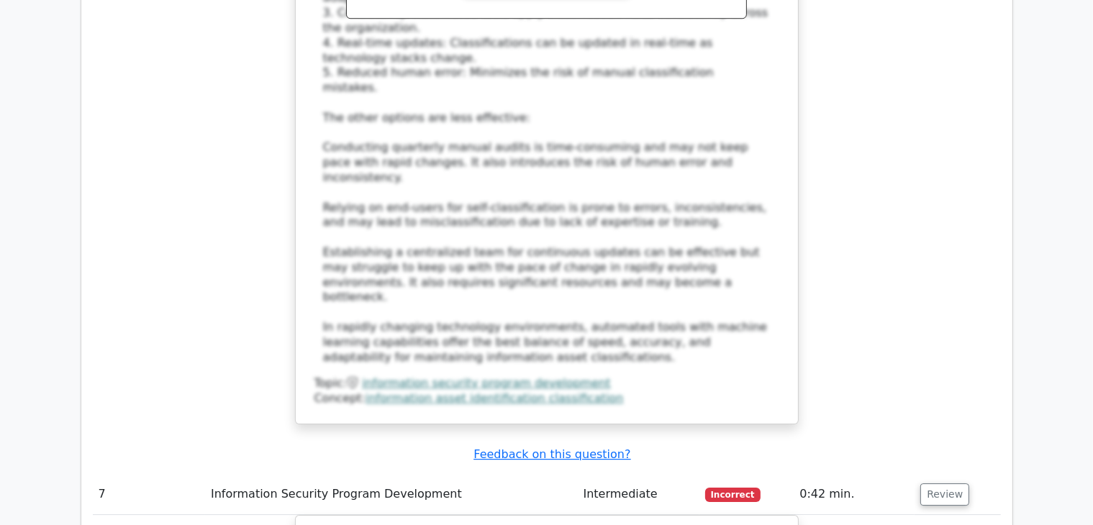
scroll to position [4245, 0]
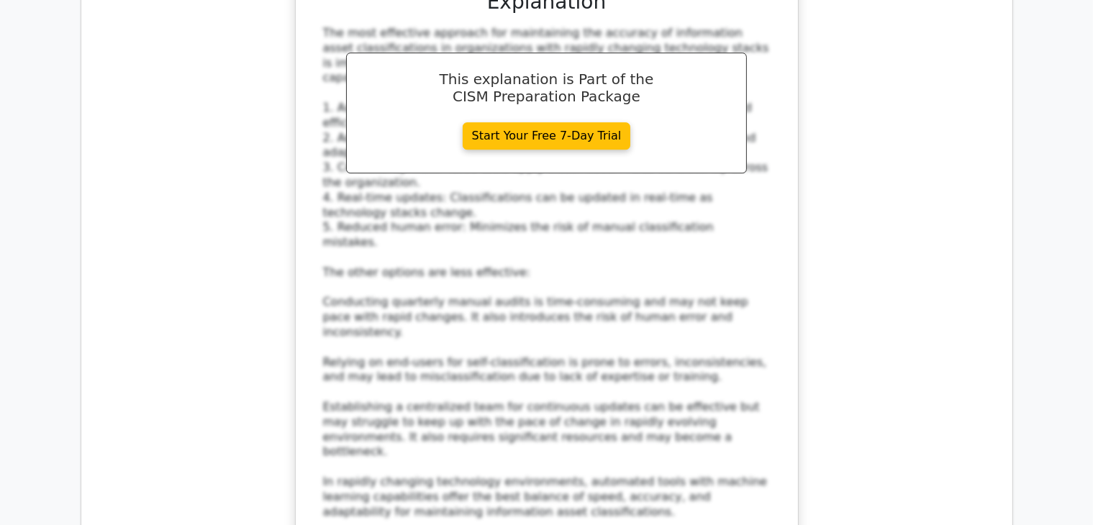
drag, startPoint x: 435, startPoint y: 345, endPoint x: 202, endPoint y: 329, distance: 234.5
copy tr "Information Security Program Development"
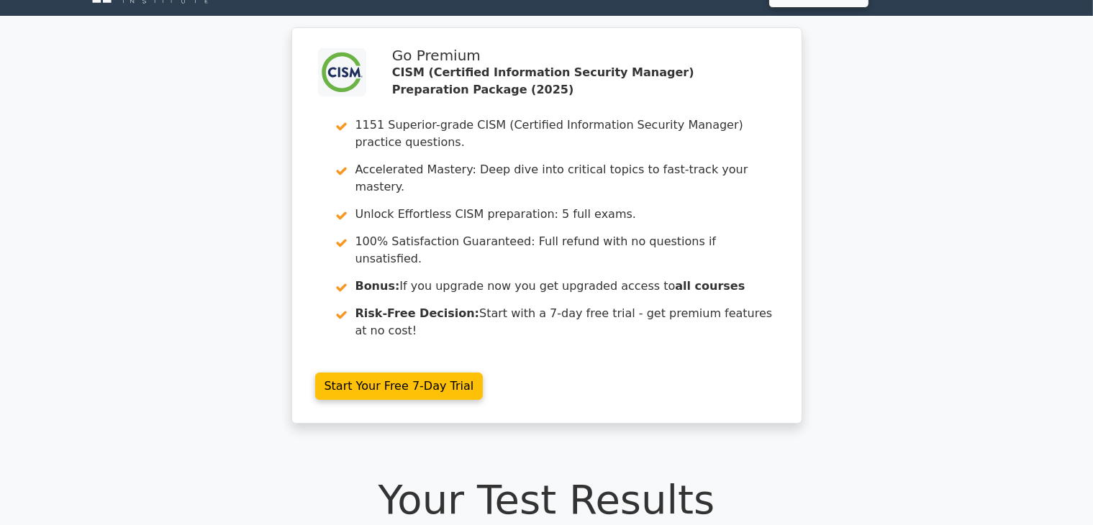
scroll to position [0, 0]
